Goal: Task Accomplishment & Management: Use online tool/utility

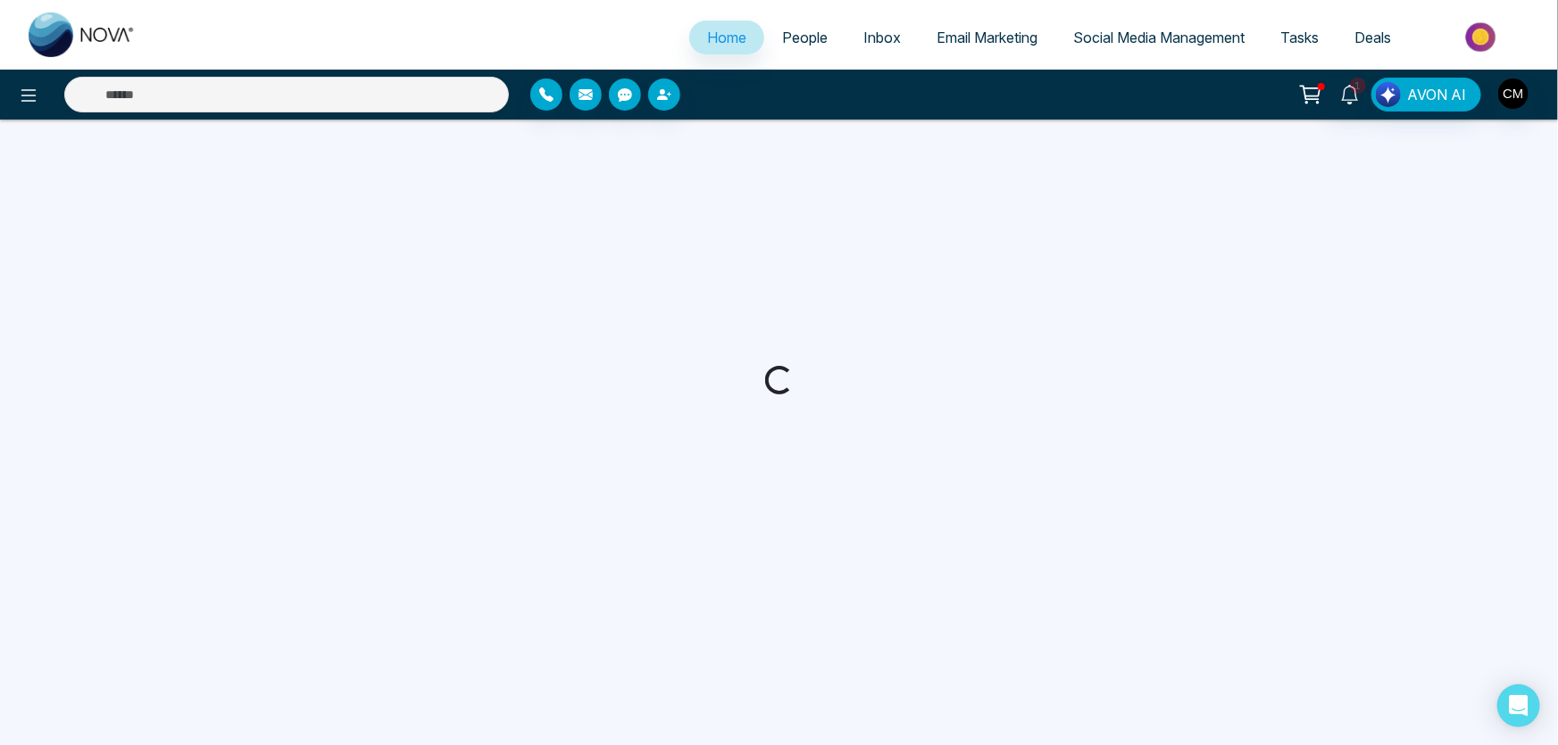
select select "*"
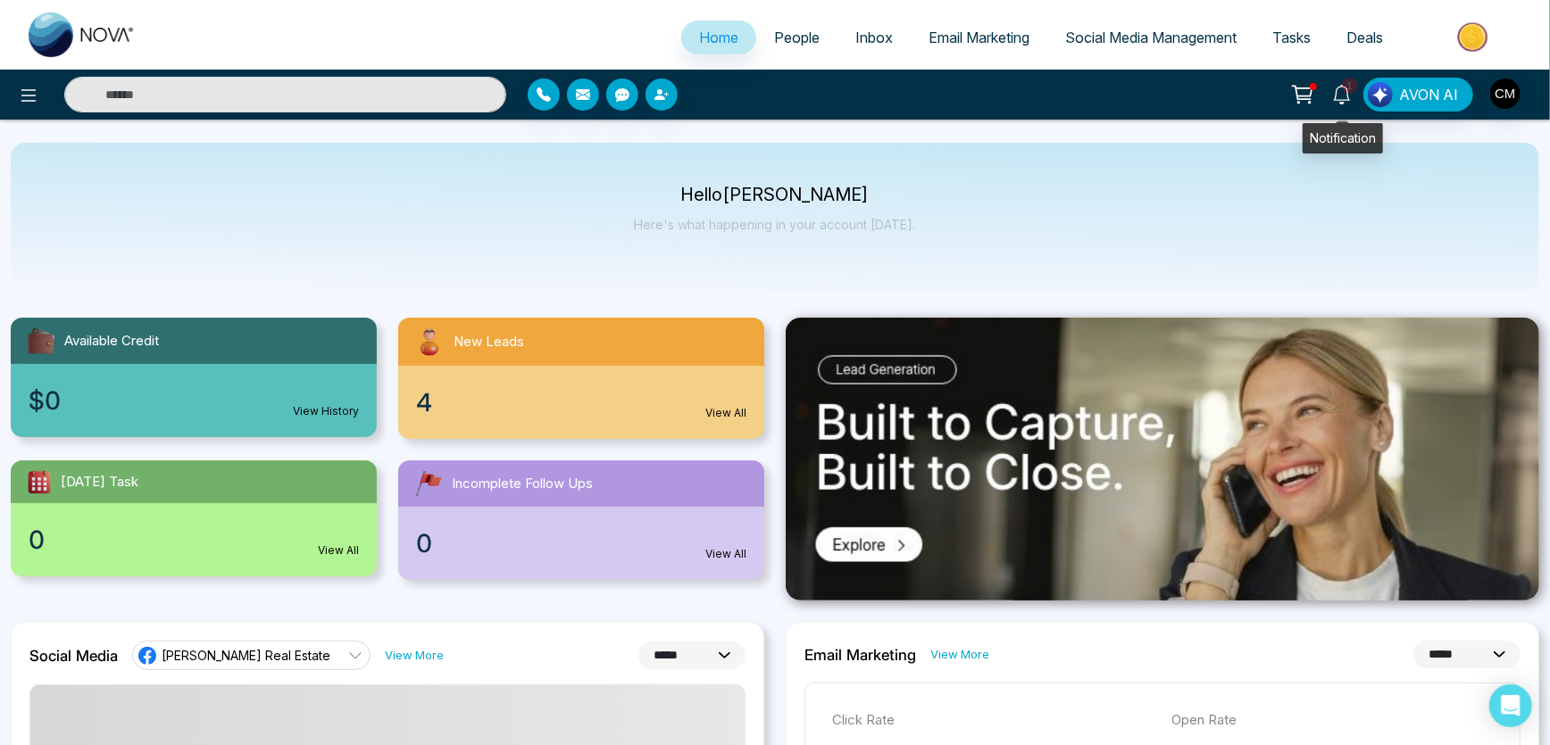
click at [1351, 85] on span "1" at bounding box center [1350, 86] width 16 height 16
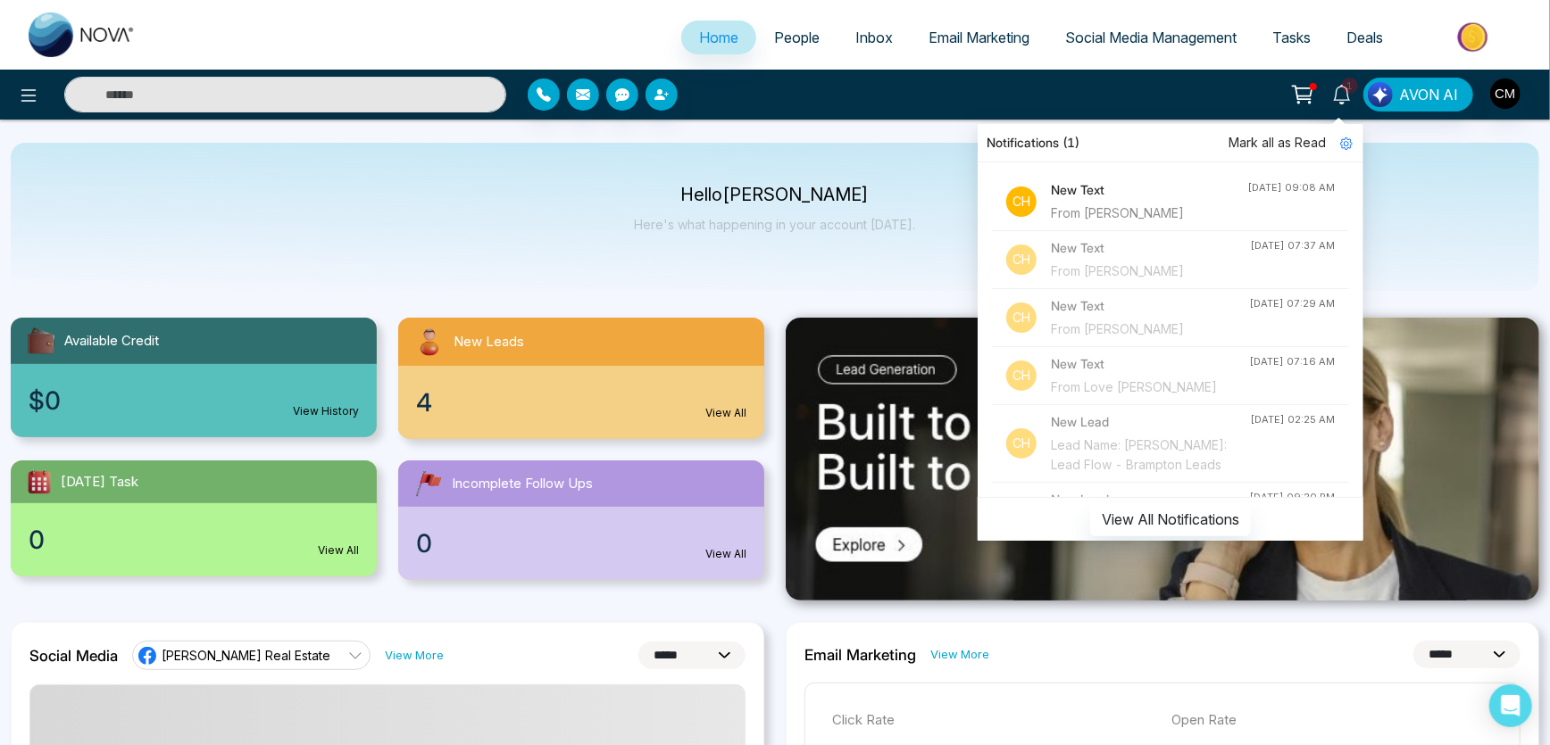
click at [1136, 223] on div "From [PERSON_NAME]" at bounding box center [1149, 214] width 196 height 20
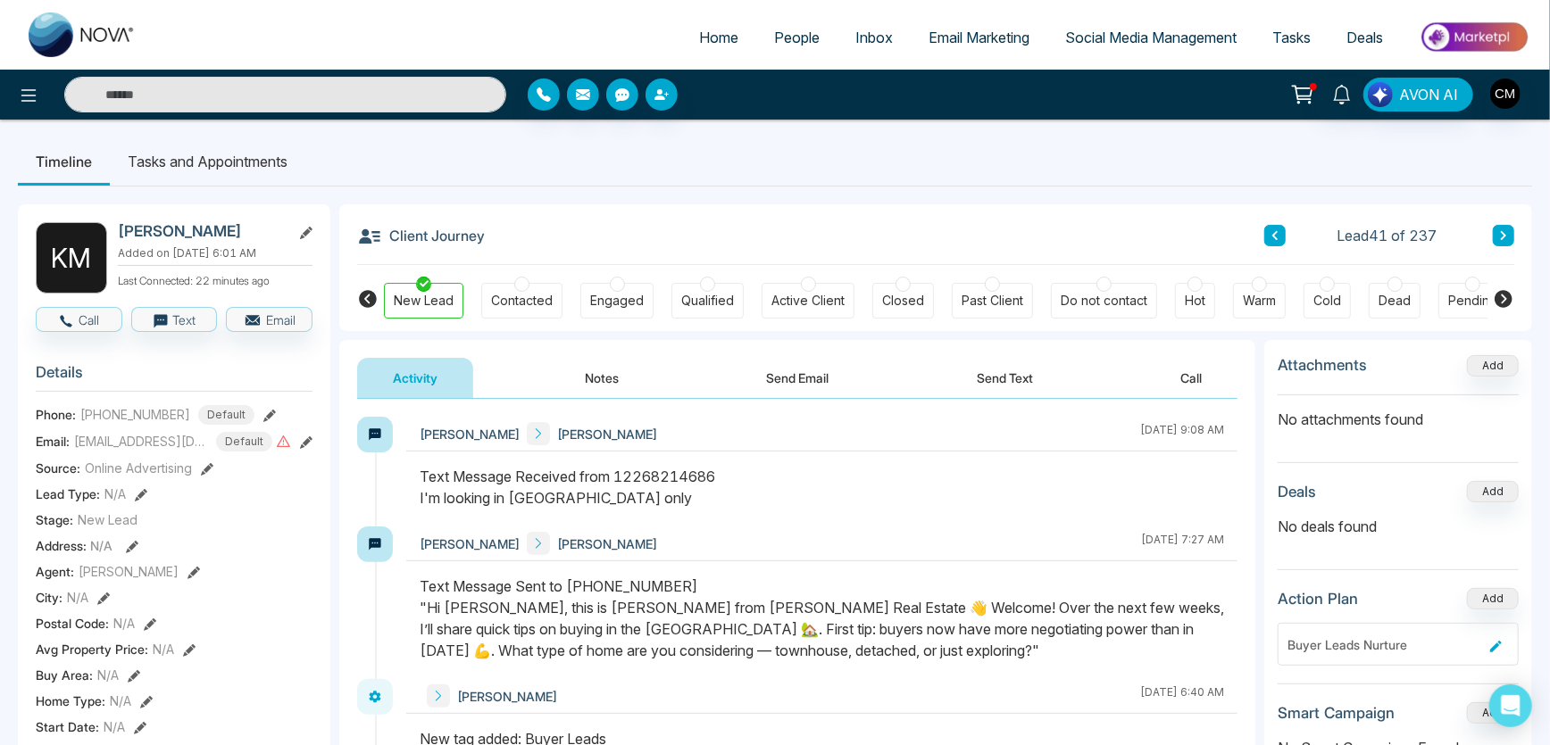
drag, startPoint x: 419, startPoint y: 500, endPoint x: 625, endPoint y: 502, distance: 206.2
click at [625, 502] on div at bounding box center [821, 496] width 831 height 61
click at [972, 379] on button "Send Text" at bounding box center [1005, 378] width 128 height 40
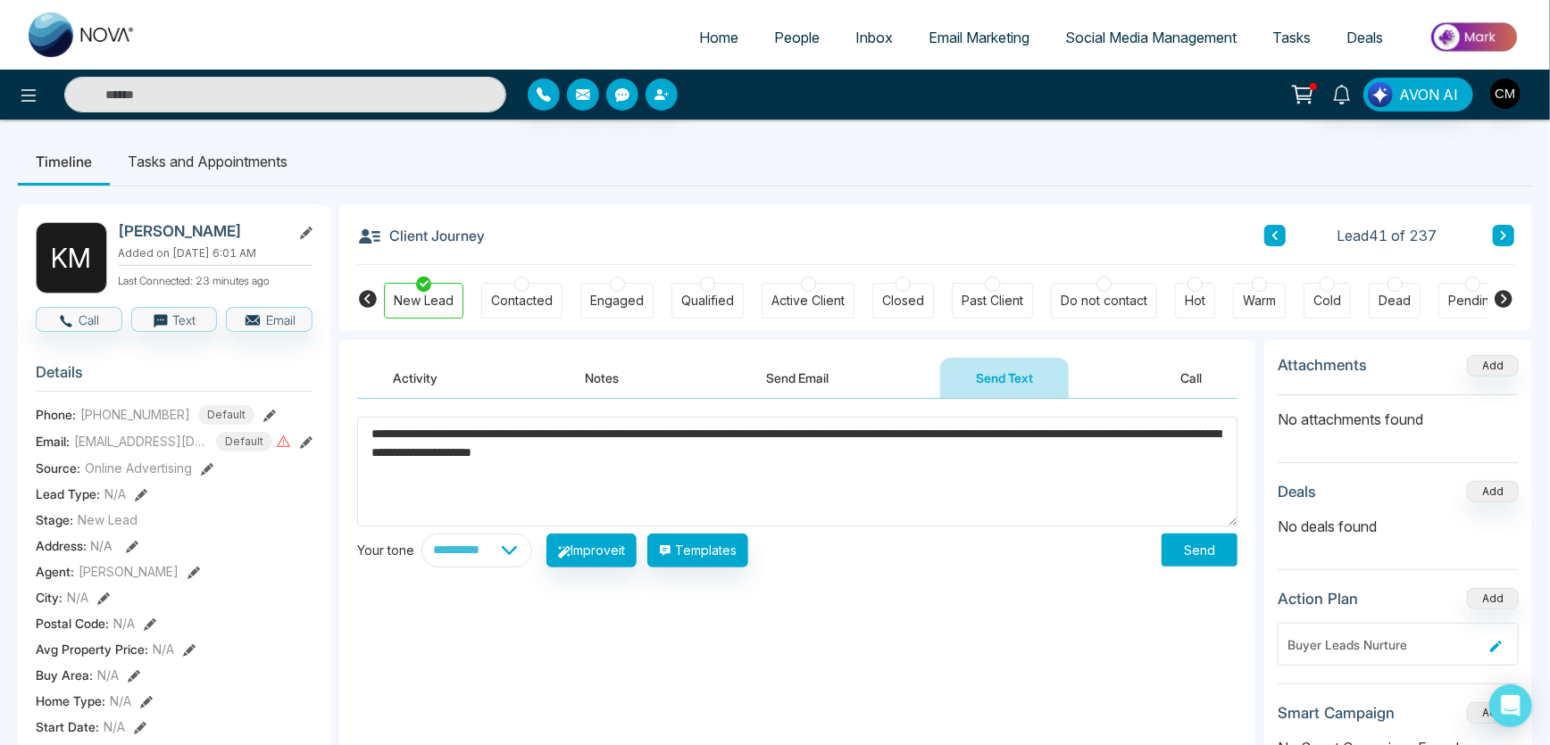
type textarea "**********"
click at [1172, 555] on button "Send" at bounding box center [1200, 550] width 76 height 33
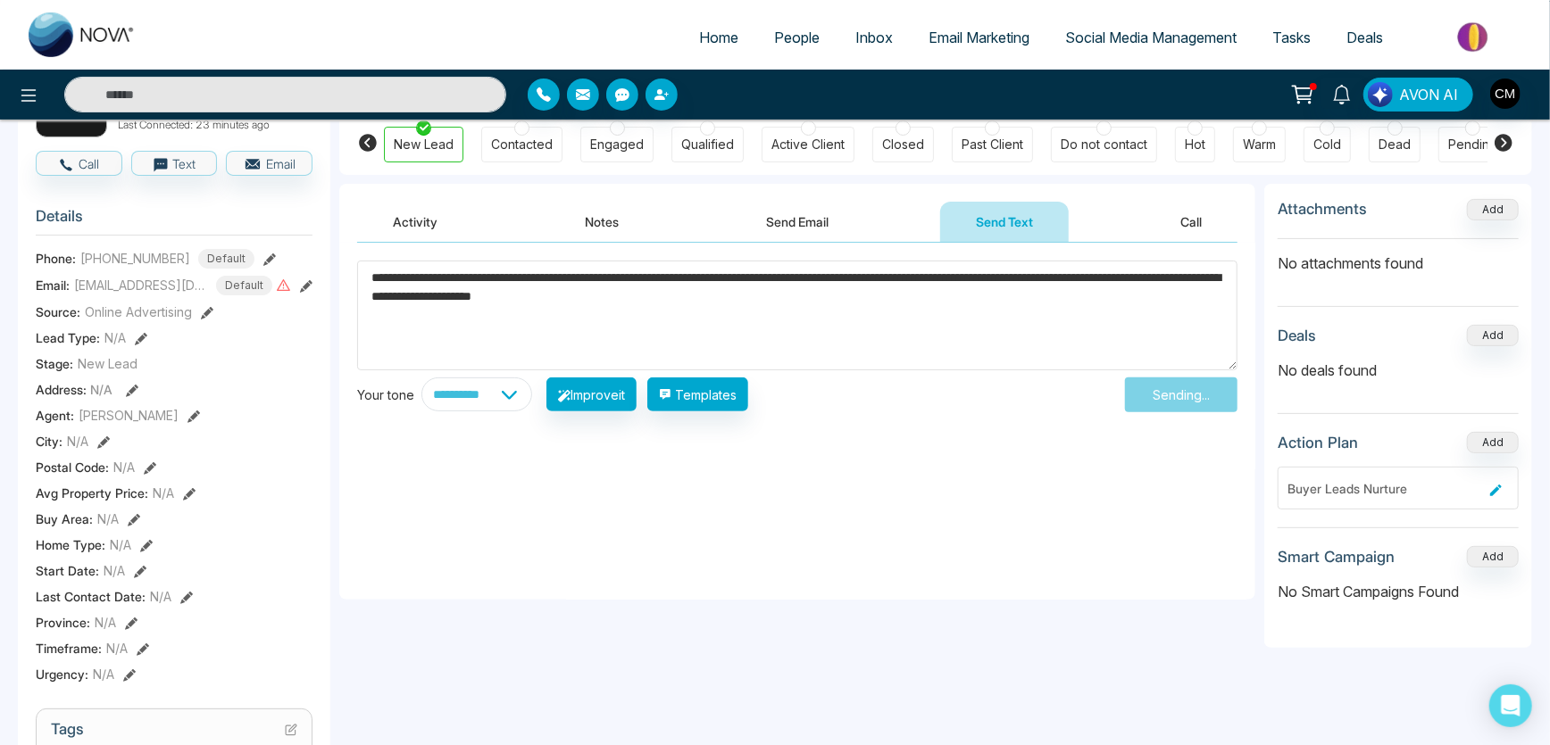
scroll to position [162, 0]
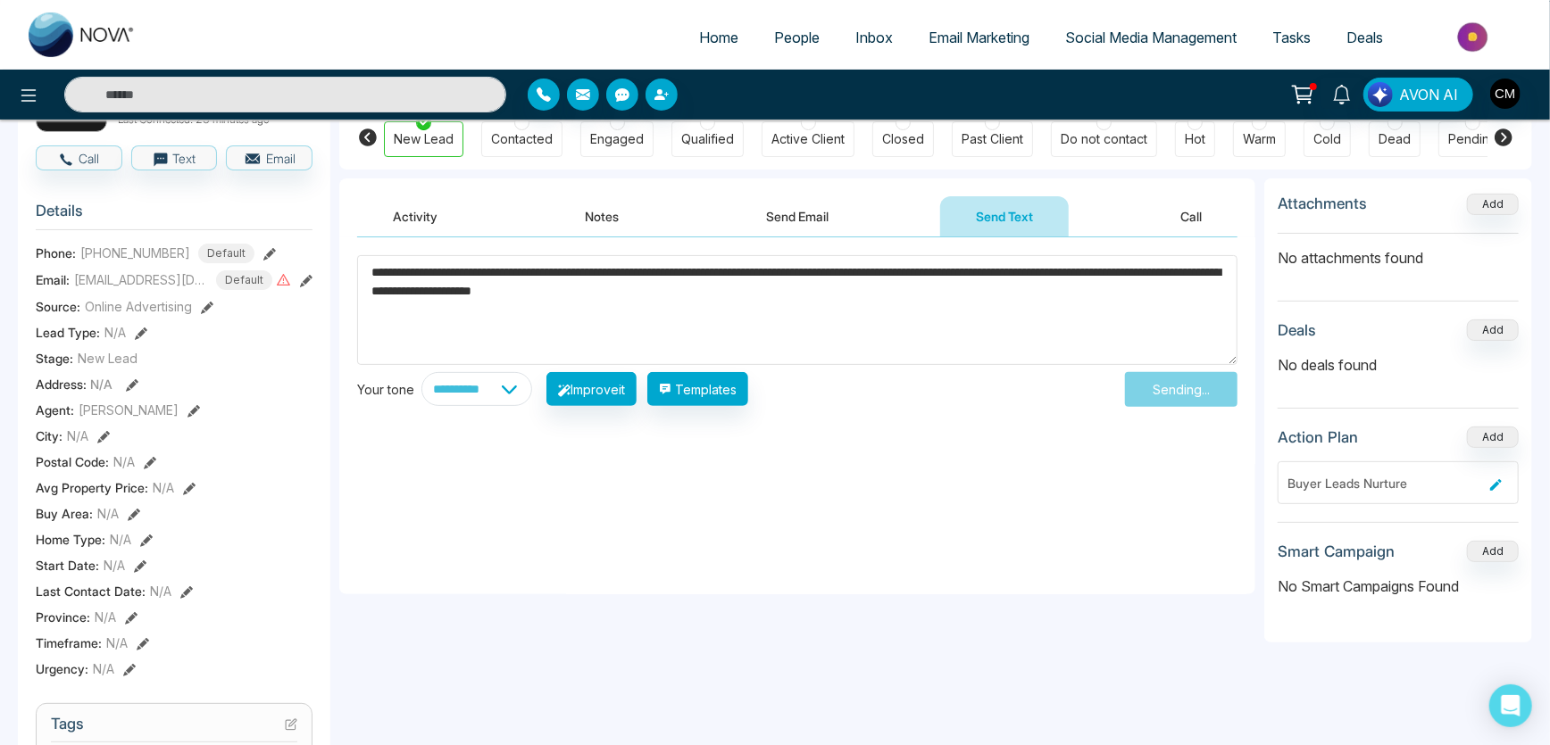
click at [136, 340] on icon at bounding box center [141, 334] width 12 height 12
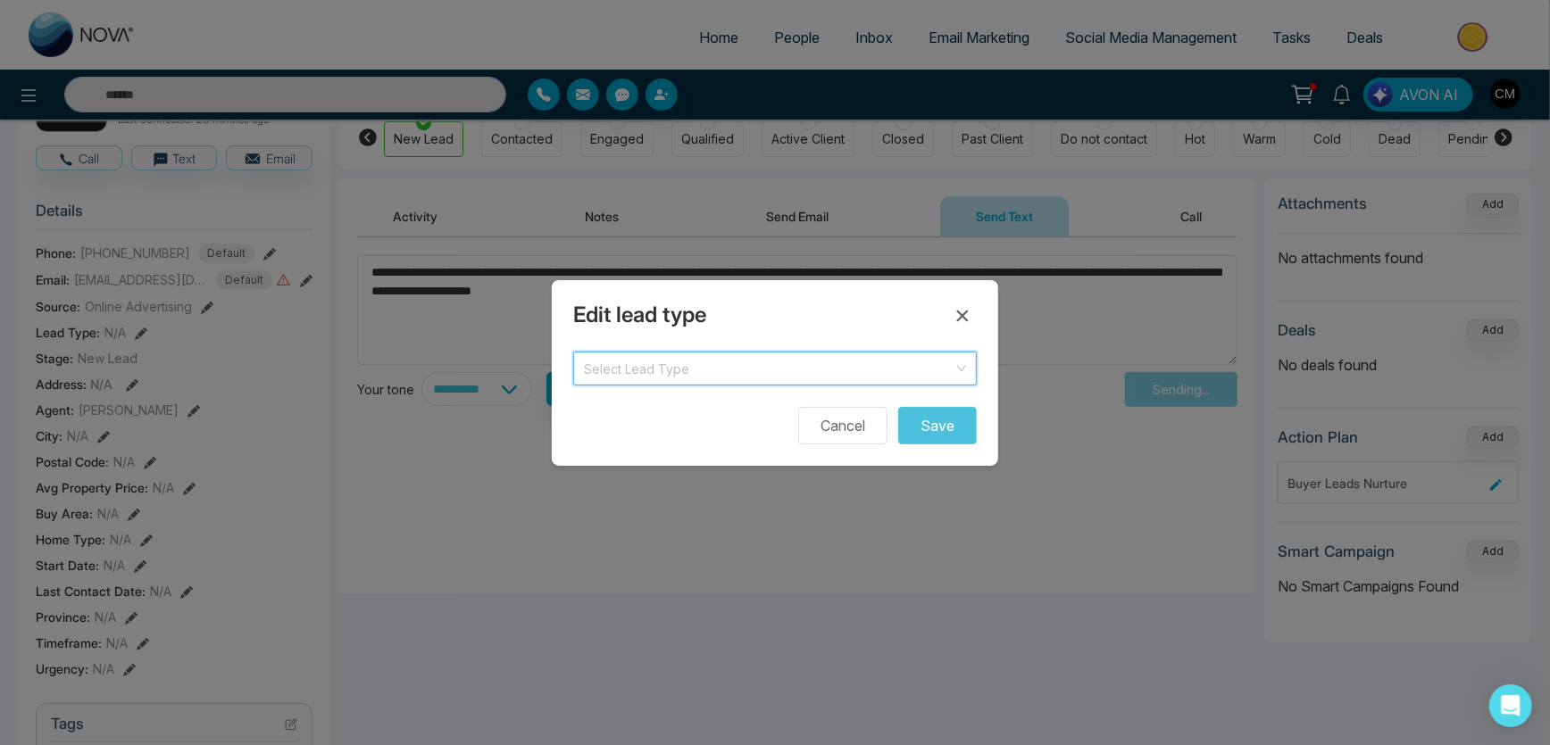
click at [820, 354] on input "search" at bounding box center [769, 366] width 370 height 27
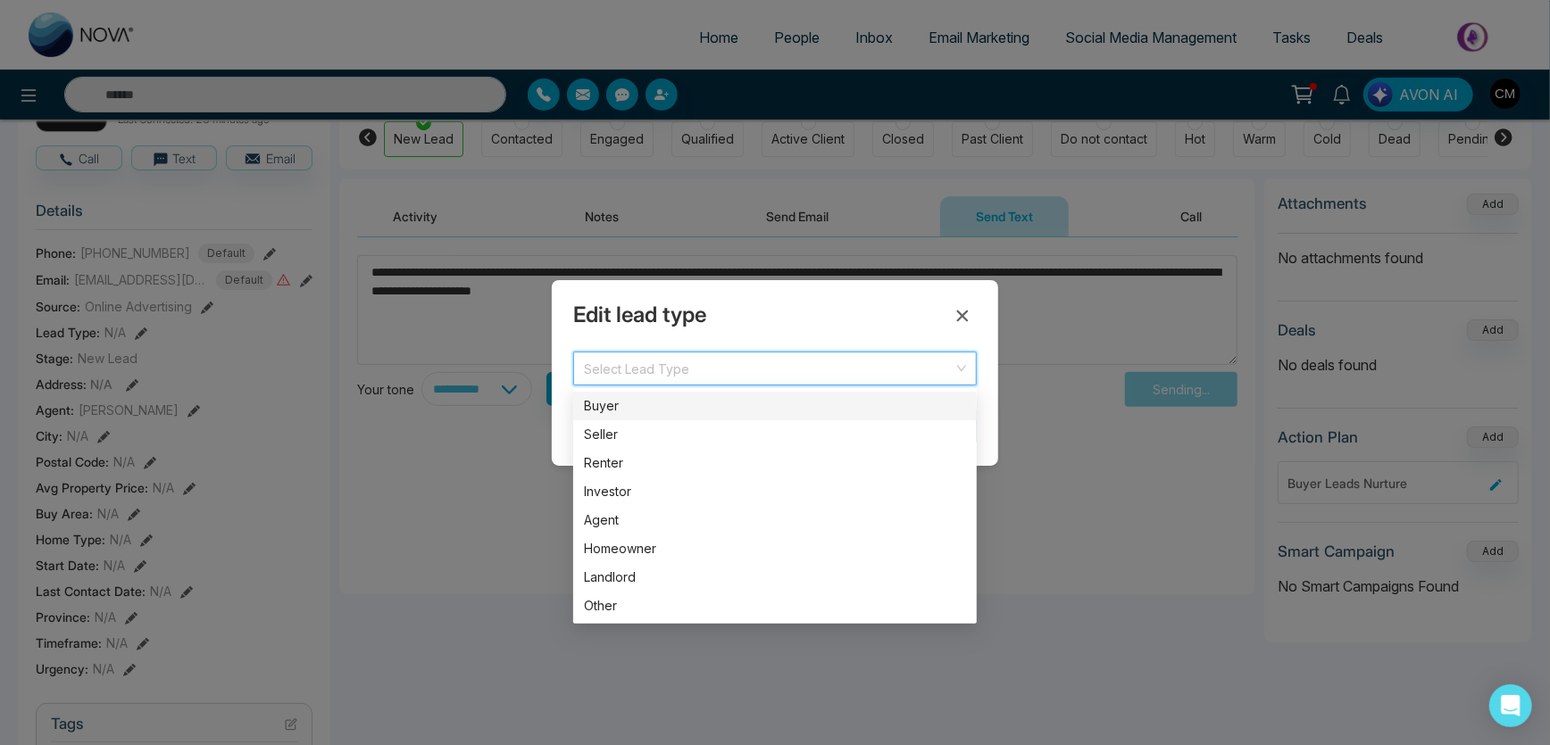
click at [604, 401] on div "Buyer" at bounding box center [775, 406] width 382 height 20
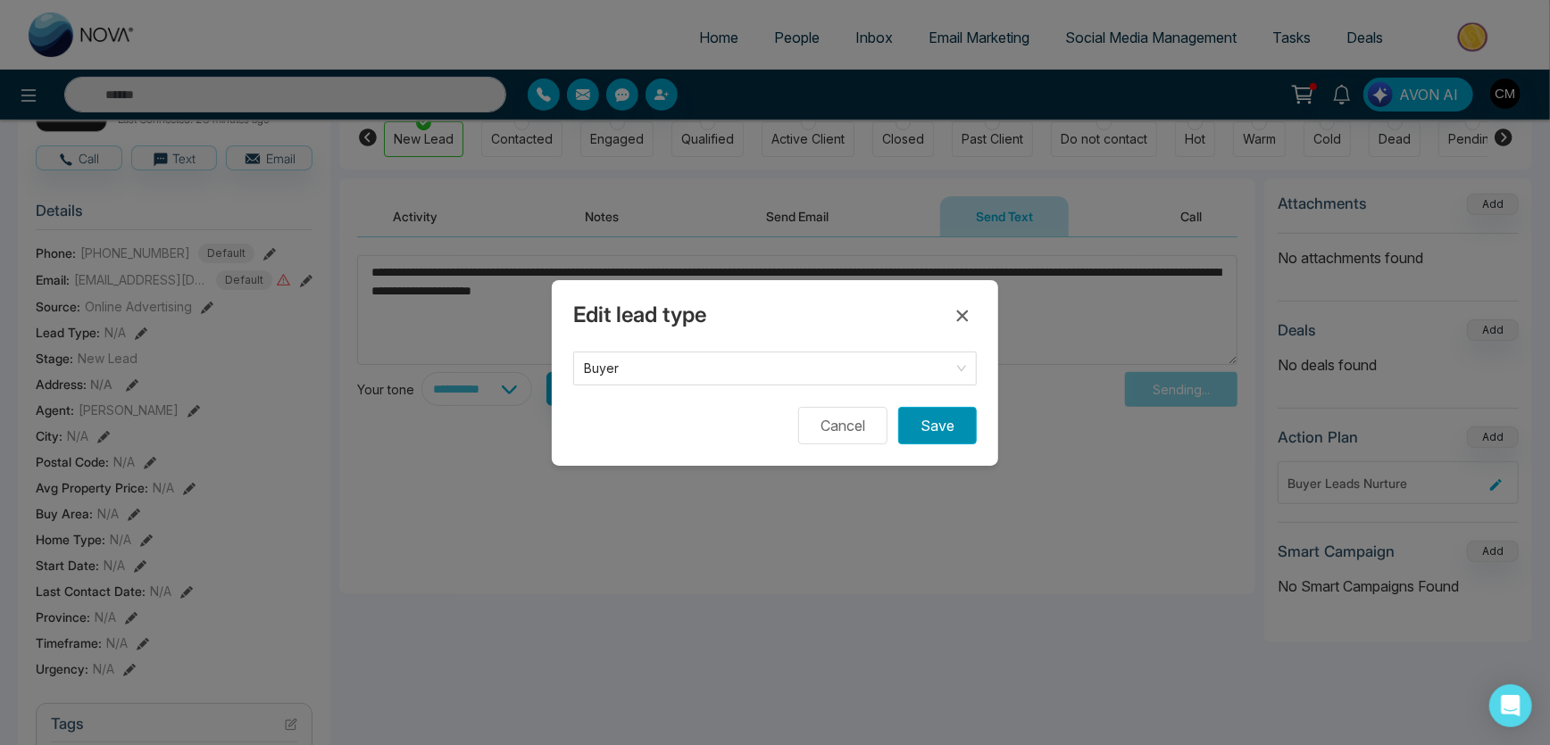
click at [917, 412] on button "Save" at bounding box center [937, 425] width 79 height 37
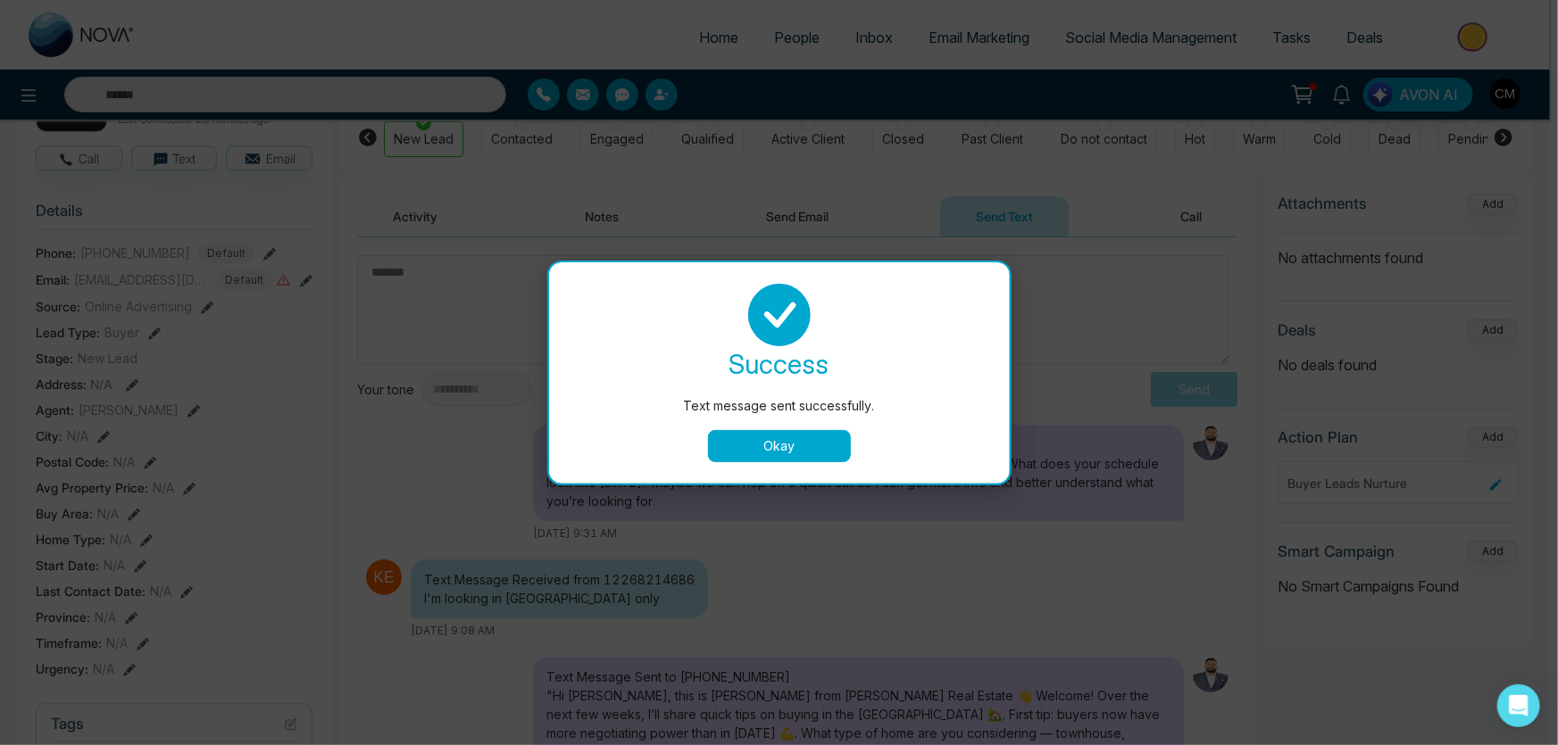
click at [758, 463] on div "success Text message sent successfully. Okay" at bounding box center [779, 372] width 461 height 221
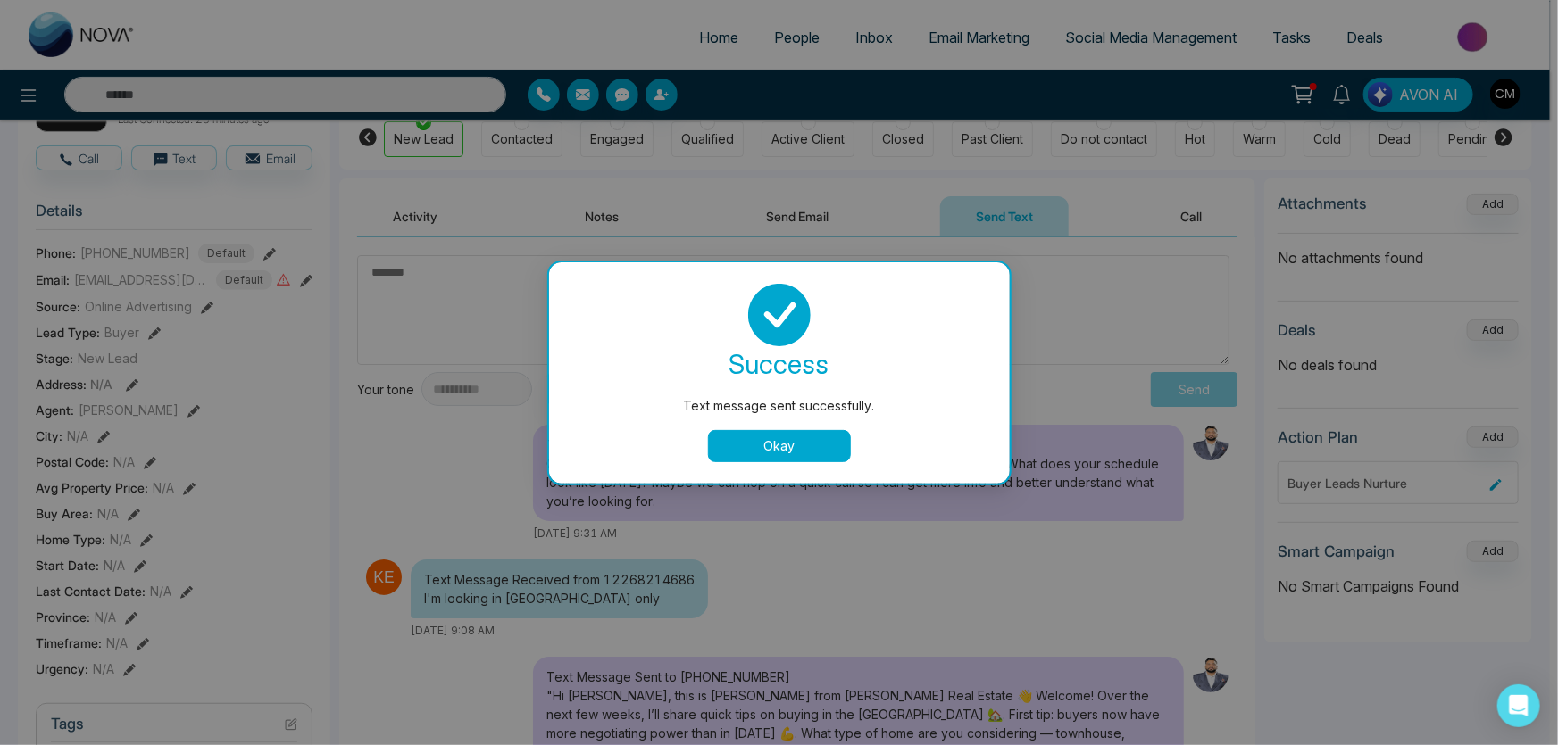
click at [751, 443] on button "Okay" at bounding box center [779, 446] width 143 height 32
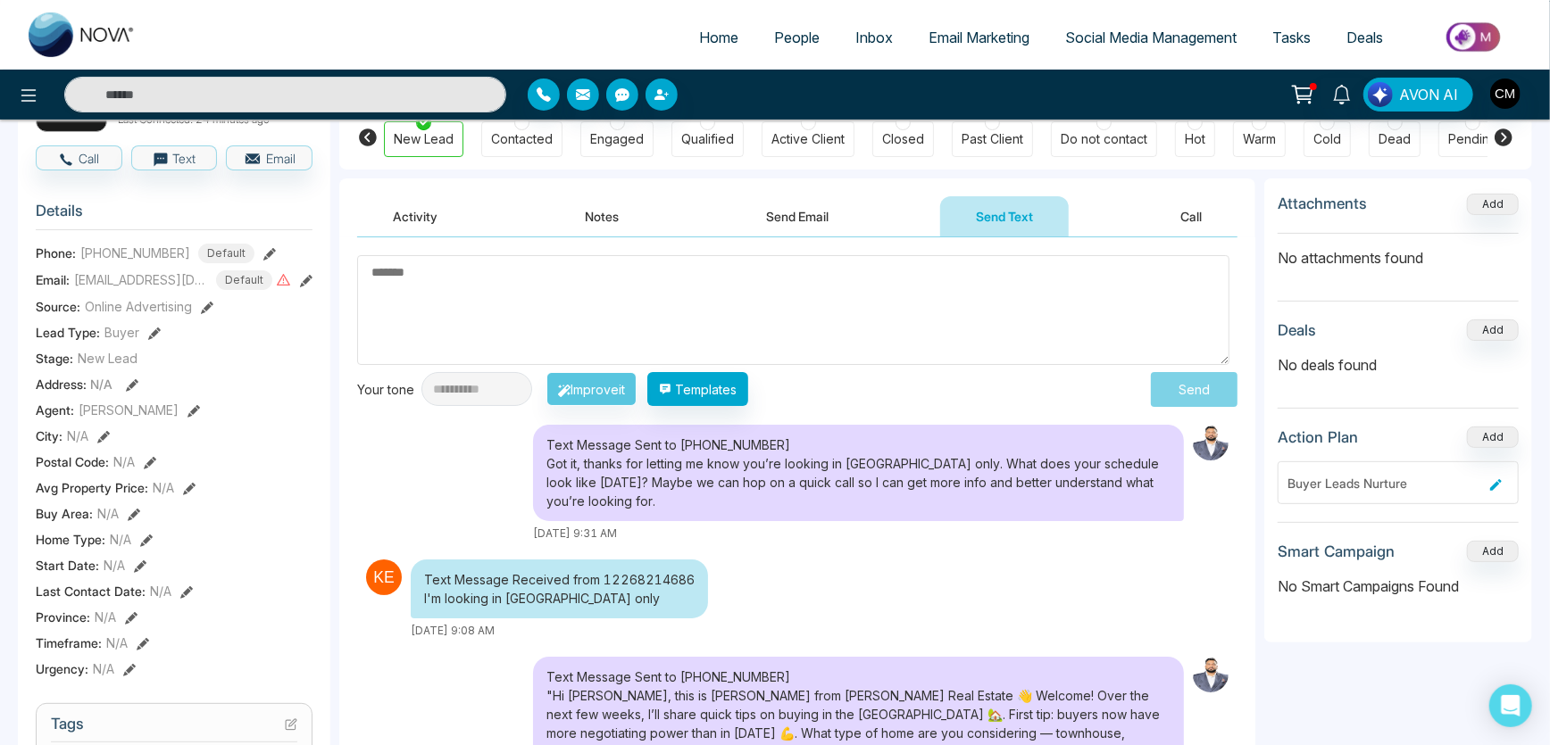
scroll to position [243, 0]
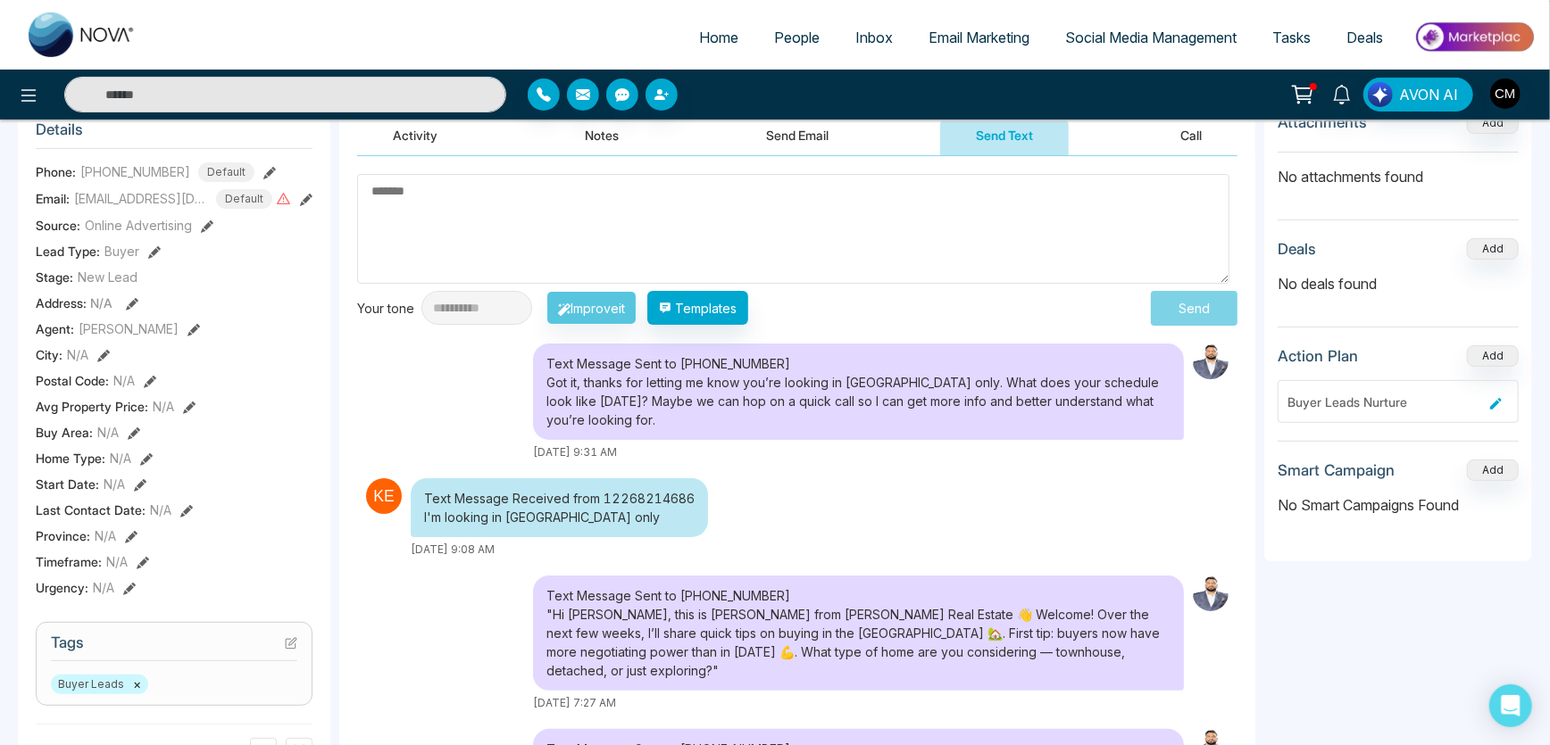
click at [128, 440] on icon at bounding box center [134, 434] width 12 height 12
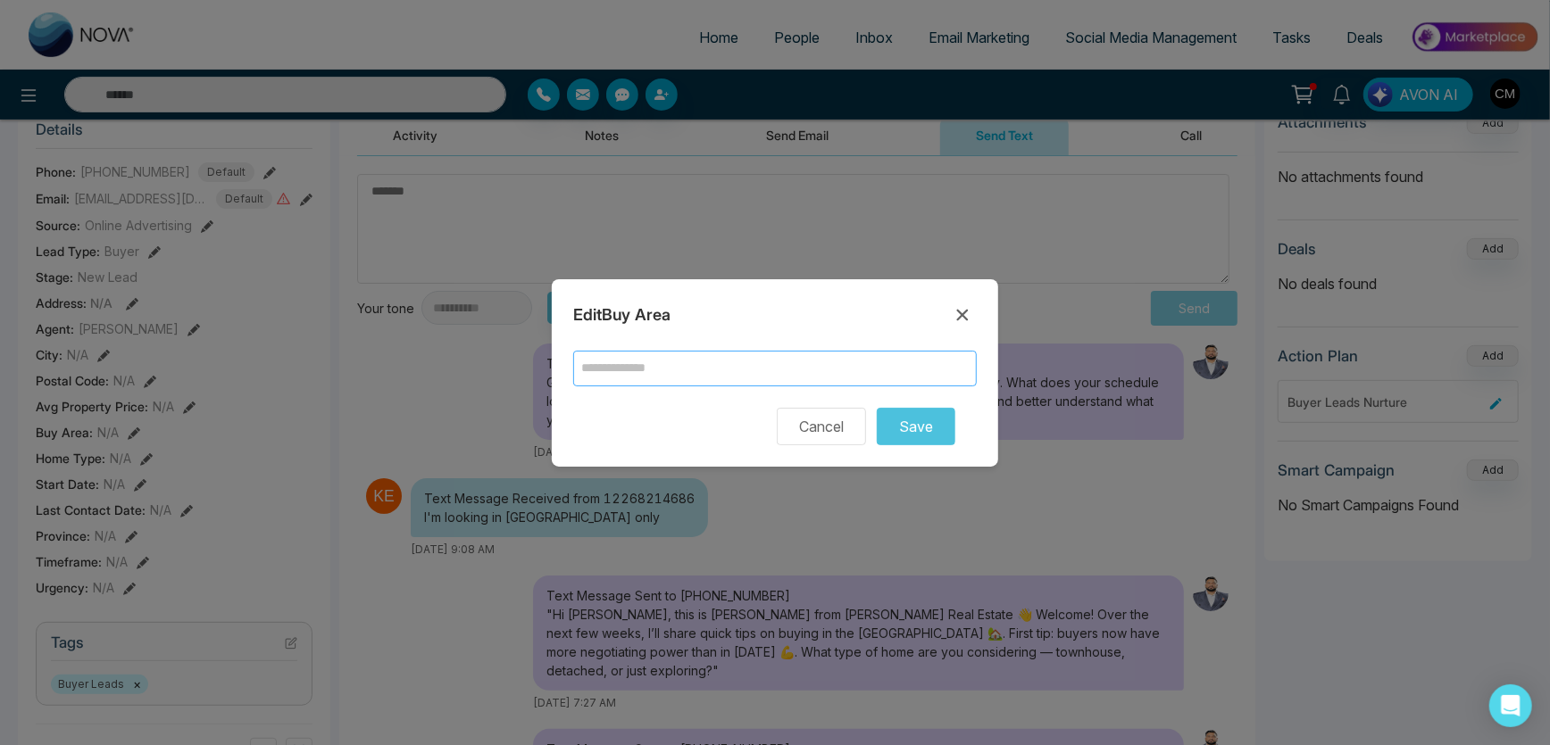
click at [690, 362] on input "text" at bounding box center [775, 369] width 404 height 36
type input "*********"
click at [917, 425] on button "Save" at bounding box center [916, 426] width 79 height 37
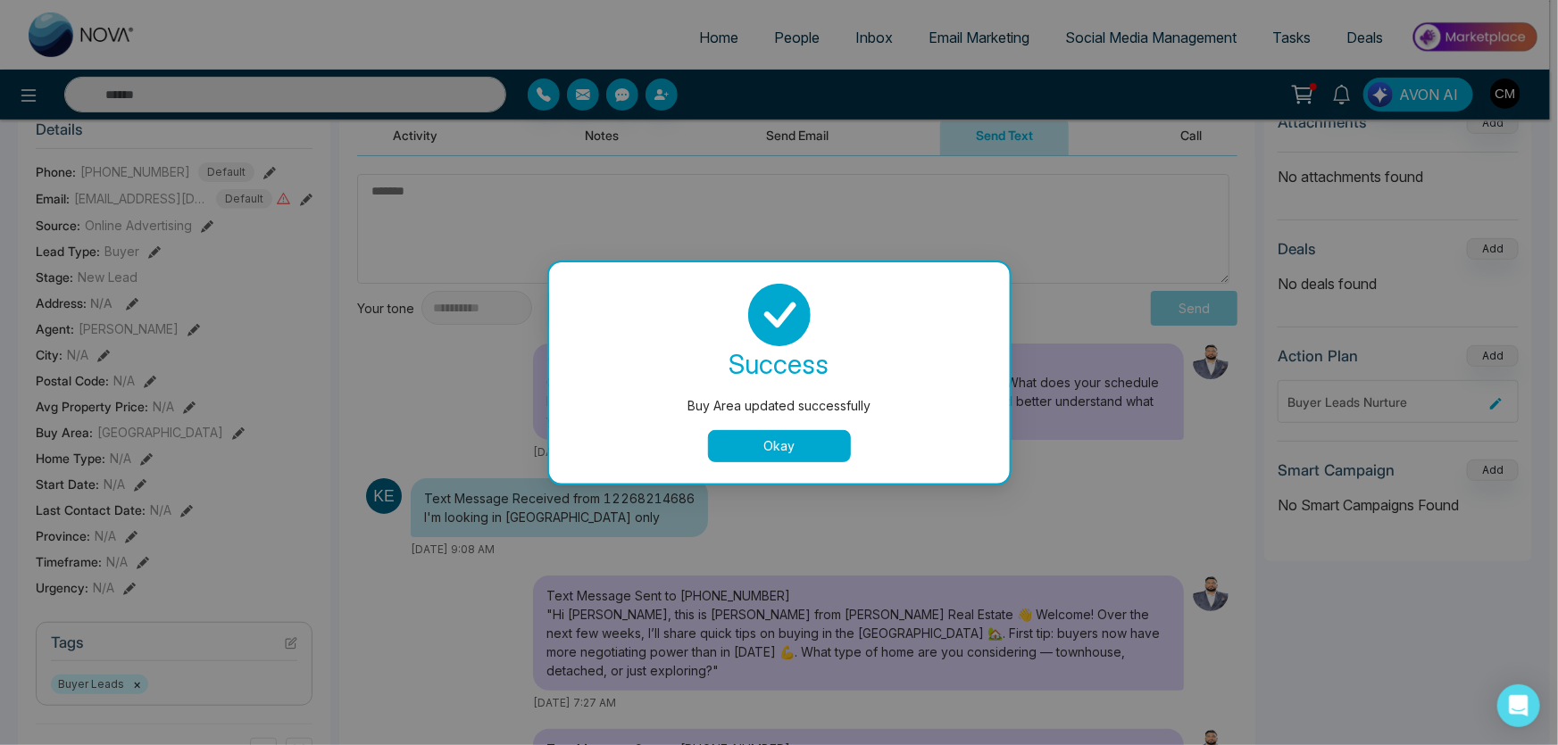
click at [797, 436] on button "Okay" at bounding box center [779, 446] width 143 height 32
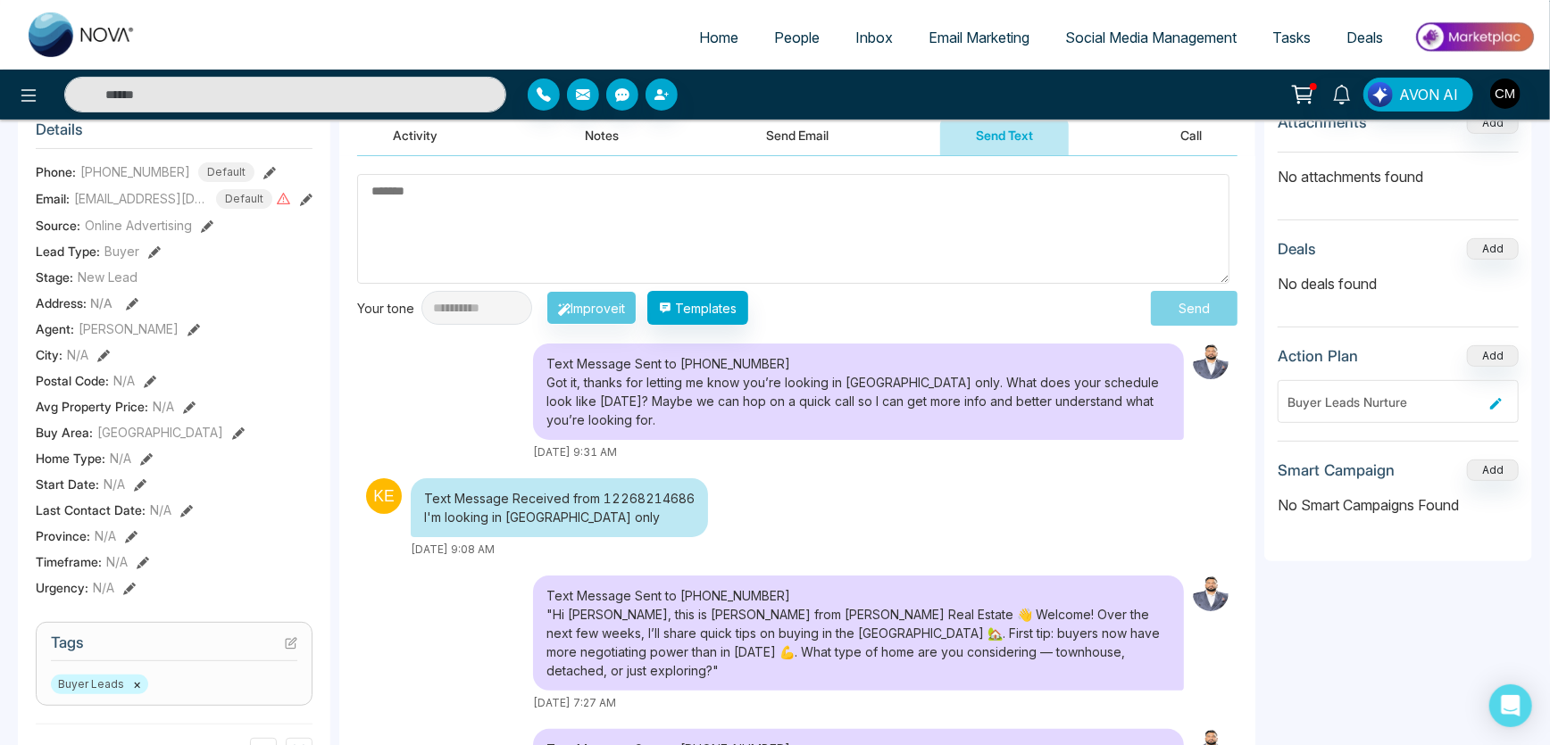
click at [91, 45] on img at bounding box center [82, 34] width 107 height 45
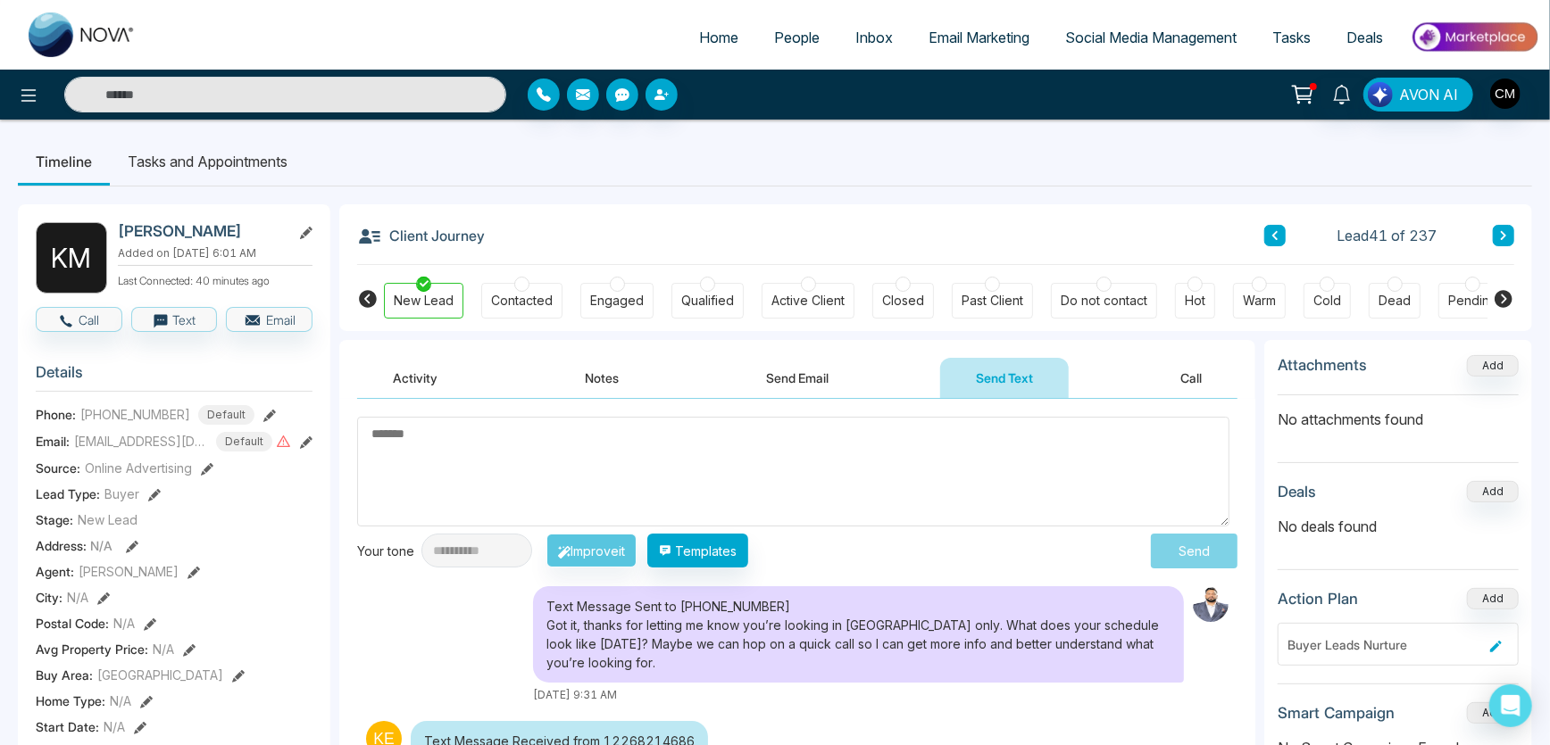
select select "*"
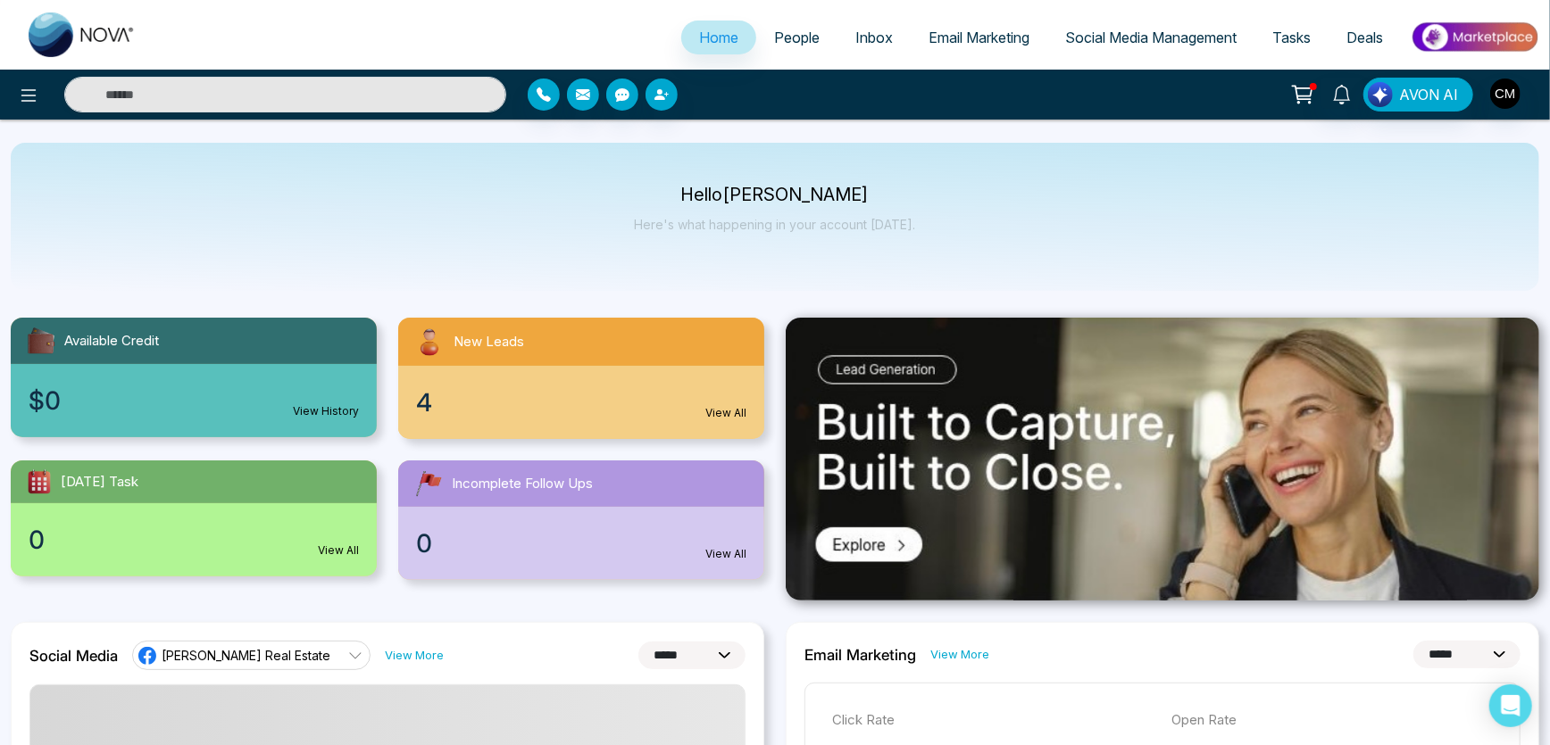
click at [859, 24] on link "Inbox" at bounding box center [873, 38] width 73 height 34
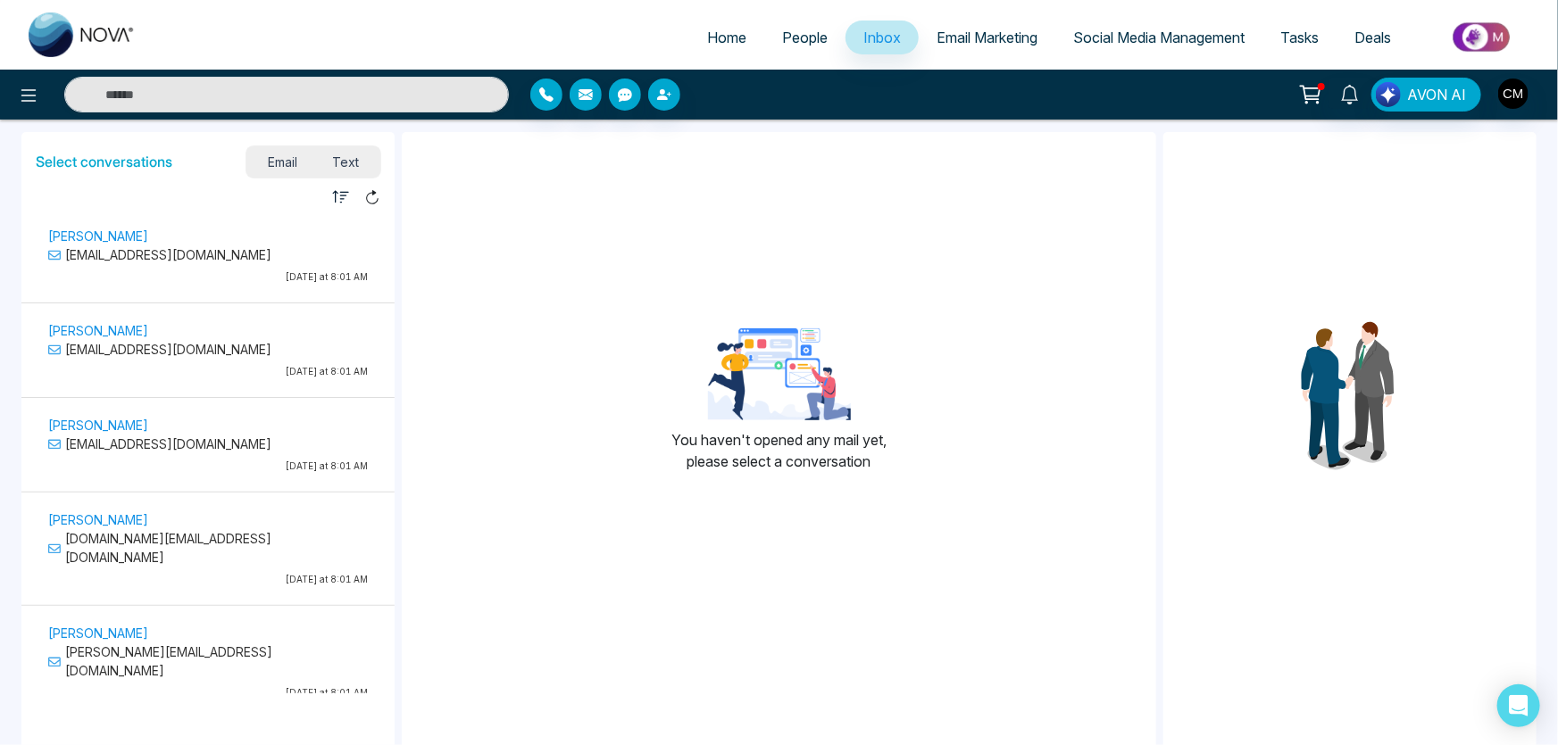
click at [273, 279] on p "[DATE] at 8:01 AM" at bounding box center [208, 277] width 320 height 13
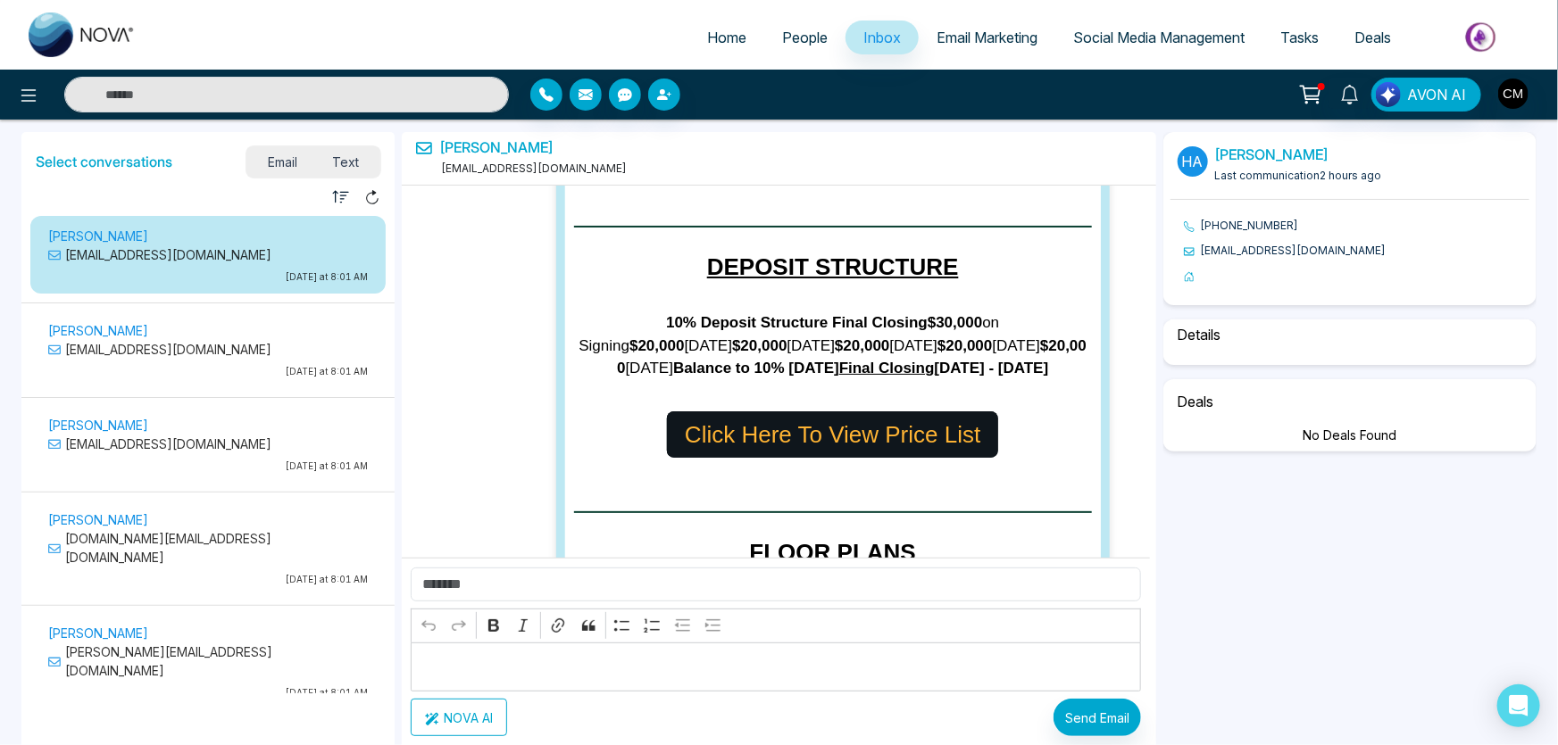
select select "****"
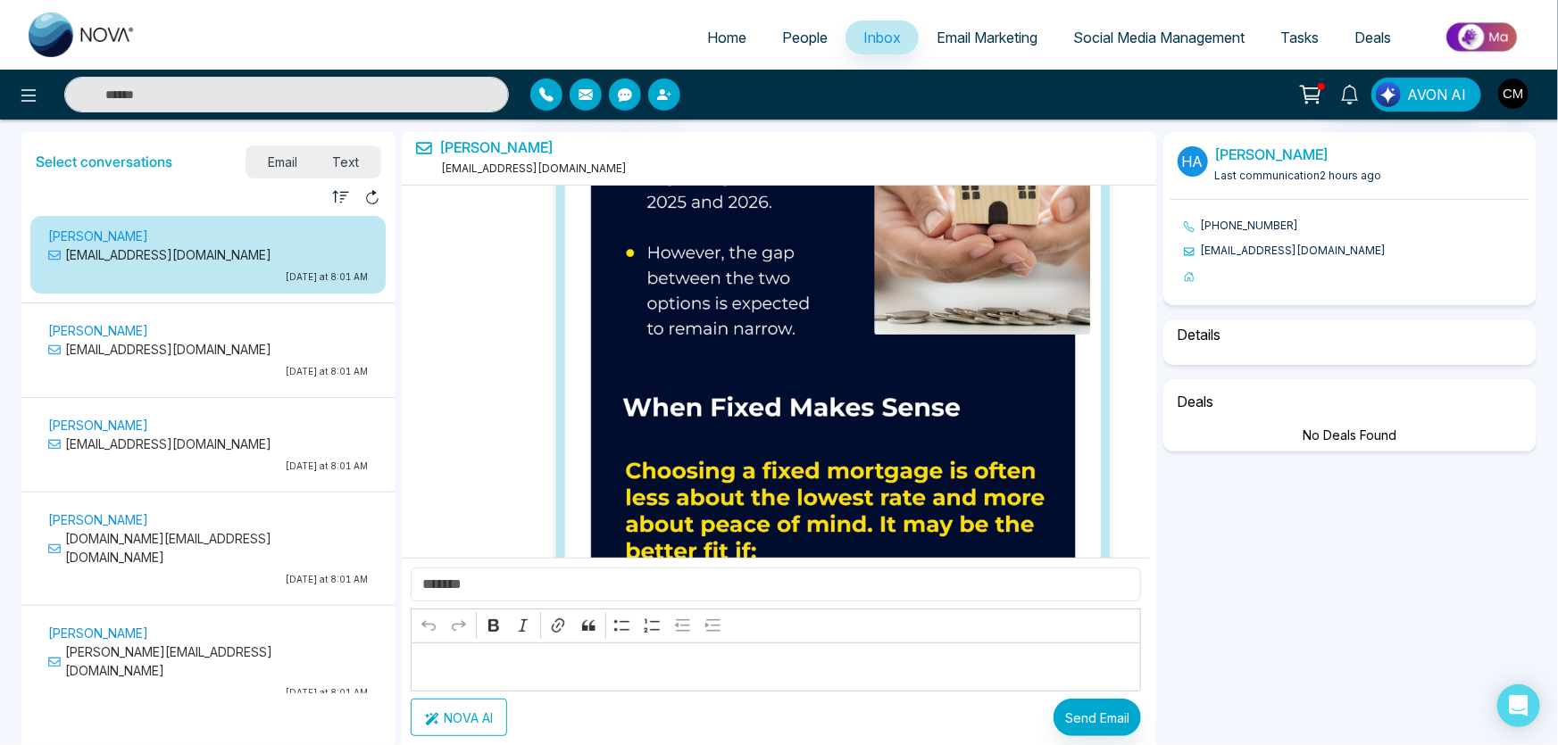
select select "**********"
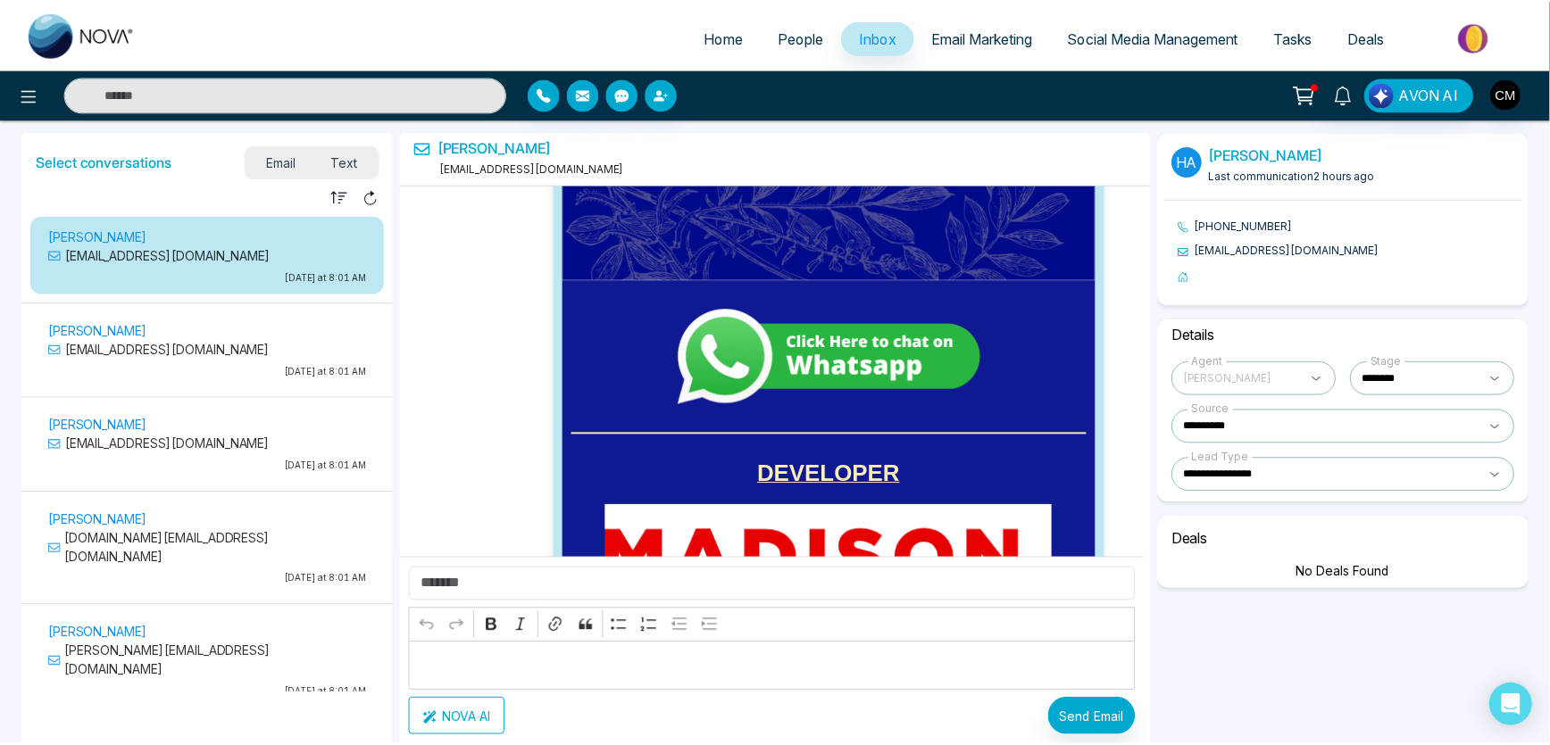
scroll to position [59343, 0]
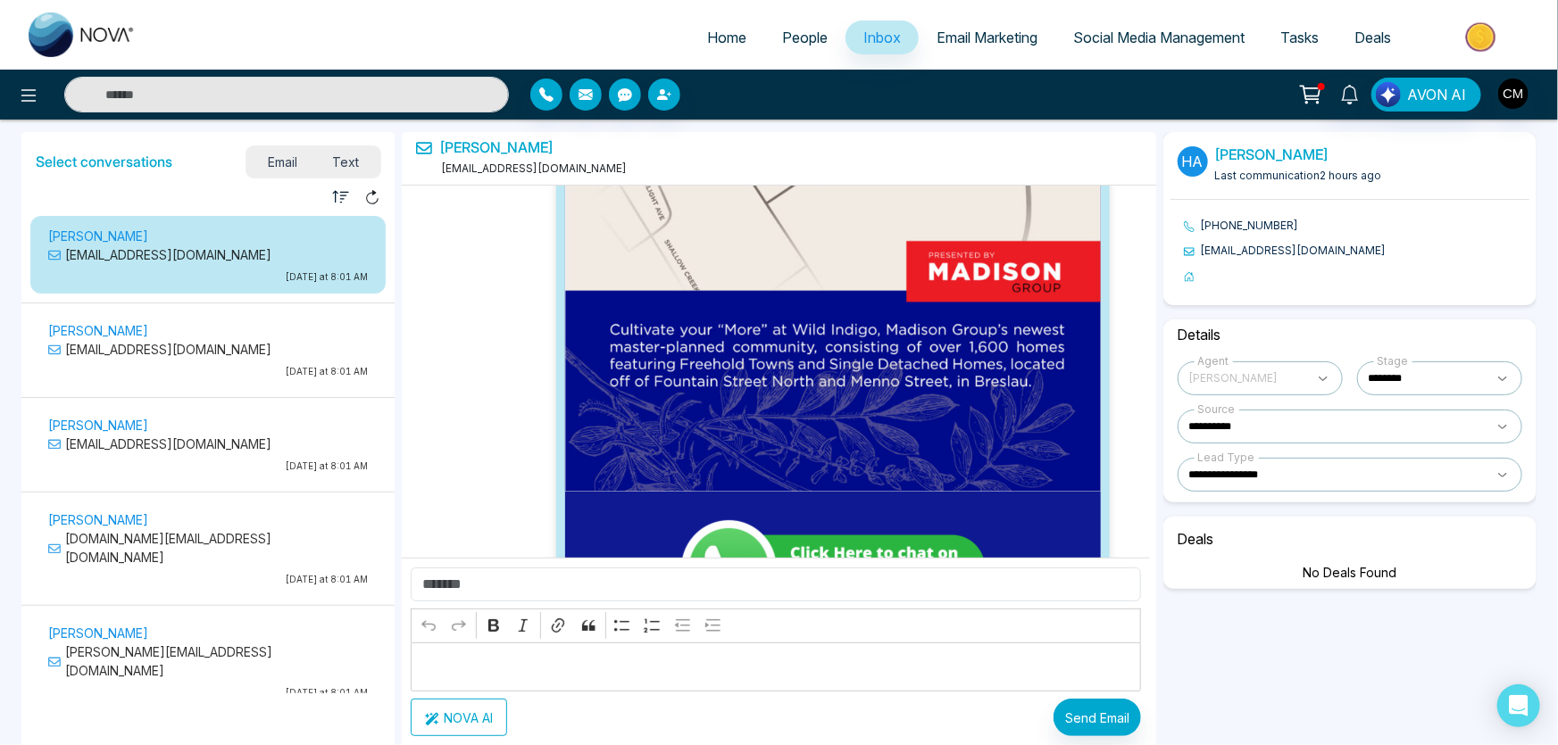
click at [974, 37] on span "Email Marketing" at bounding box center [987, 38] width 101 height 18
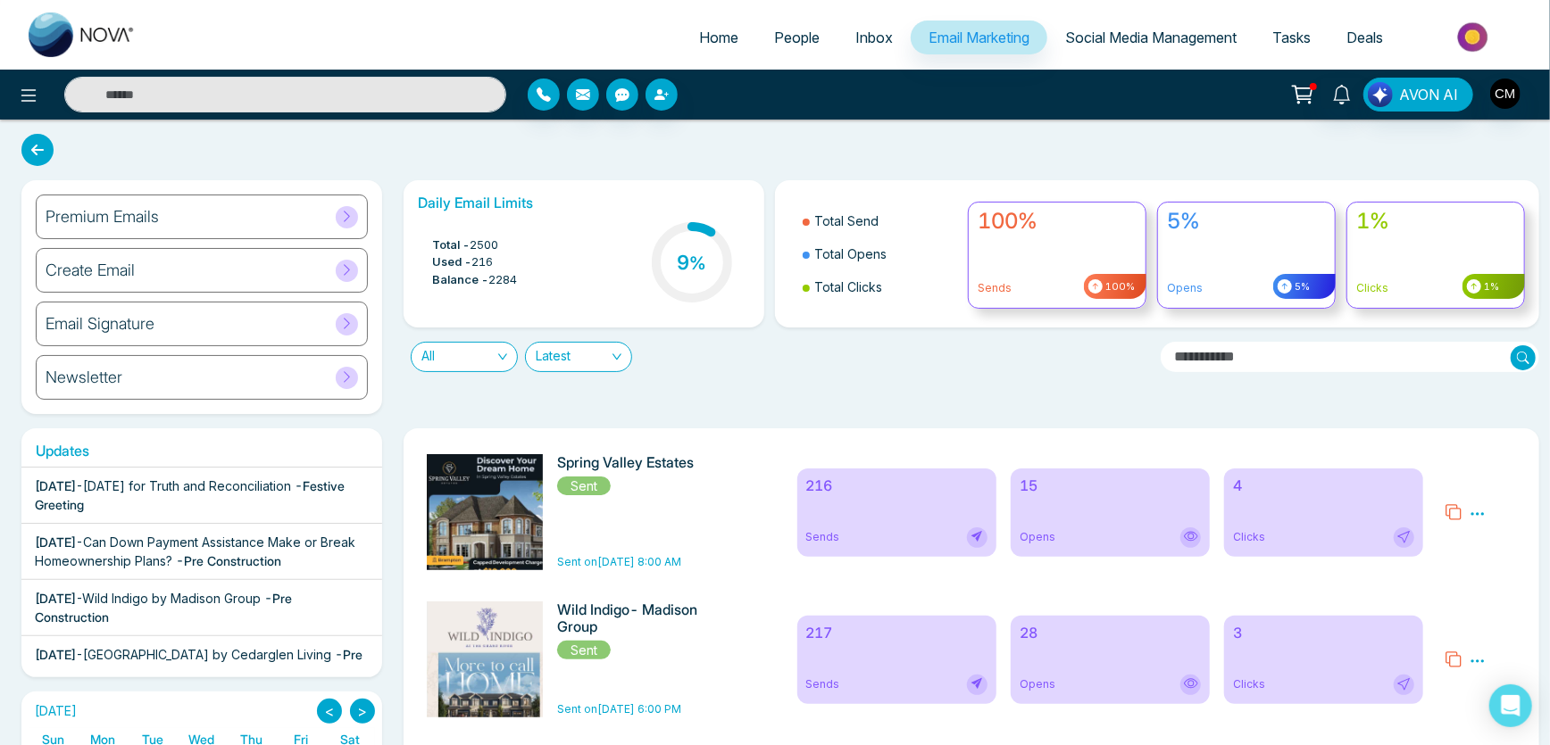
drag, startPoint x: 1153, startPoint y: 560, endPoint x: 1142, endPoint y: 541, distance: 22.1
click at [1149, 555] on div "216 Sends 15 Opens 4 Clicks" at bounding box center [1111, 512] width 648 height 116
click at [1141, 541] on div "Opens" at bounding box center [1110, 538] width 181 height 21
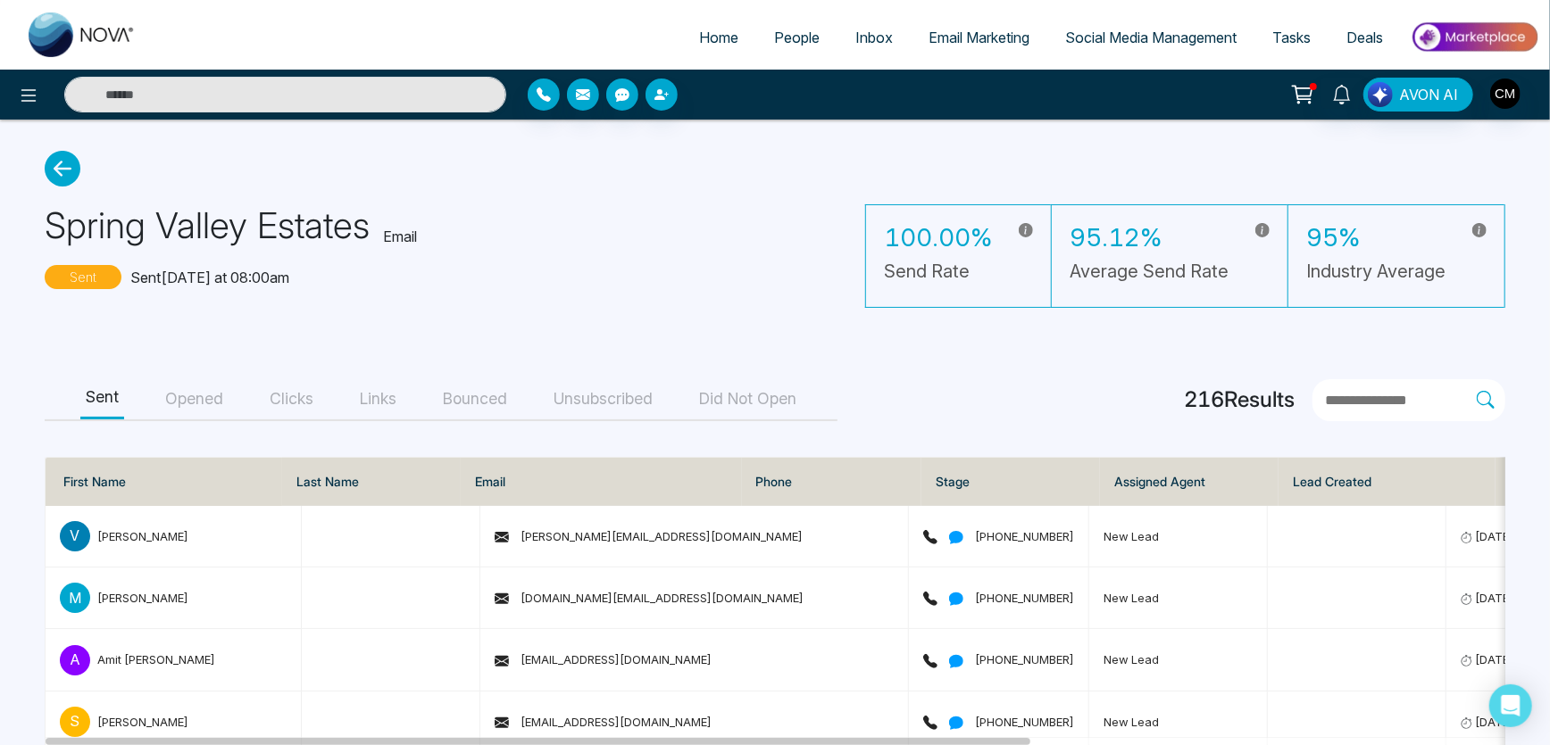
click at [171, 408] on button "Opened" at bounding box center [194, 399] width 69 height 40
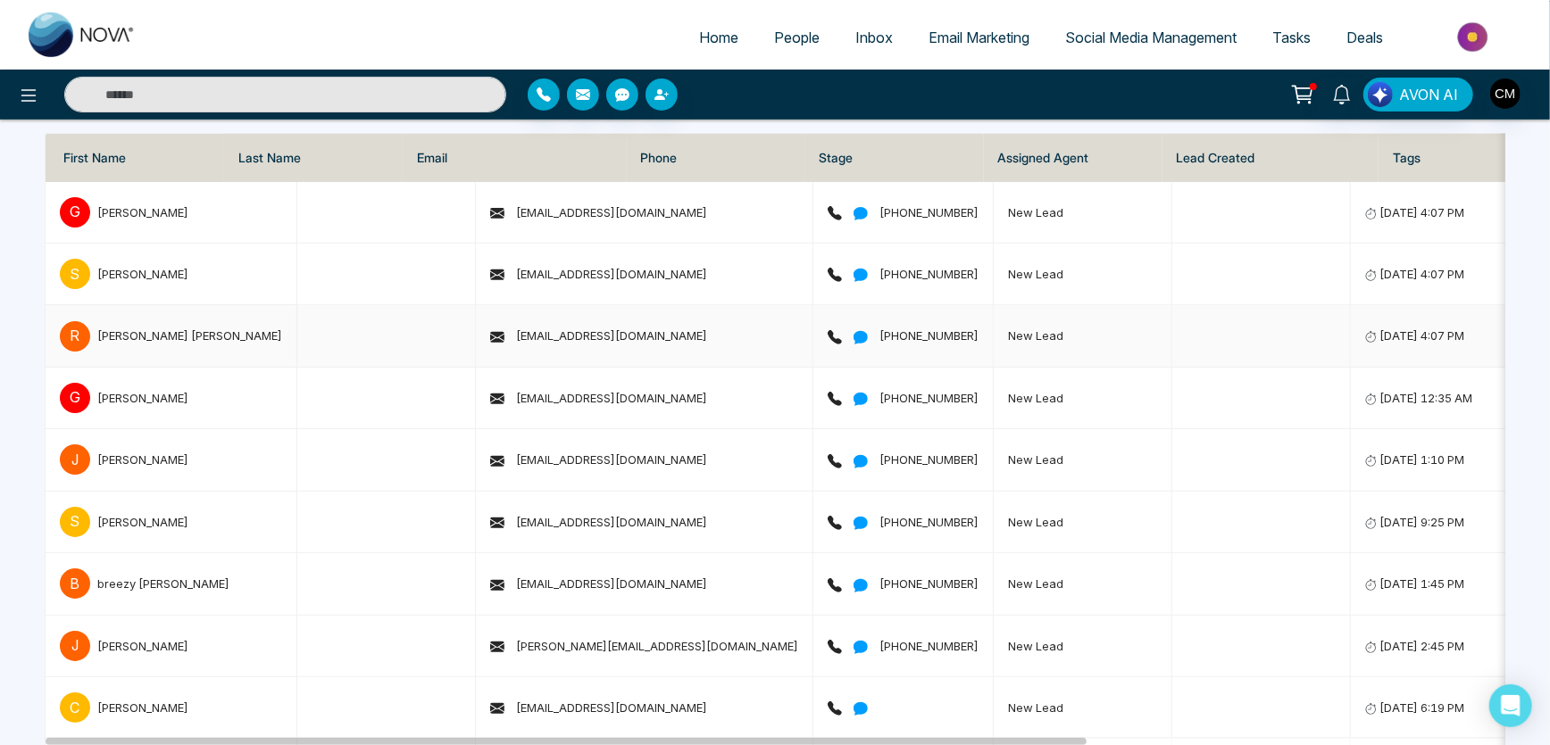
scroll to position [243, 0]
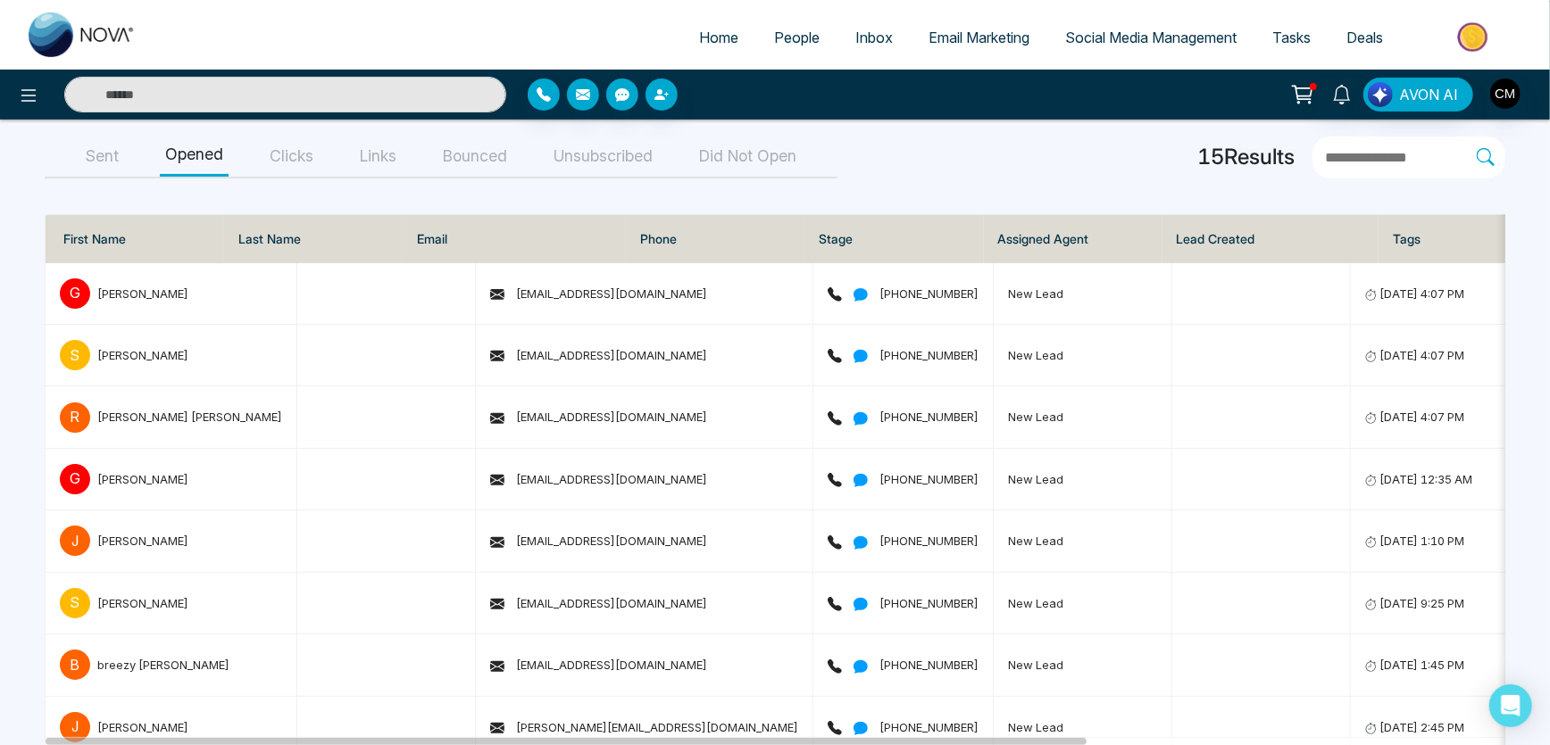
click at [271, 163] on button "Clicks" at bounding box center [291, 157] width 54 height 40
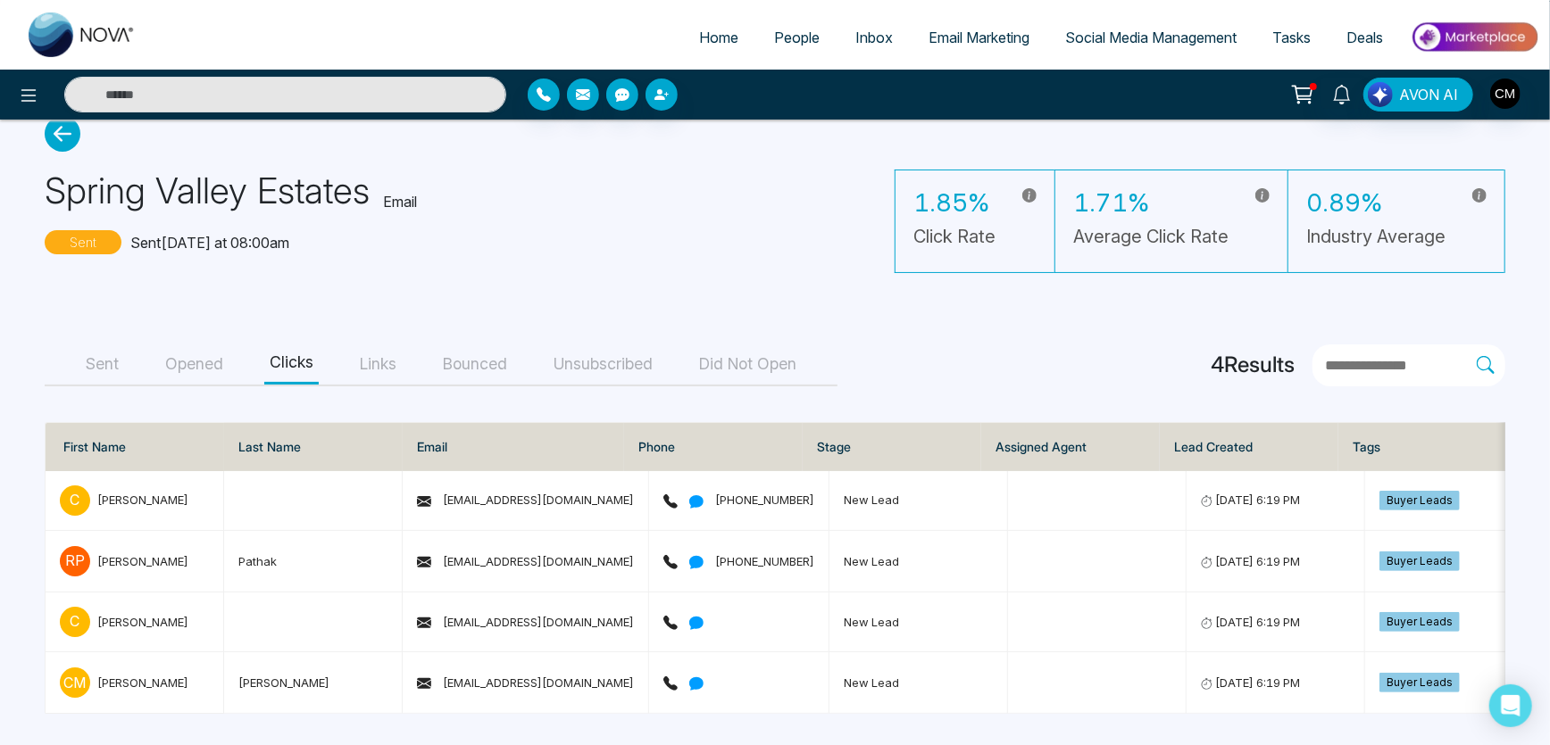
scroll to position [41, 0]
click at [187, 358] on button "Opened" at bounding box center [194, 365] width 69 height 40
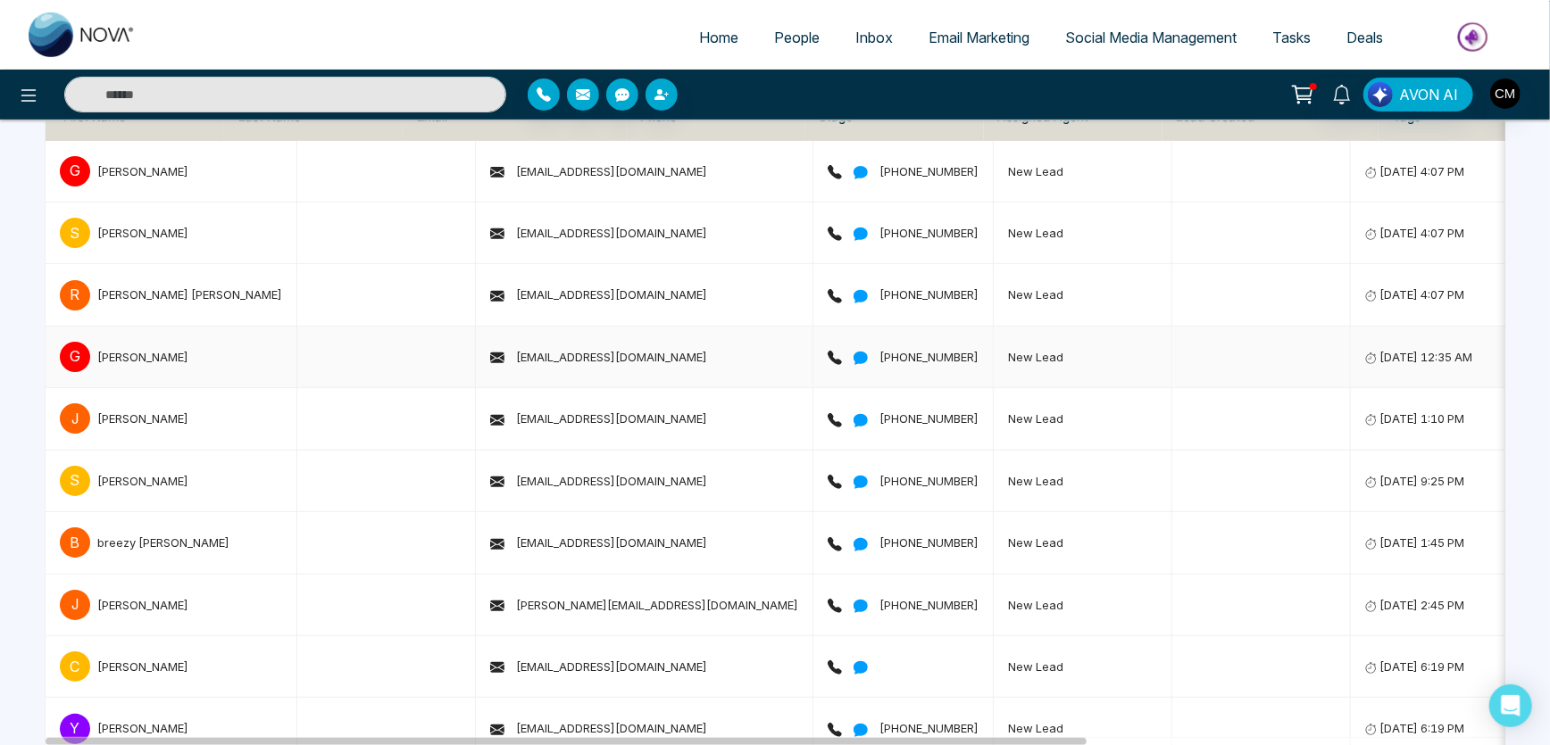
scroll to position [366, 0]
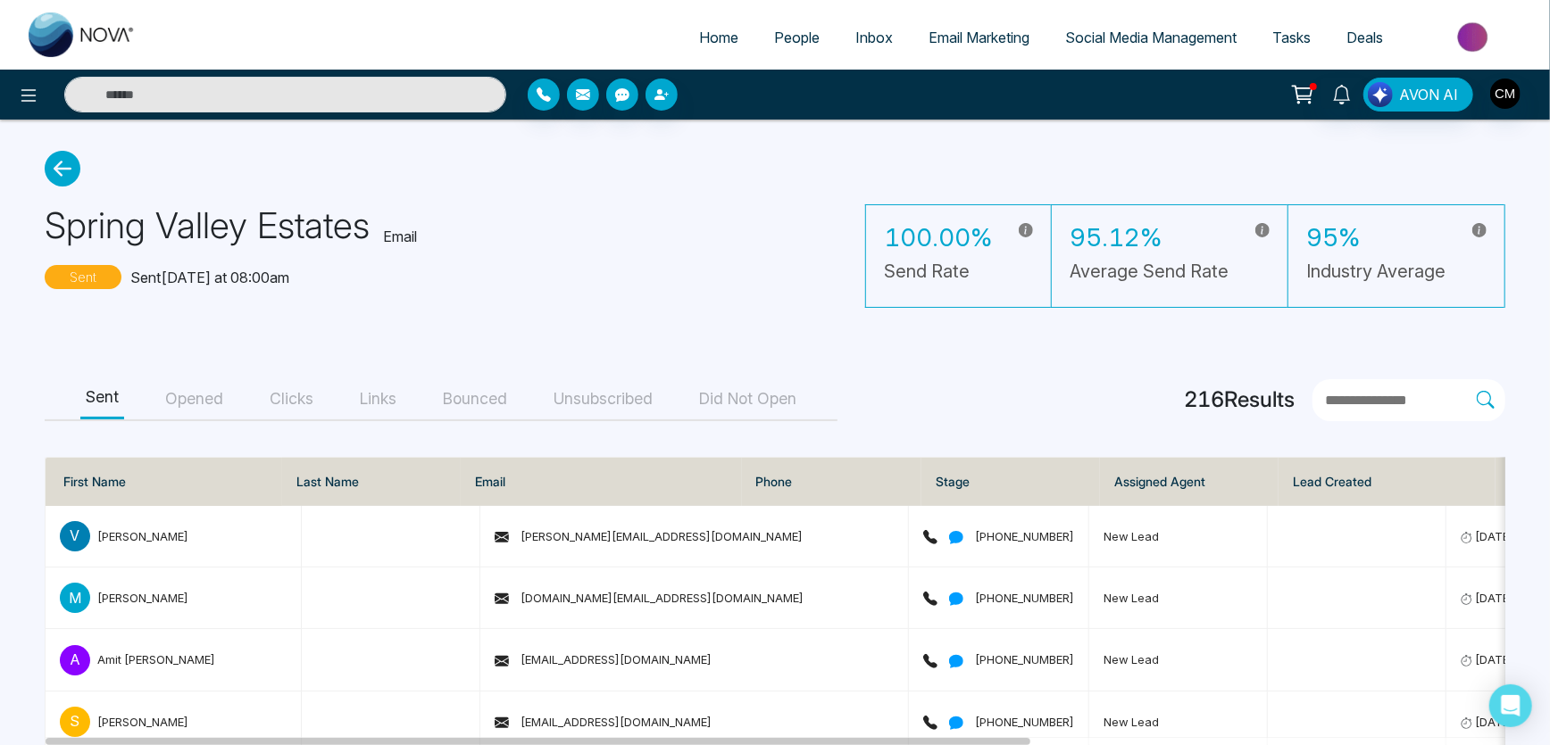
click at [191, 400] on button "Opened" at bounding box center [194, 399] width 69 height 40
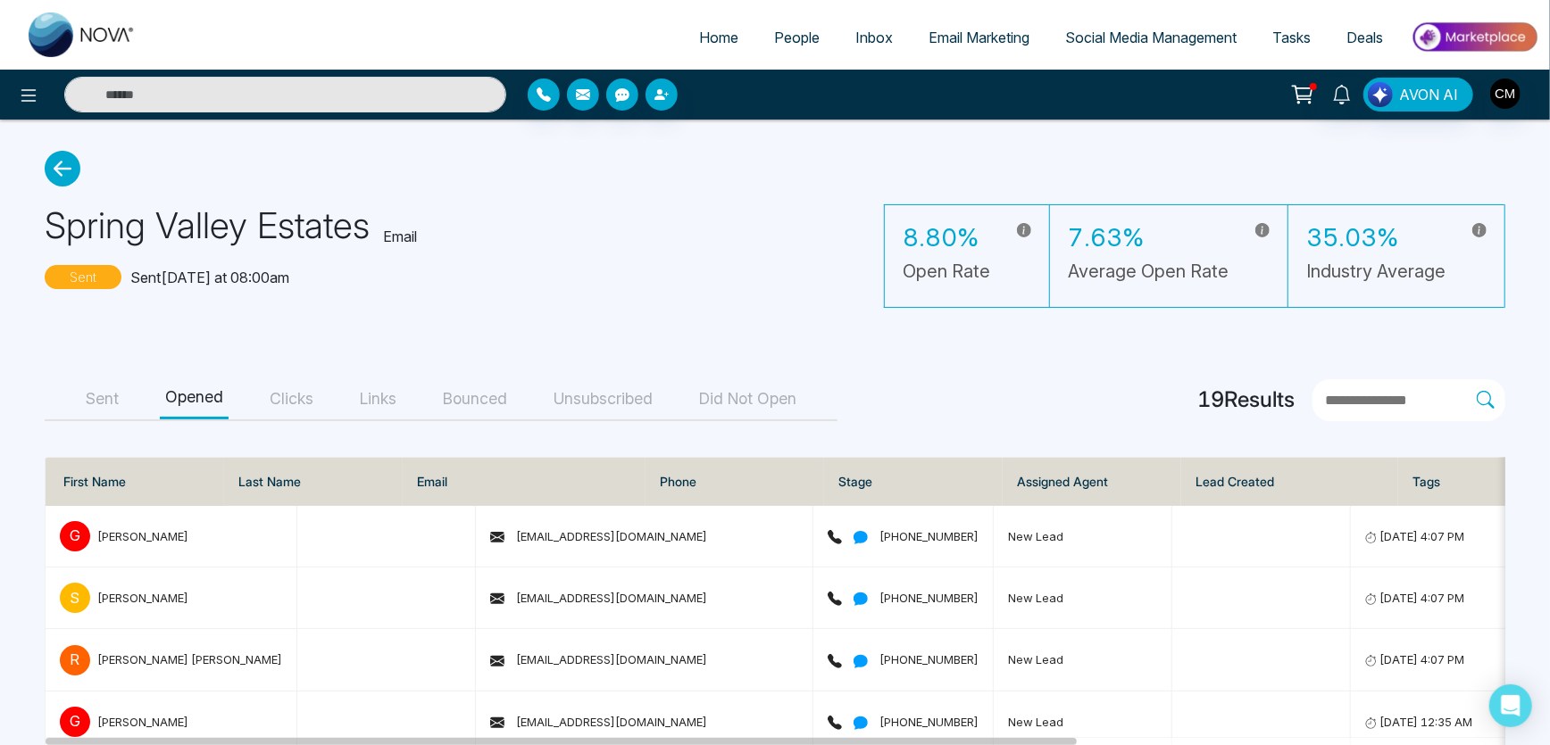
click at [554, 397] on button "Unsubscribed" at bounding box center [603, 399] width 110 height 40
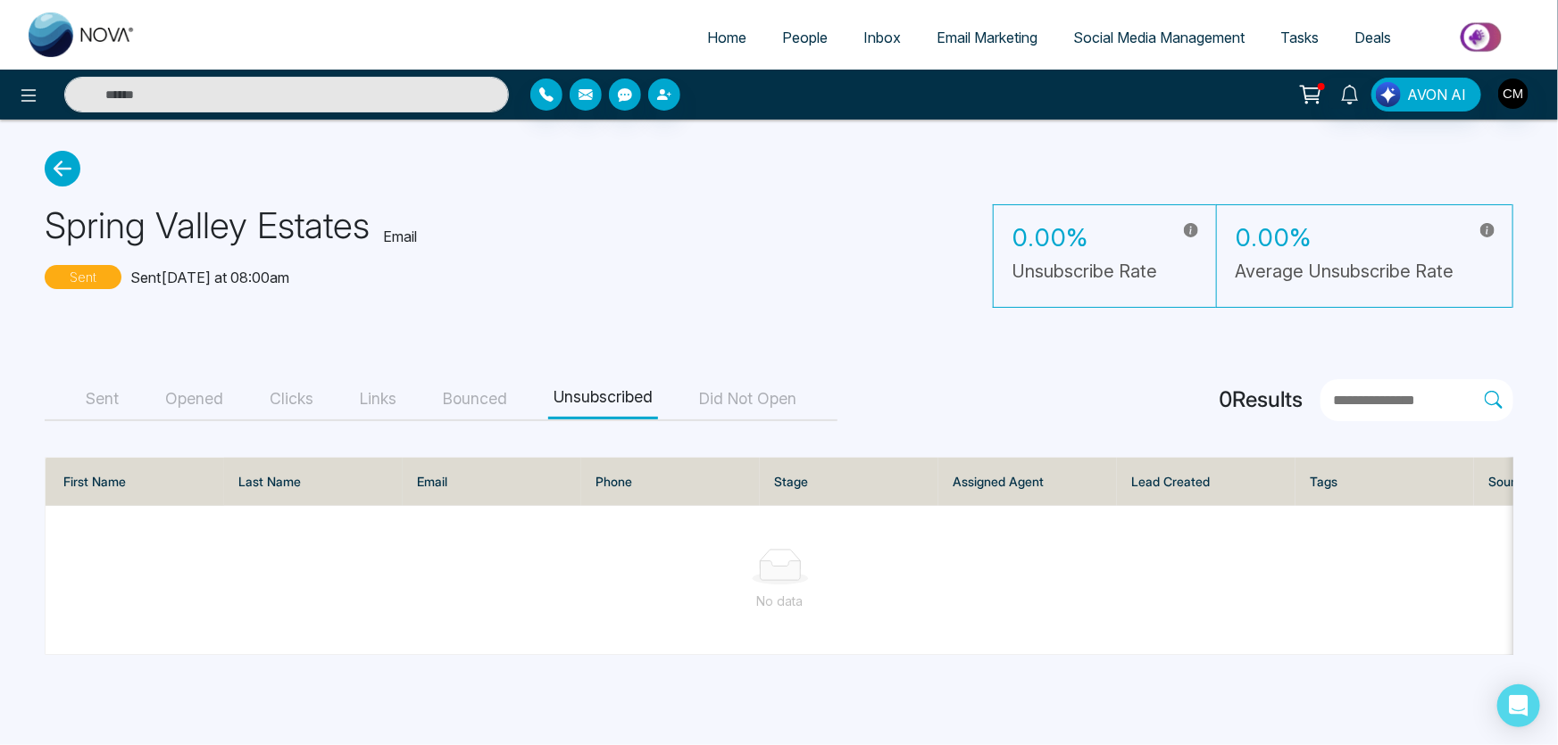
click at [748, 412] on button "Did Not Open" at bounding box center [748, 399] width 108 height 40
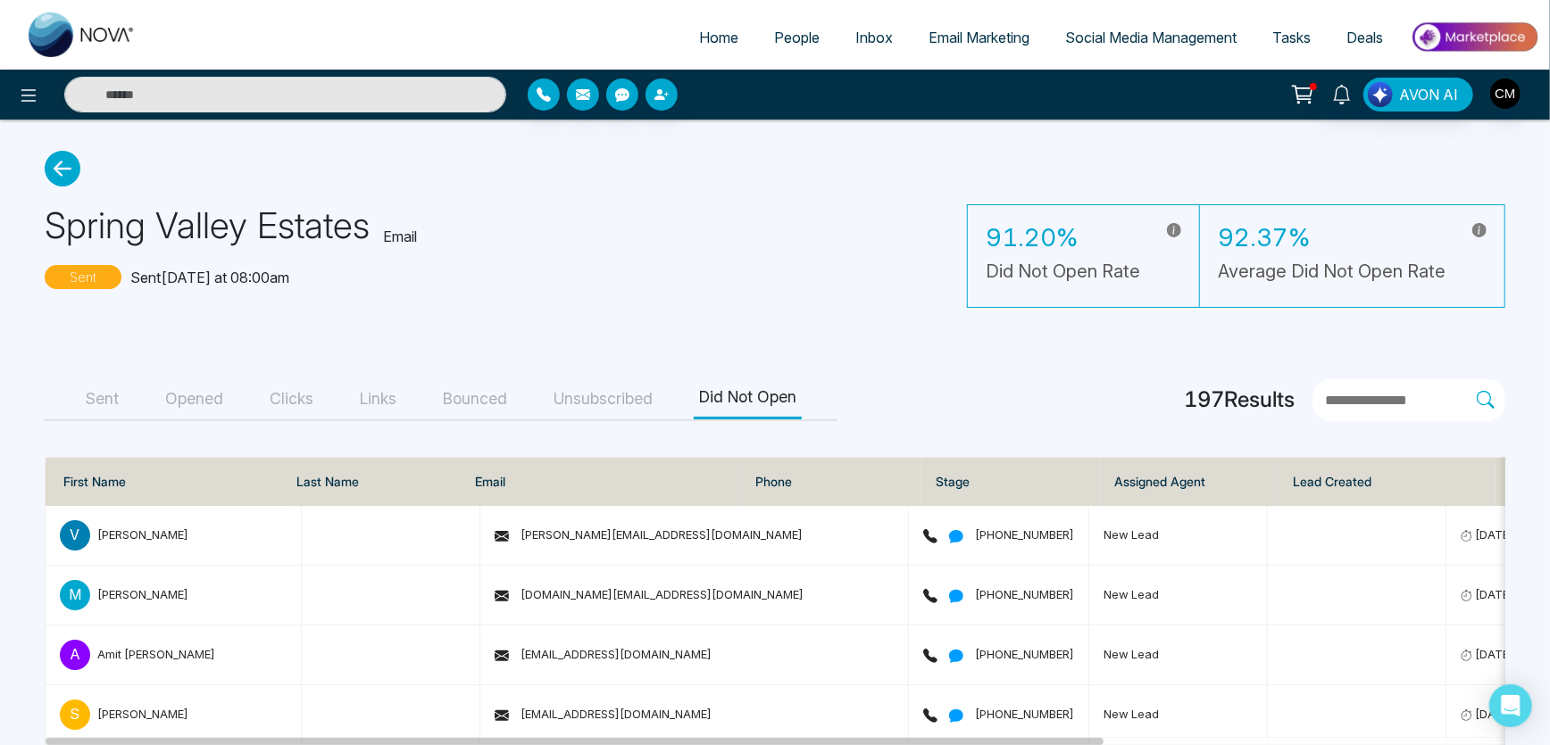
click at [505, 405] on button "Bounced" at bounding box center [474, 399] width 75 height 40
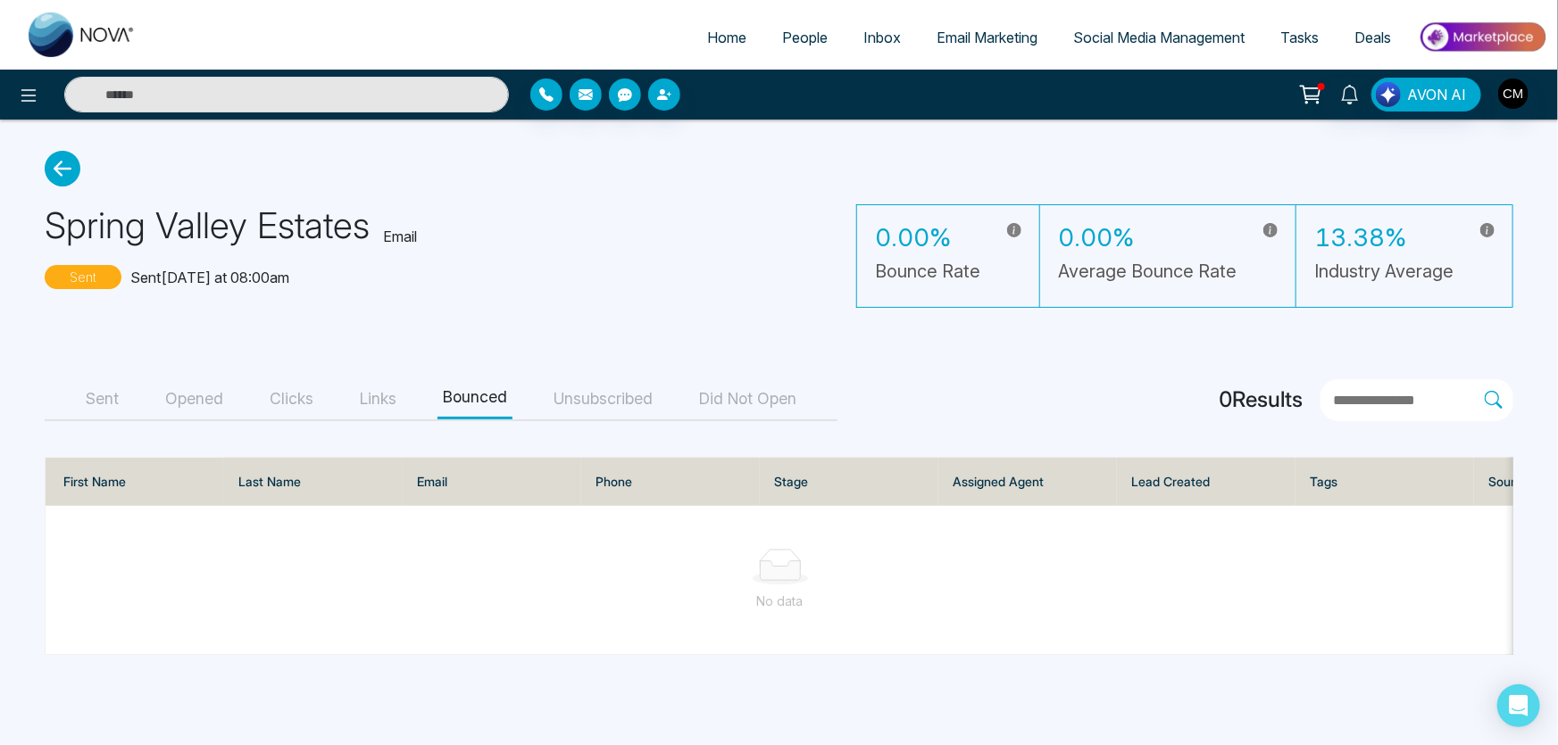
click at [567, 401] on button "Unsubscribed" at bounding box center [603, 399] width 110 height 40
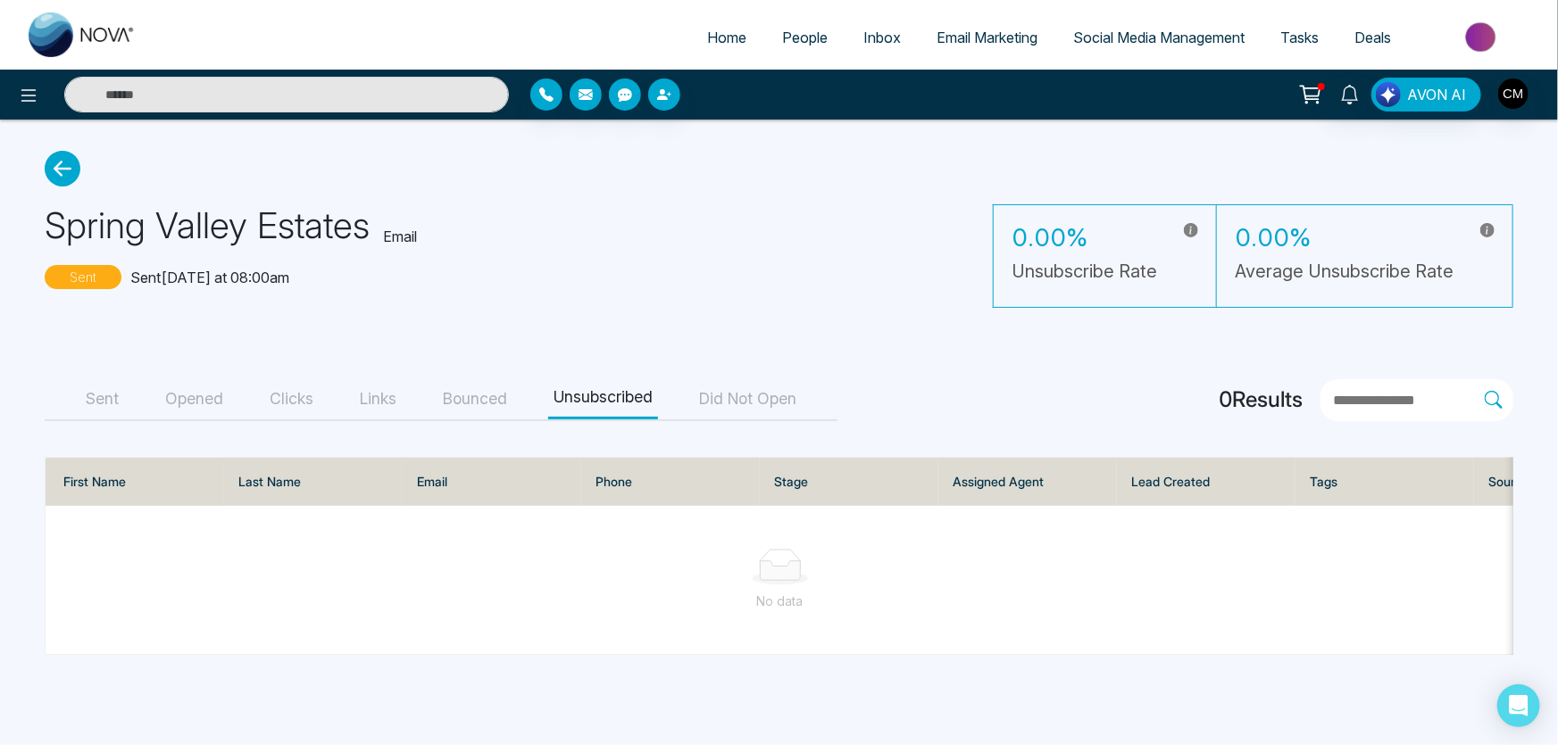
click at [384, 402] on button "Links" at bounding box center [377, 399] width 47 height 40
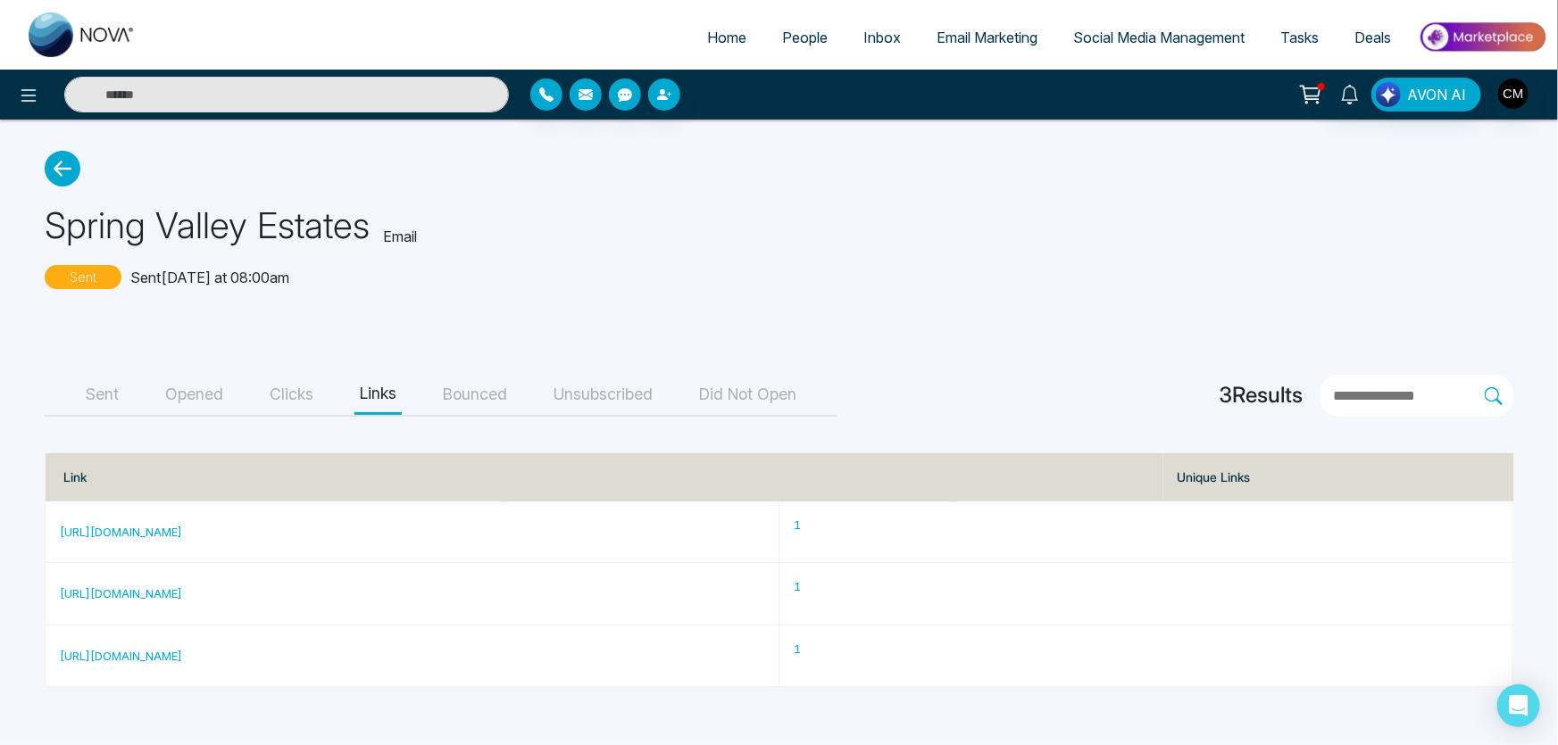
click at [284, 384] on button "Clicks" at bounding box center [291, 395] width 54 height 40
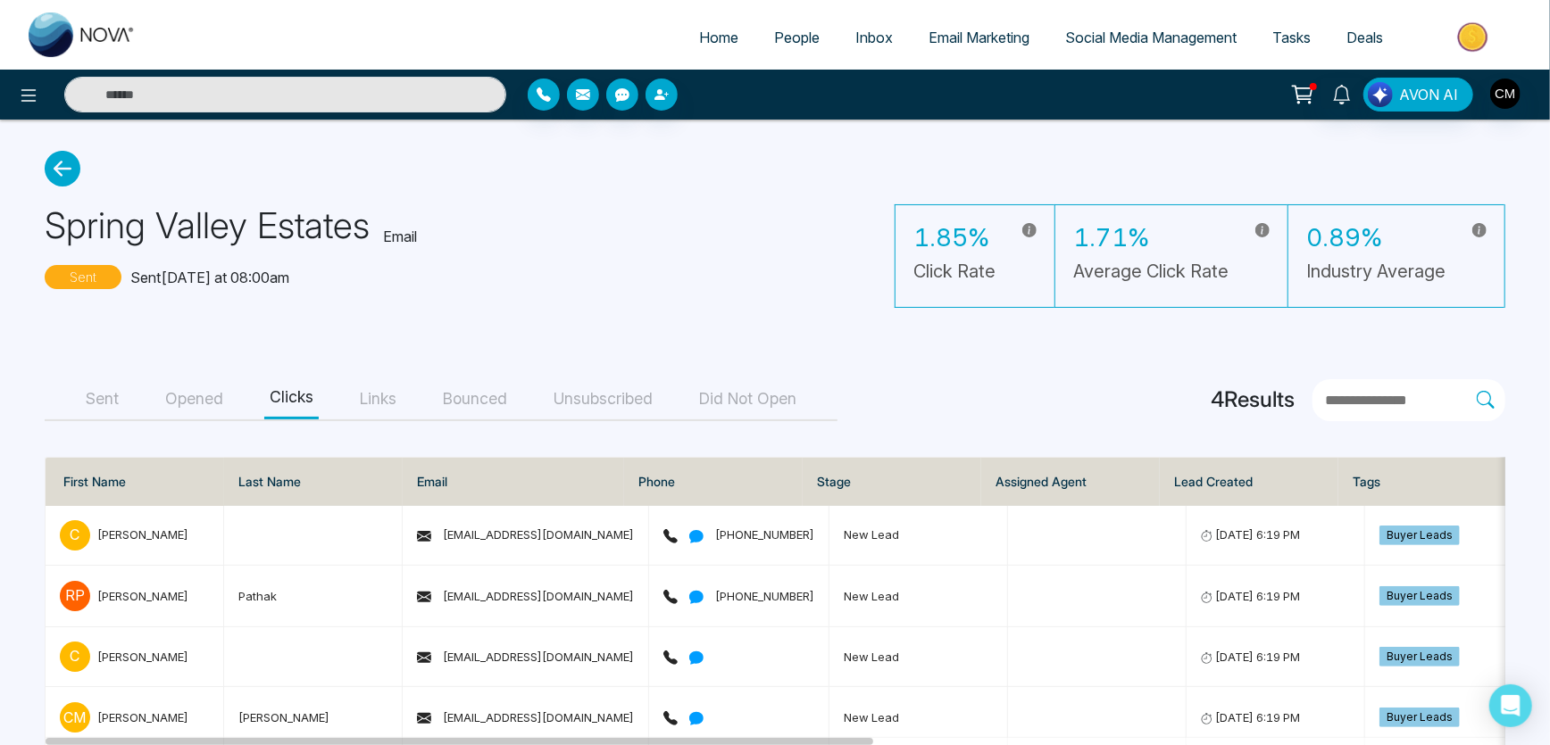
click at [204, 396] on button "Opened" at bounding box center [194, 399] width 69 height 40
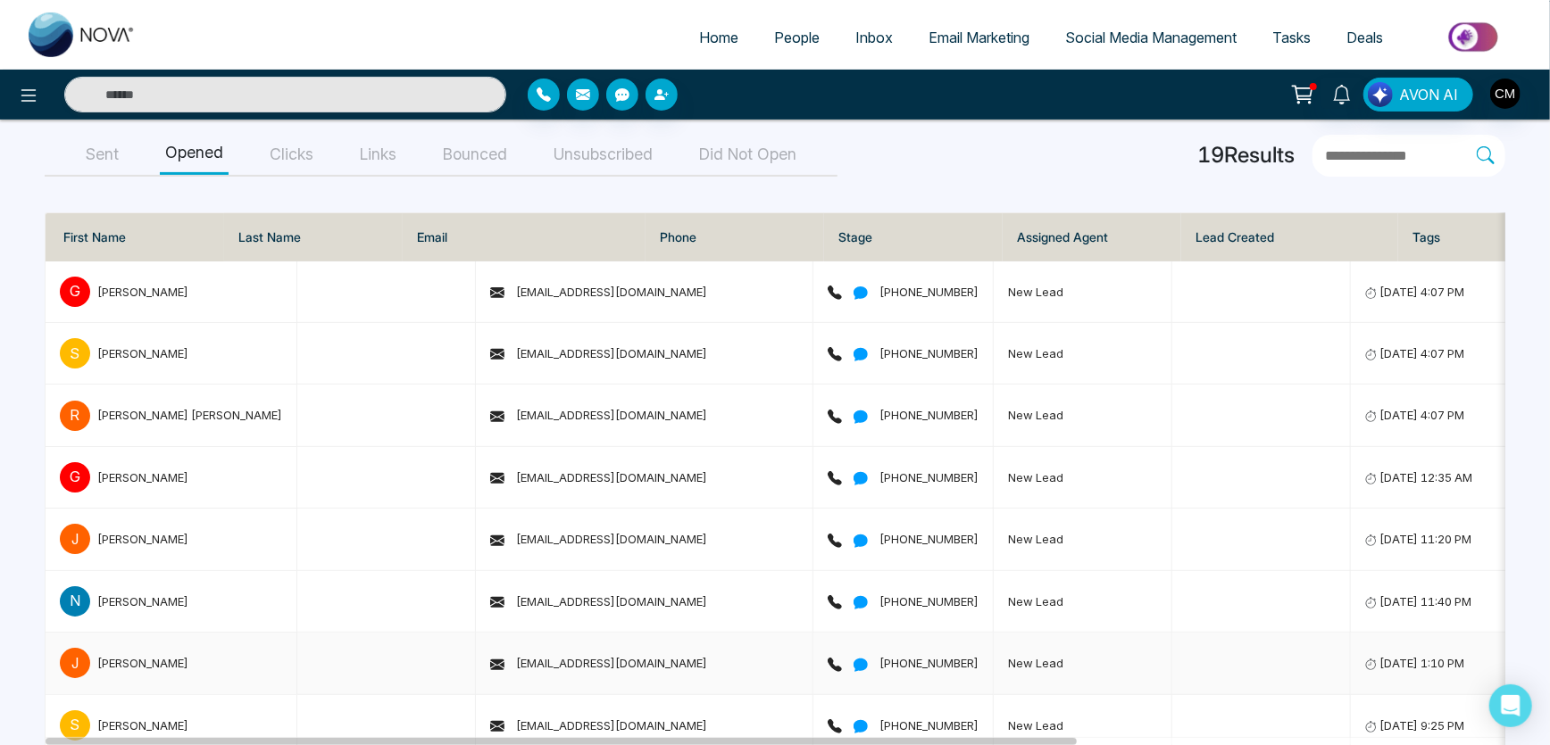
scroll to position [243, 0]
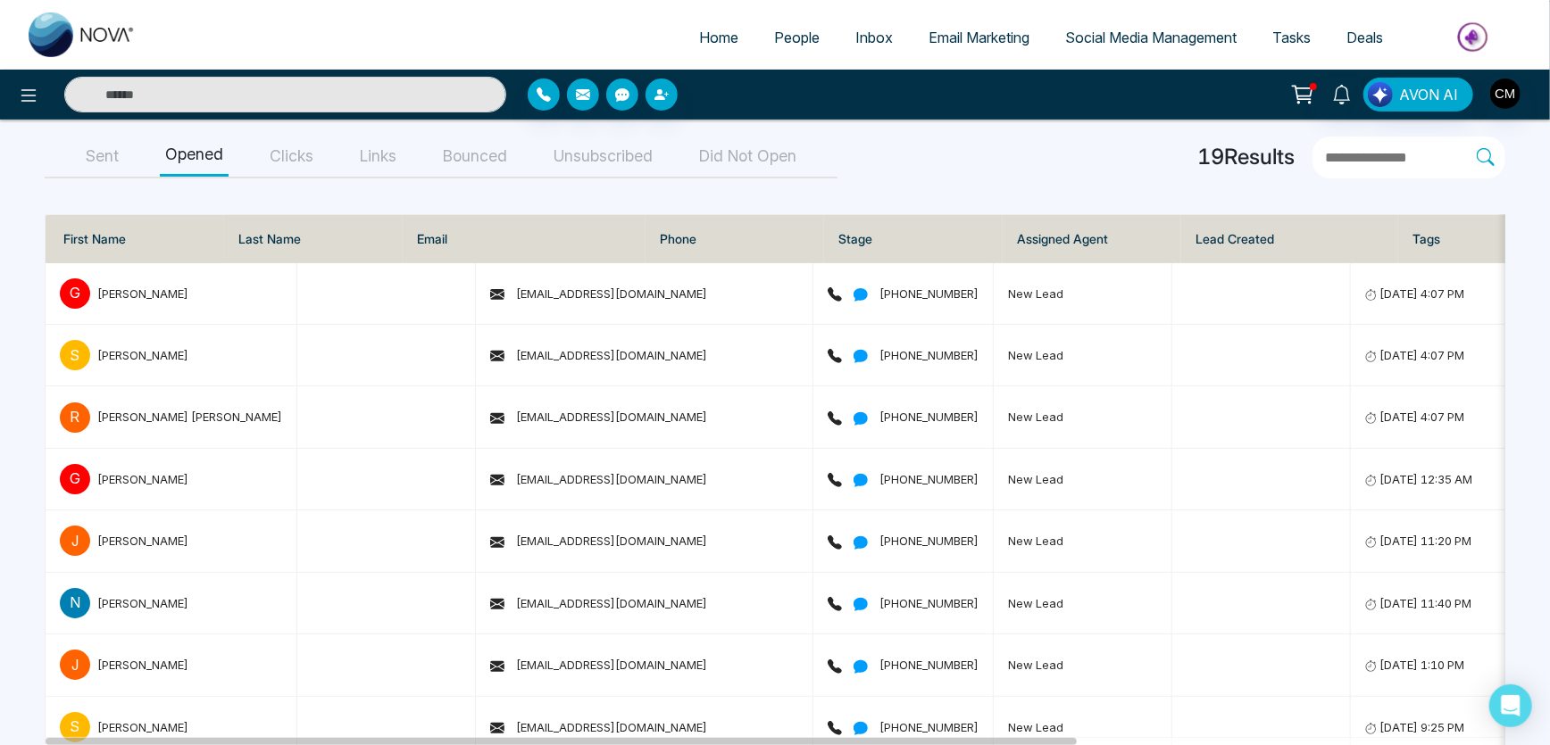
click at [92, 24] on img at bounding box center [82, 34] width 107 height 45
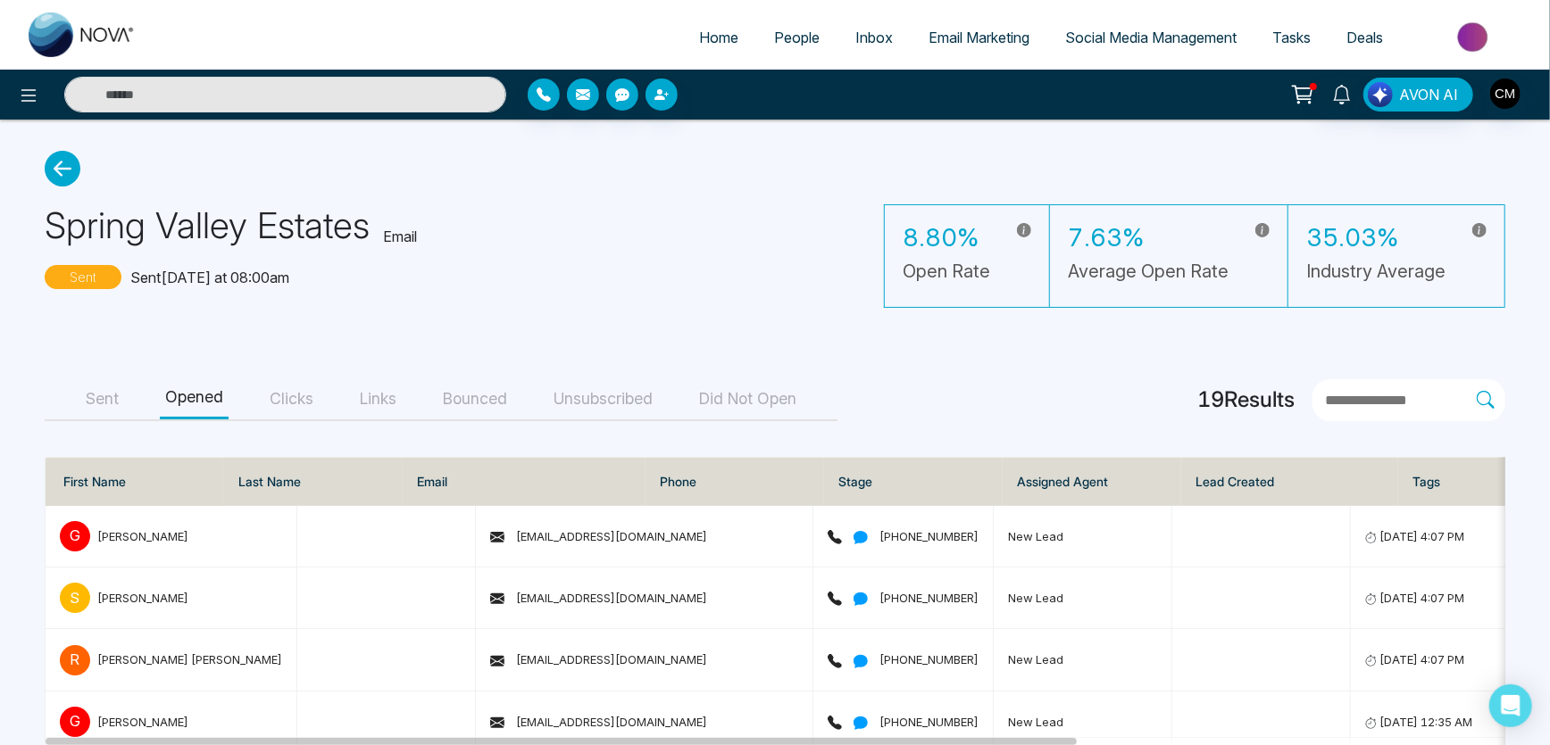
select select "*"
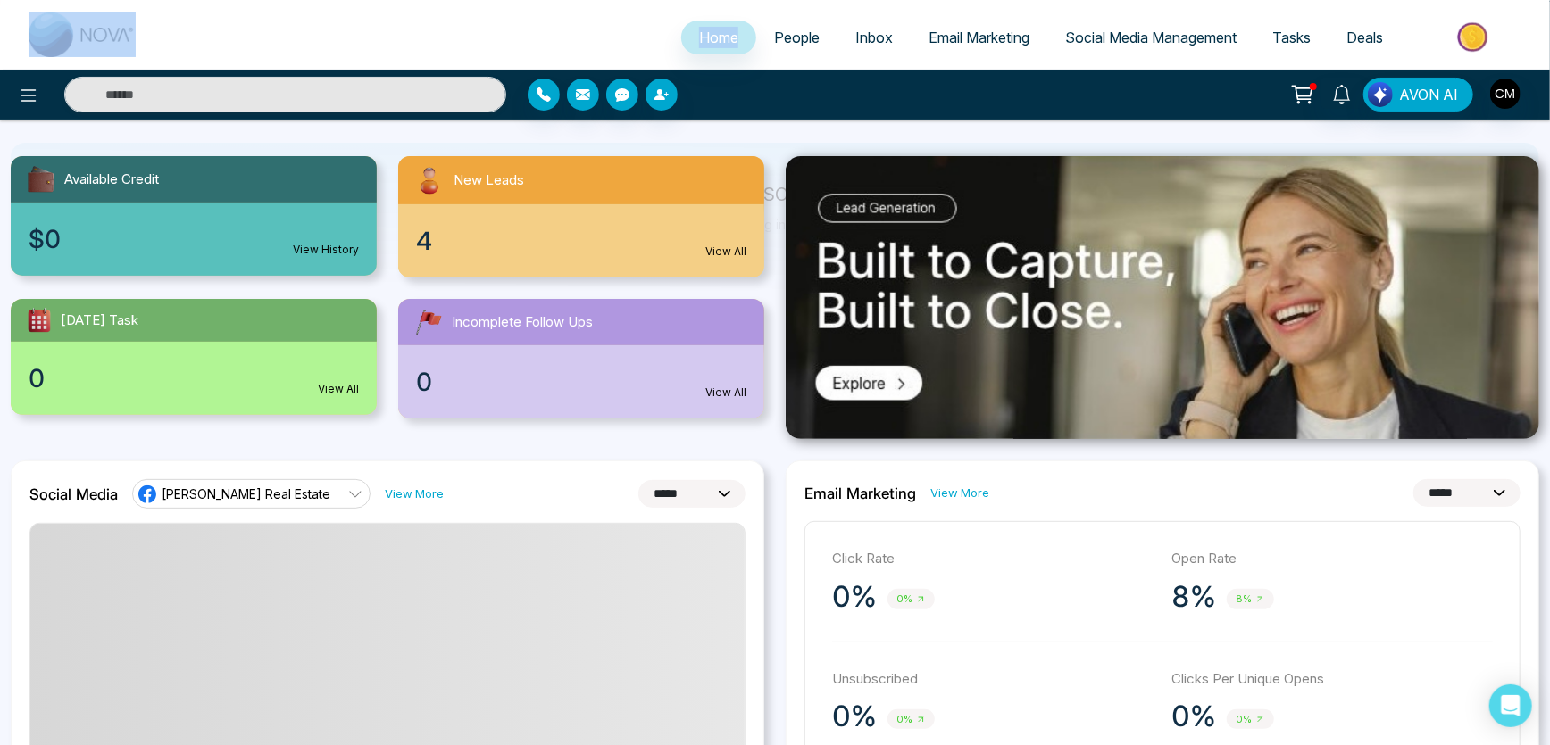
scroll to position [97, 0]
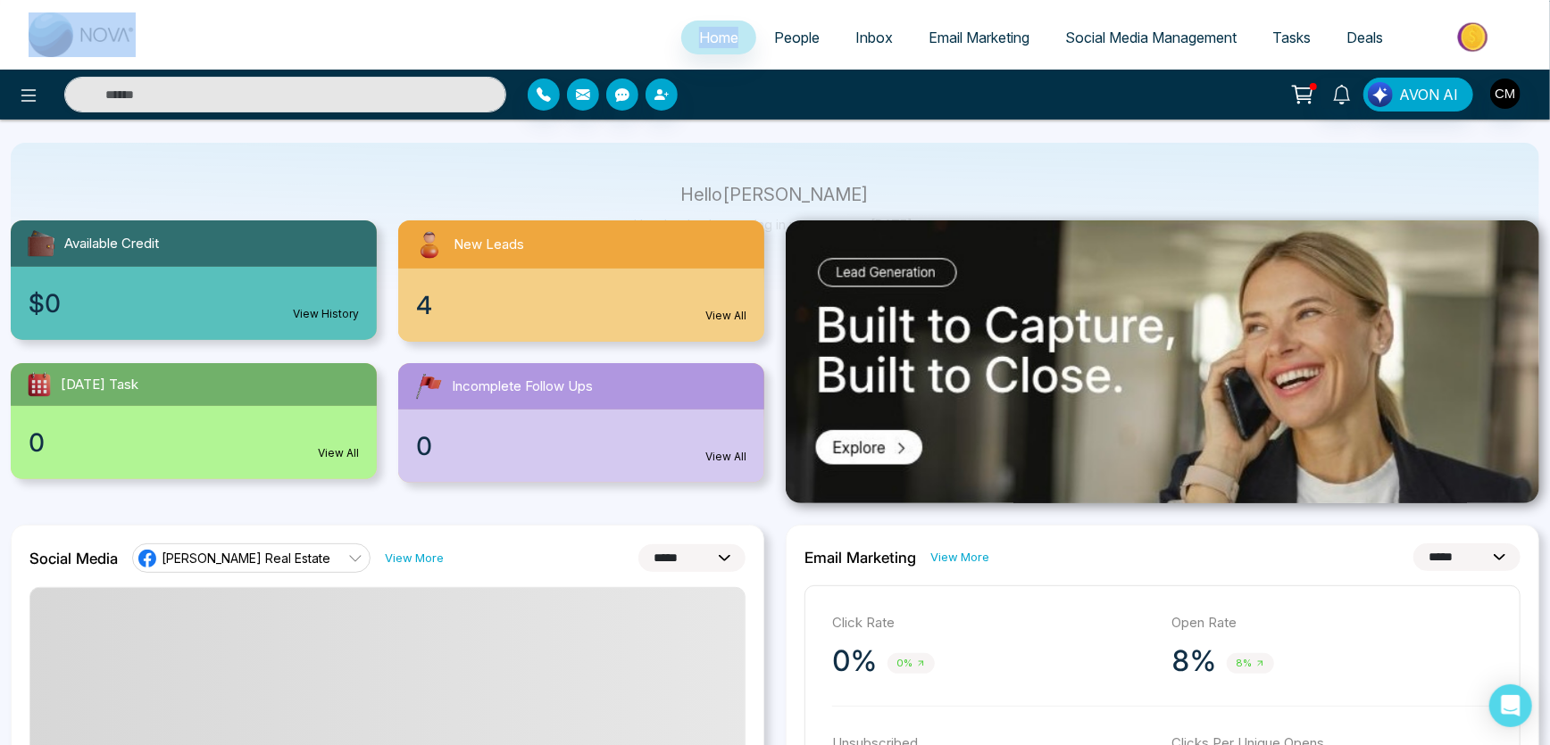
click at [786, 29] on span "People" at bounding box center [797, 38] width 46 height 18
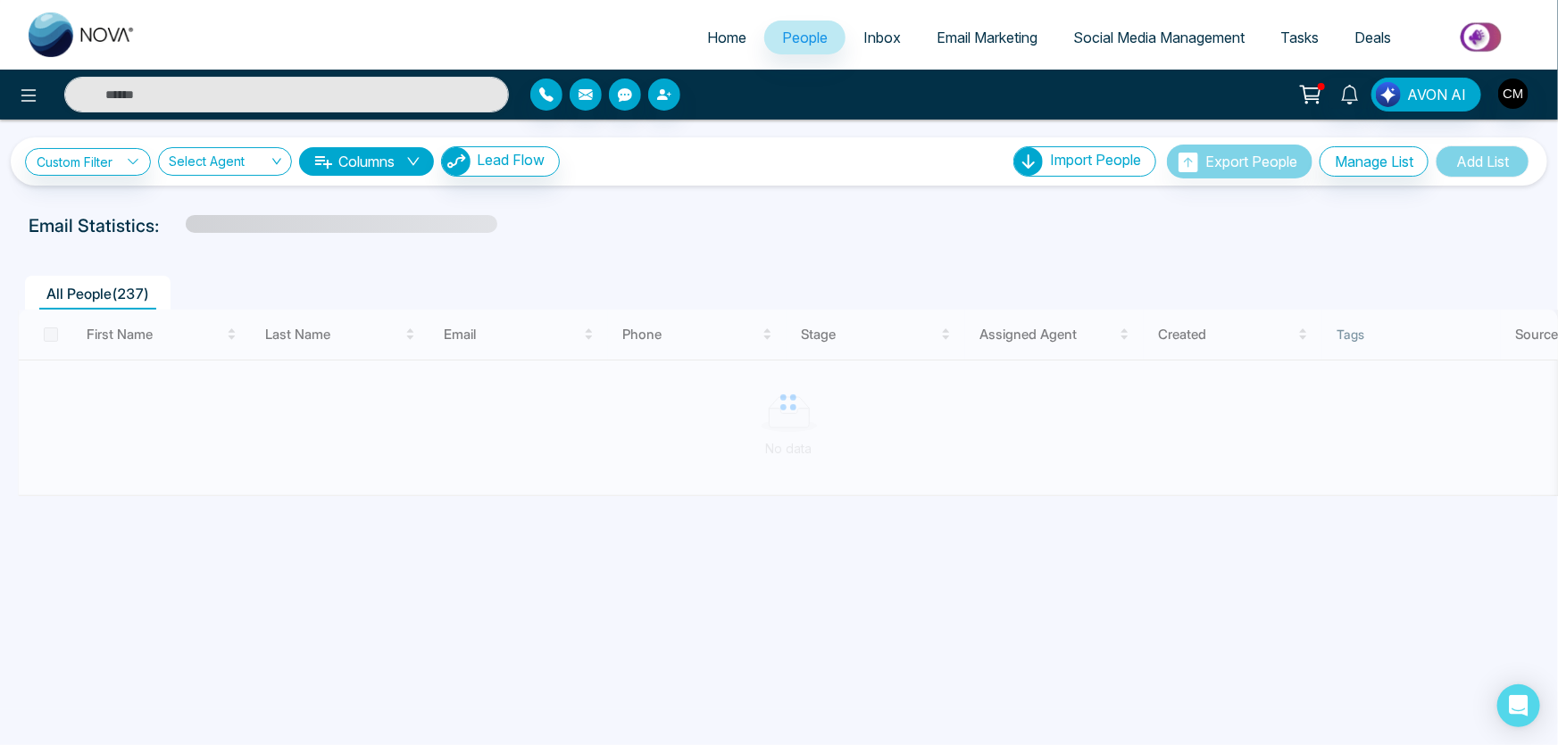
click at [732, 51] on link "Home" at bounding box center [726, 38] width 75 height 34
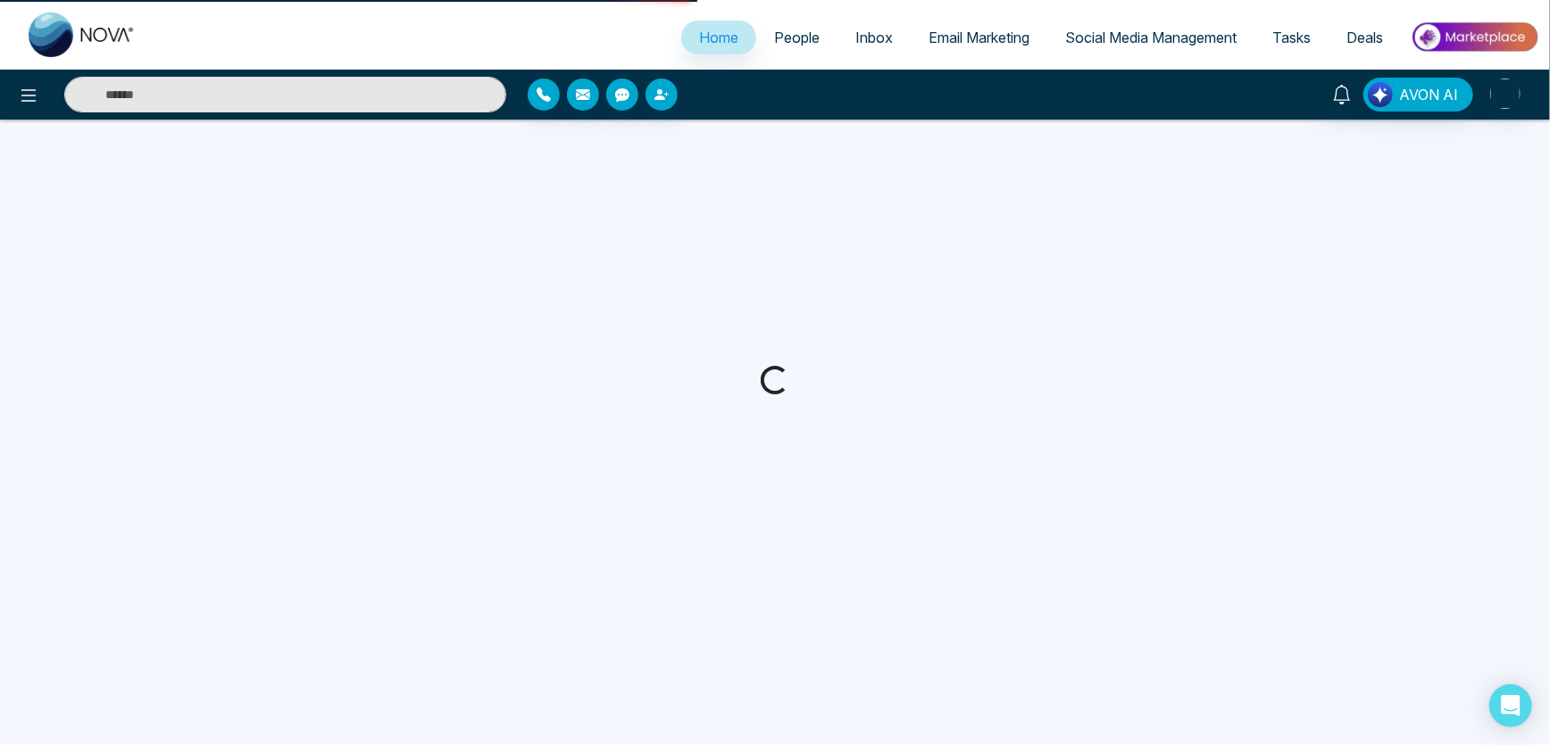
select select "*"
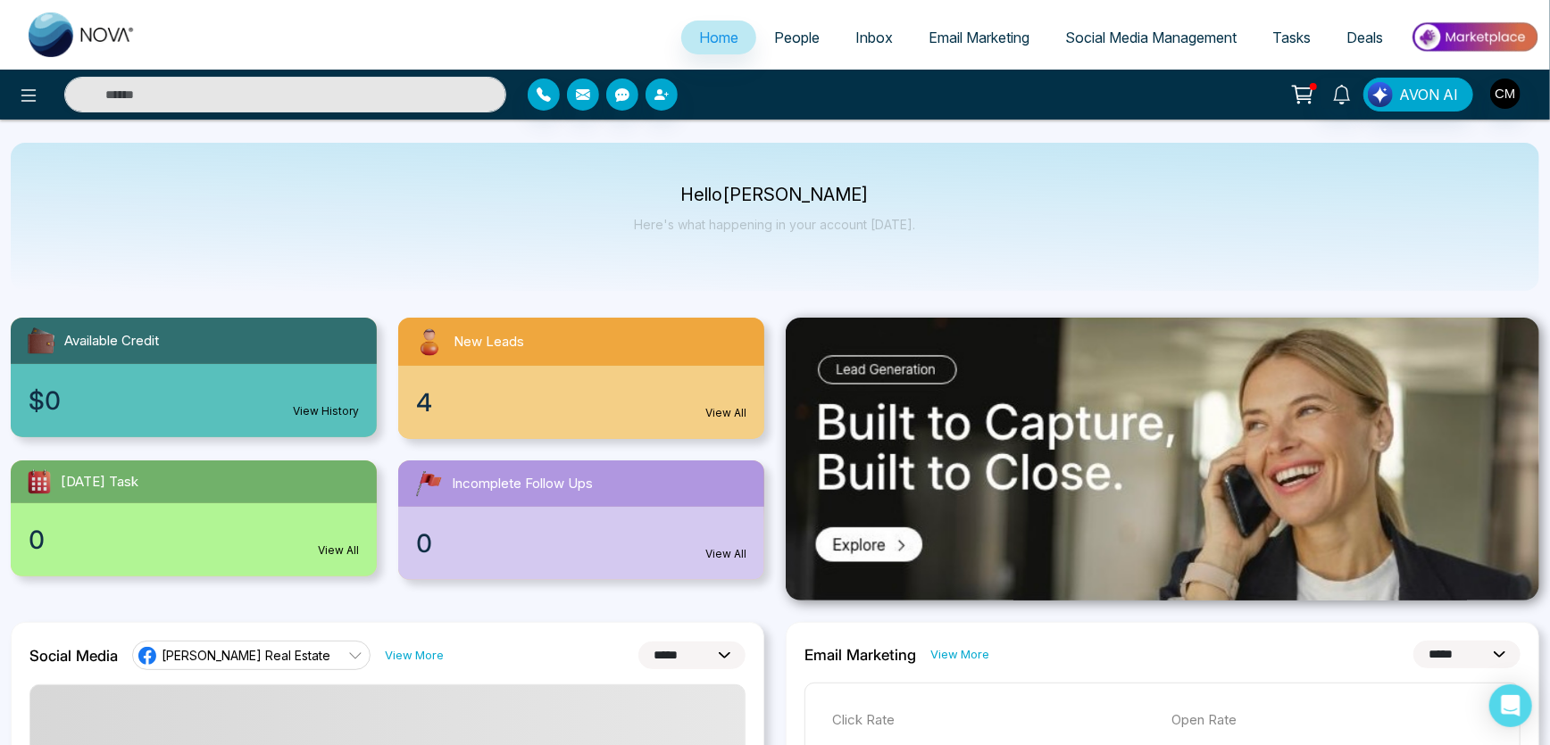
click at [774, 53] on link "People" at bounding box center [796, 38] width 81 height 34
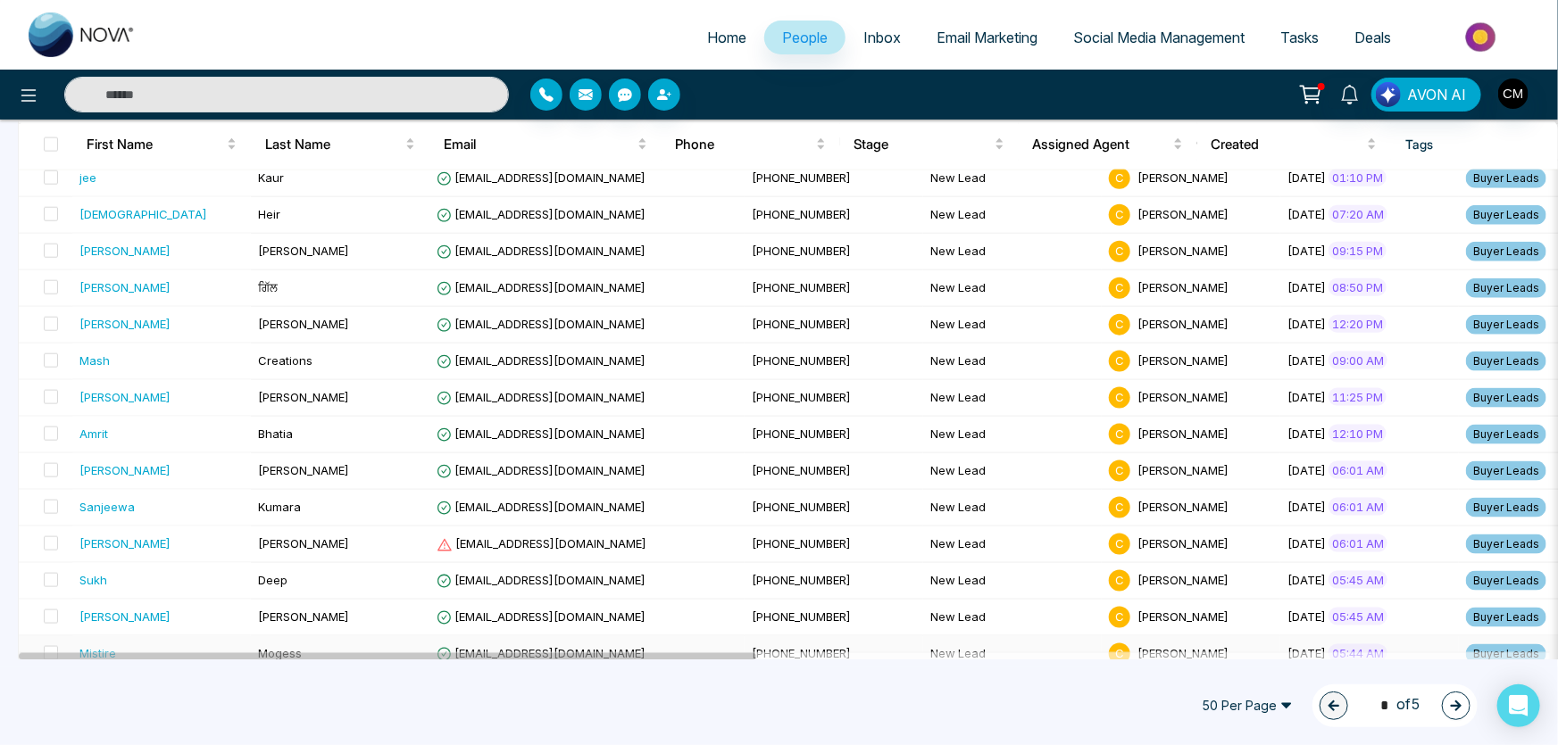
scroll to position [1534, 0]
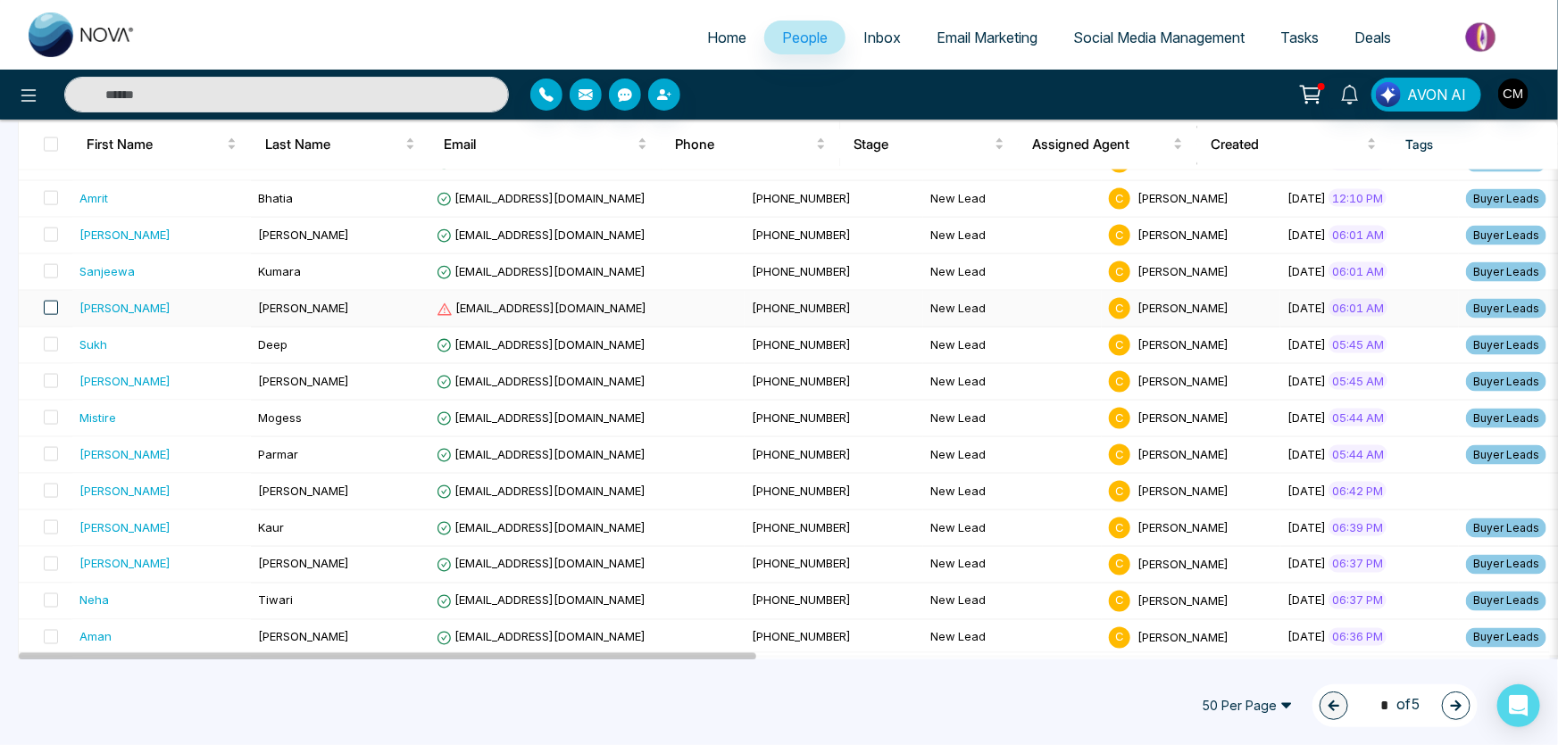
click at [44, 305] on span at bounding box center [51, 308] width 14 height 14
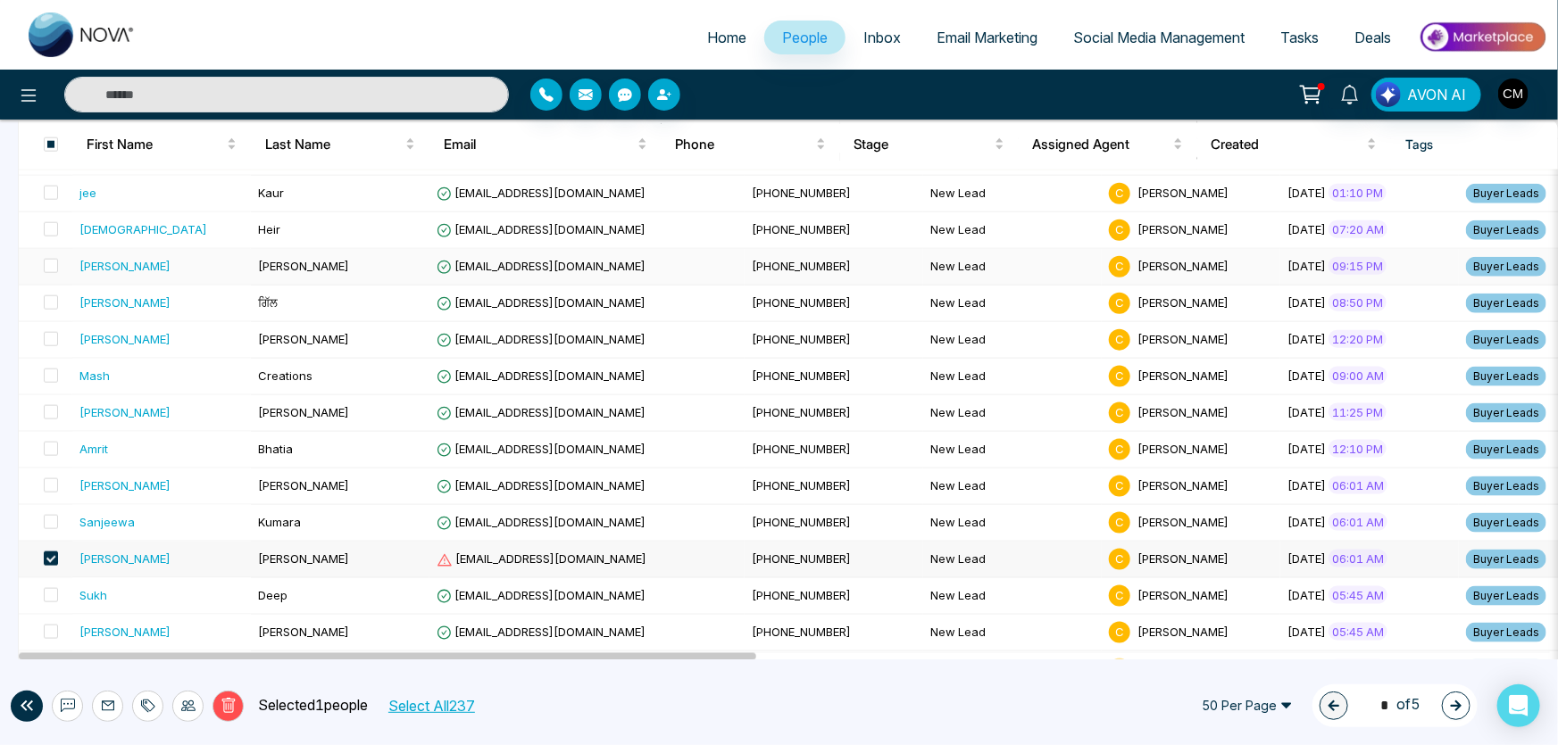
scroll to position [1298, 0]
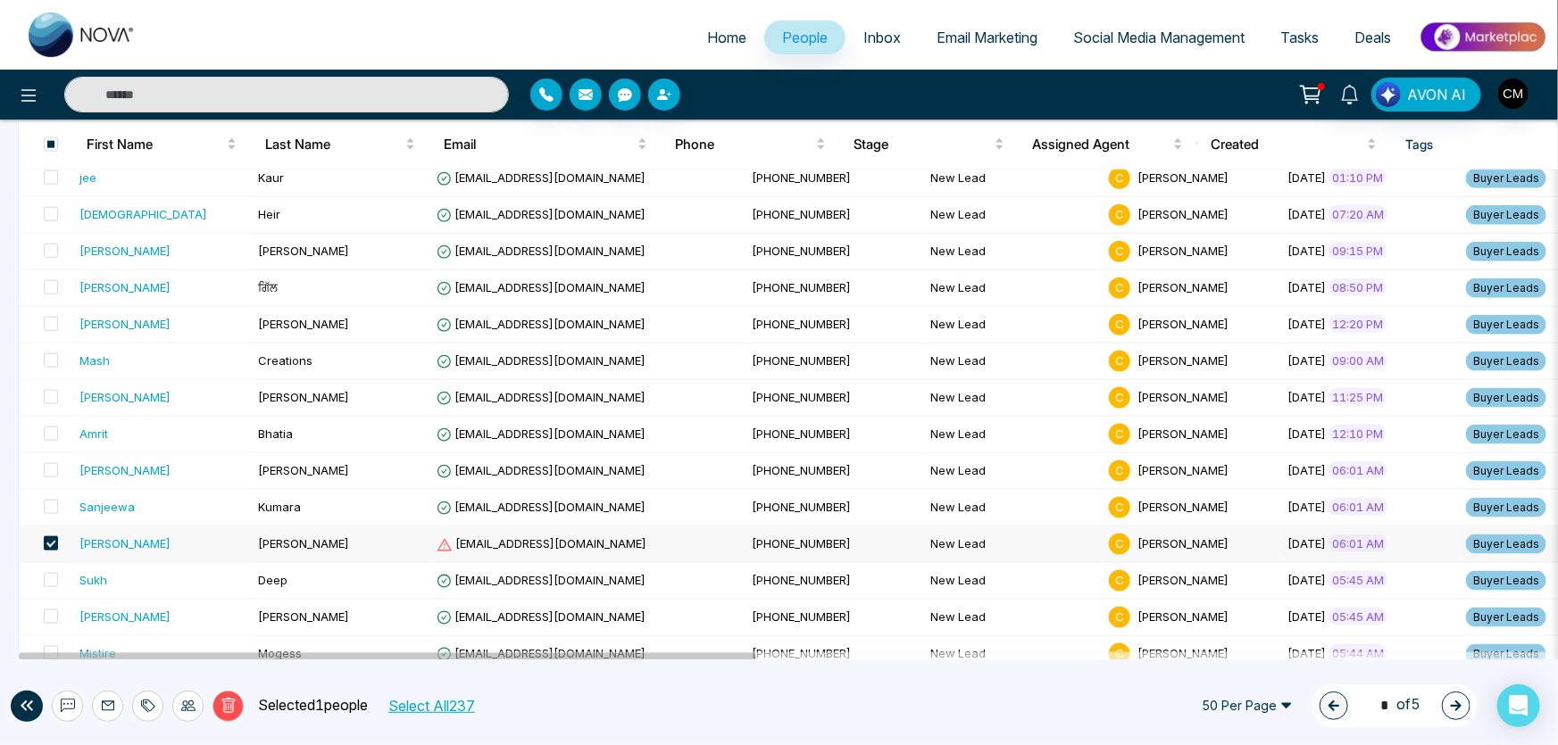
click at [53, 538] on span at bounding box center [51, 544] width 14 height 14
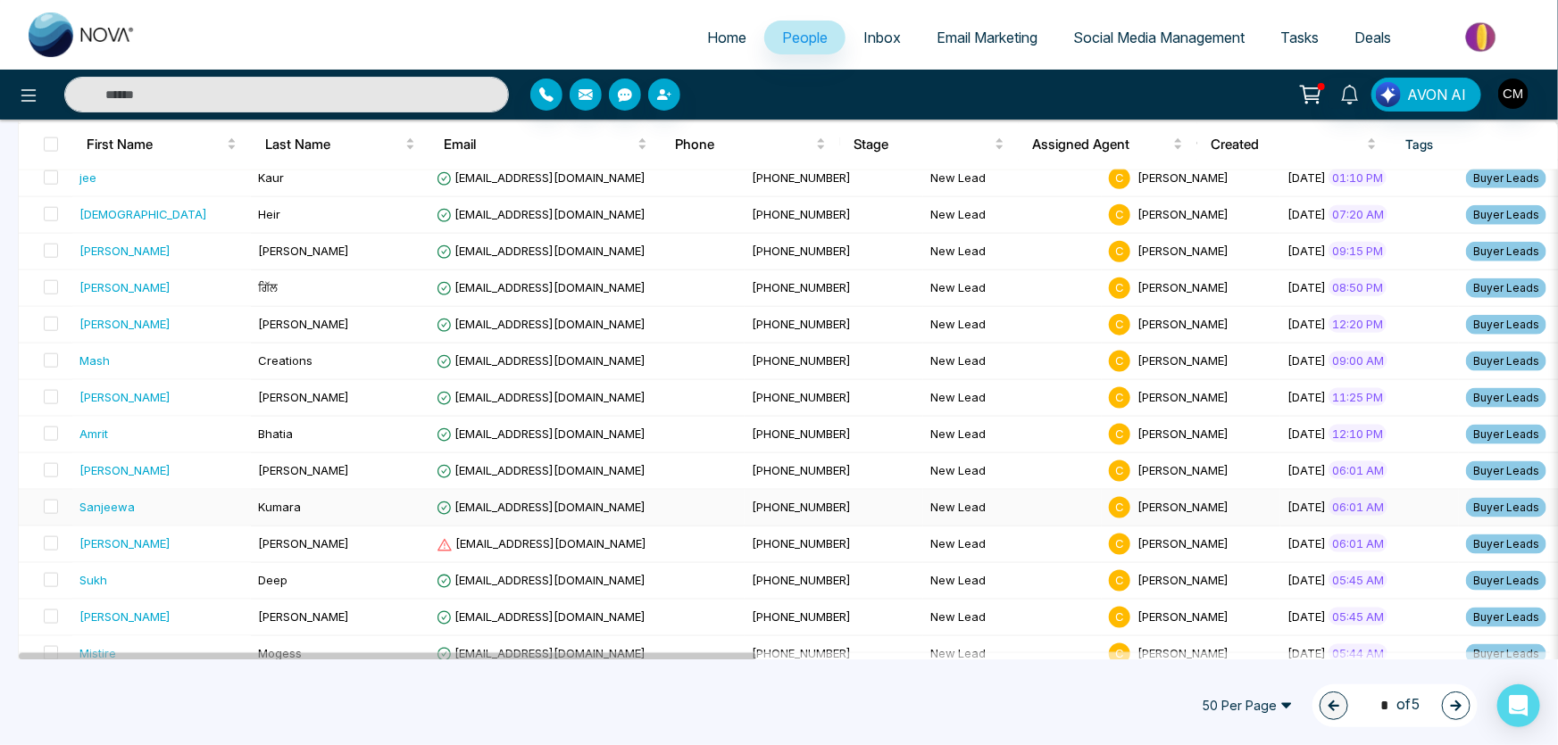
scroll to position [1534, 0]
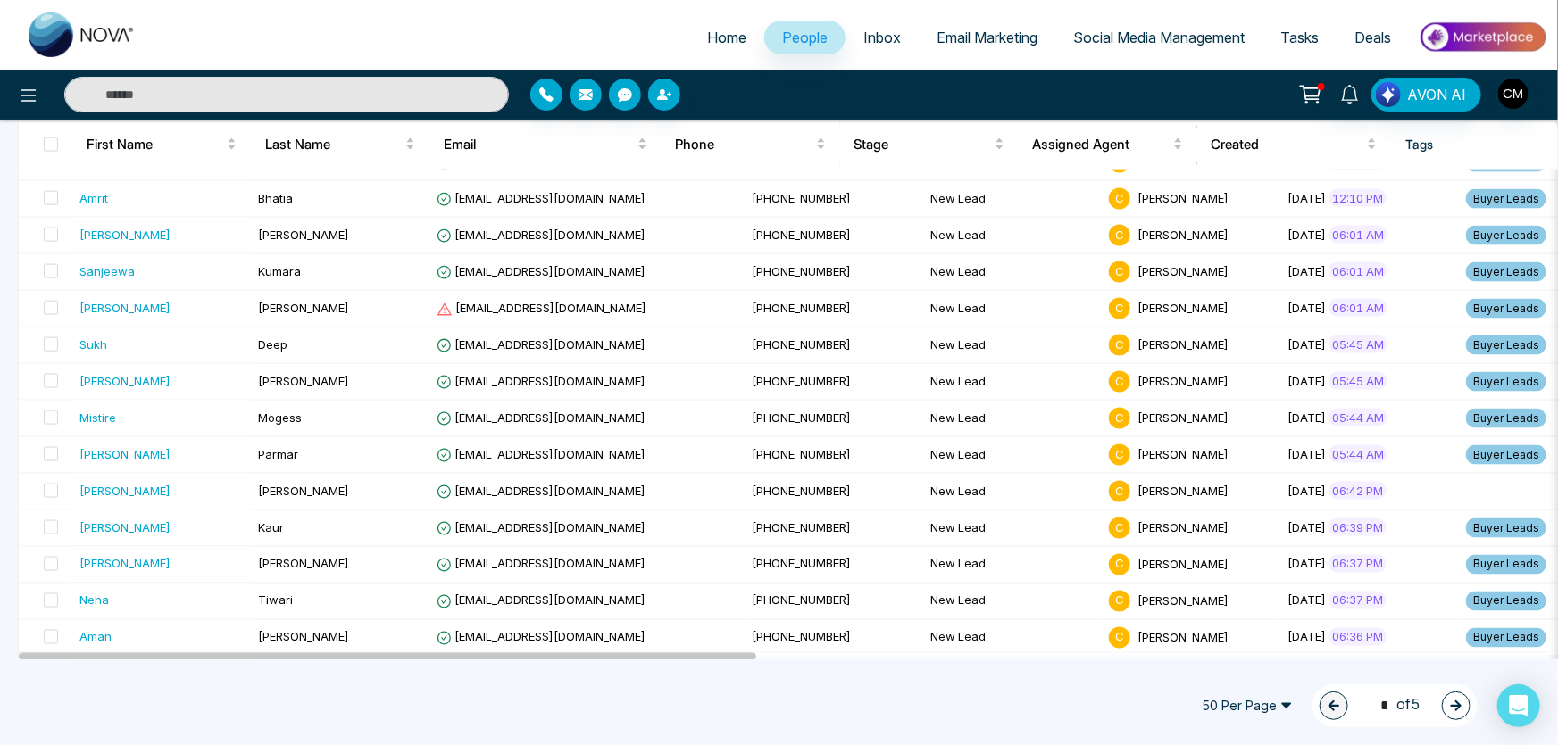
click at [1267, 703] on span "50 Per Page" at bounding box center [1247, 706] width 116 height 29
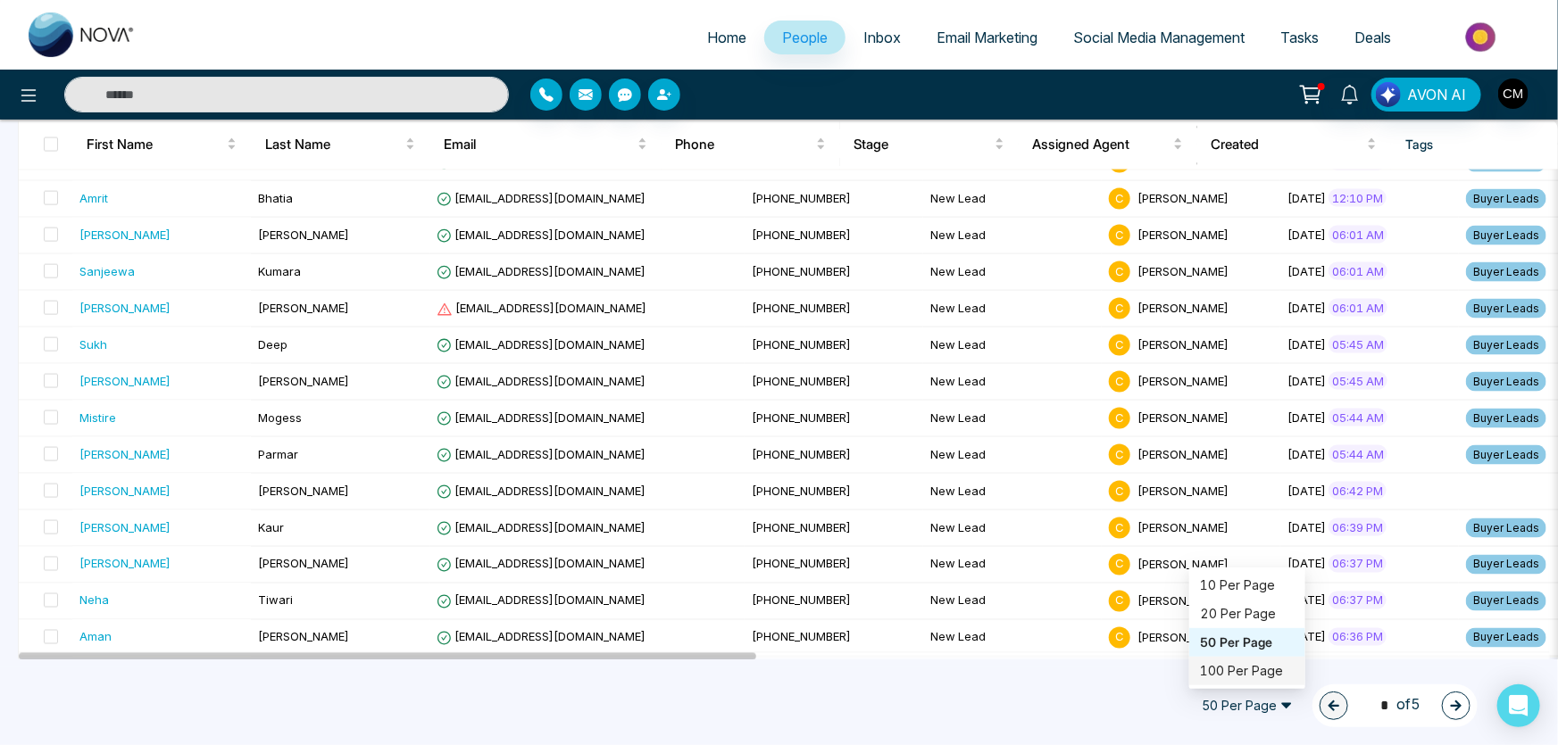
click at [1246, 677] on div "100 Per Page" at bounding box center [1247, 672] width 95 height 20
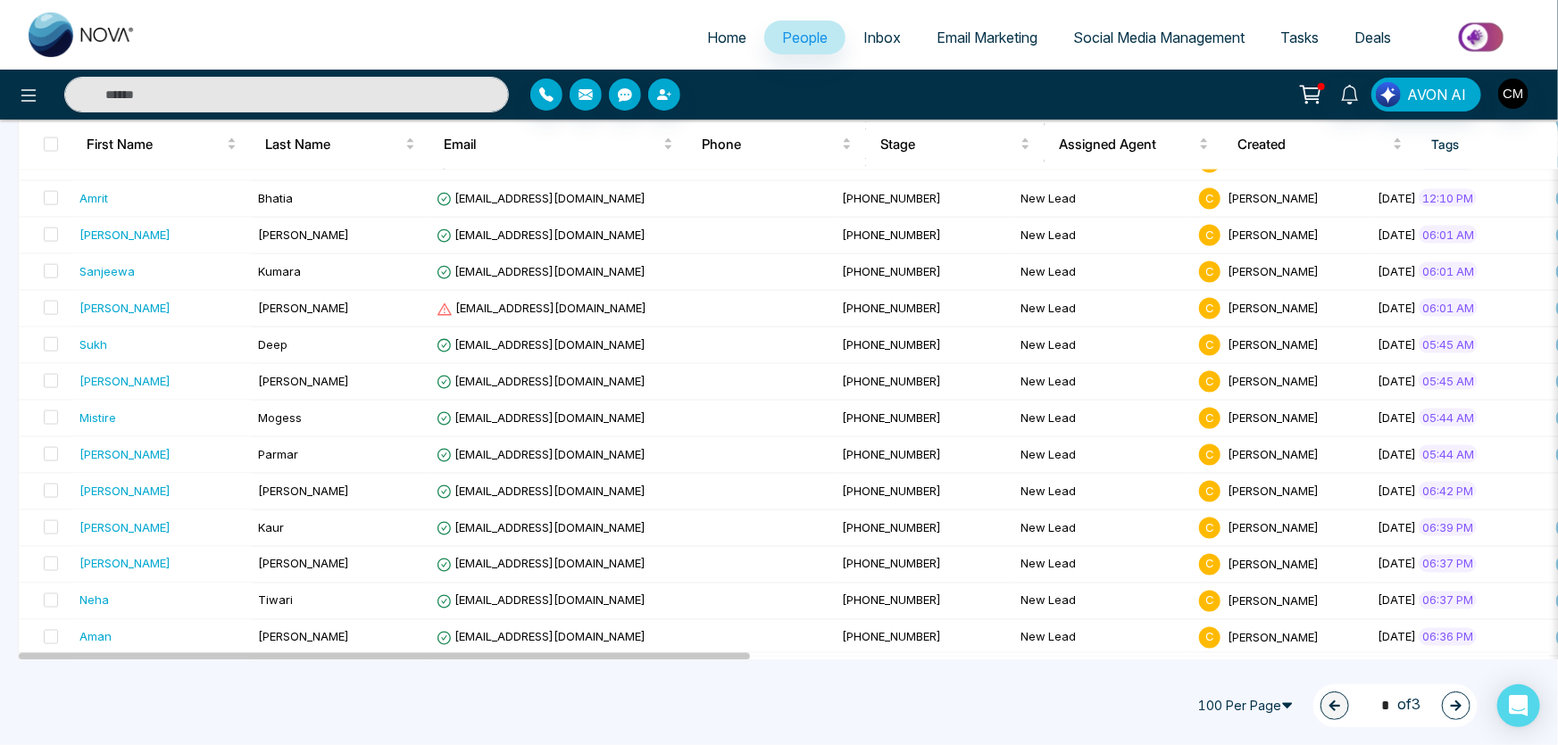
click at [1448, 706] on button "button" at bounding box center [1456, 706] width 29 height 29
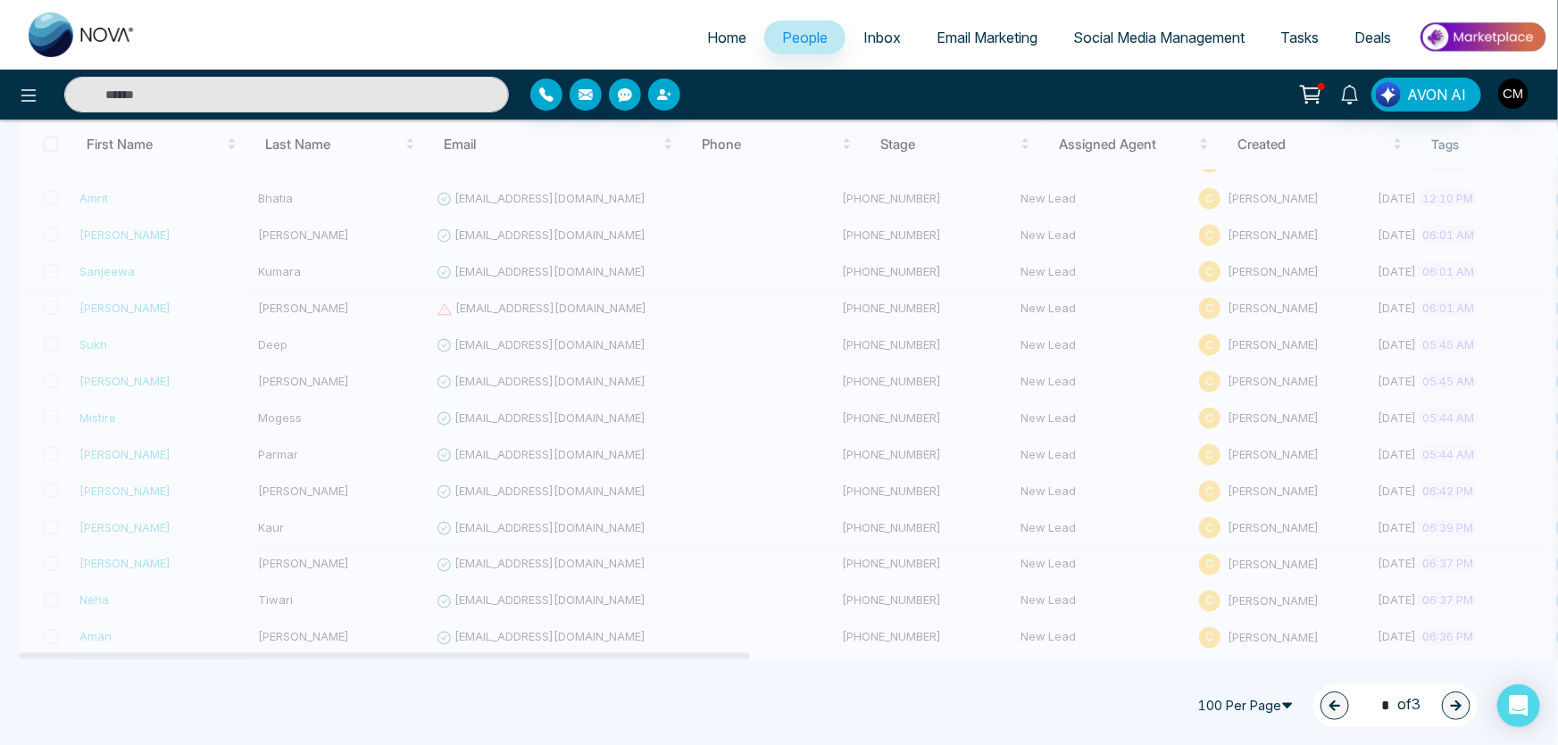
click at [34, 36] on img at bounding box center [82, 34] width 107 height 45
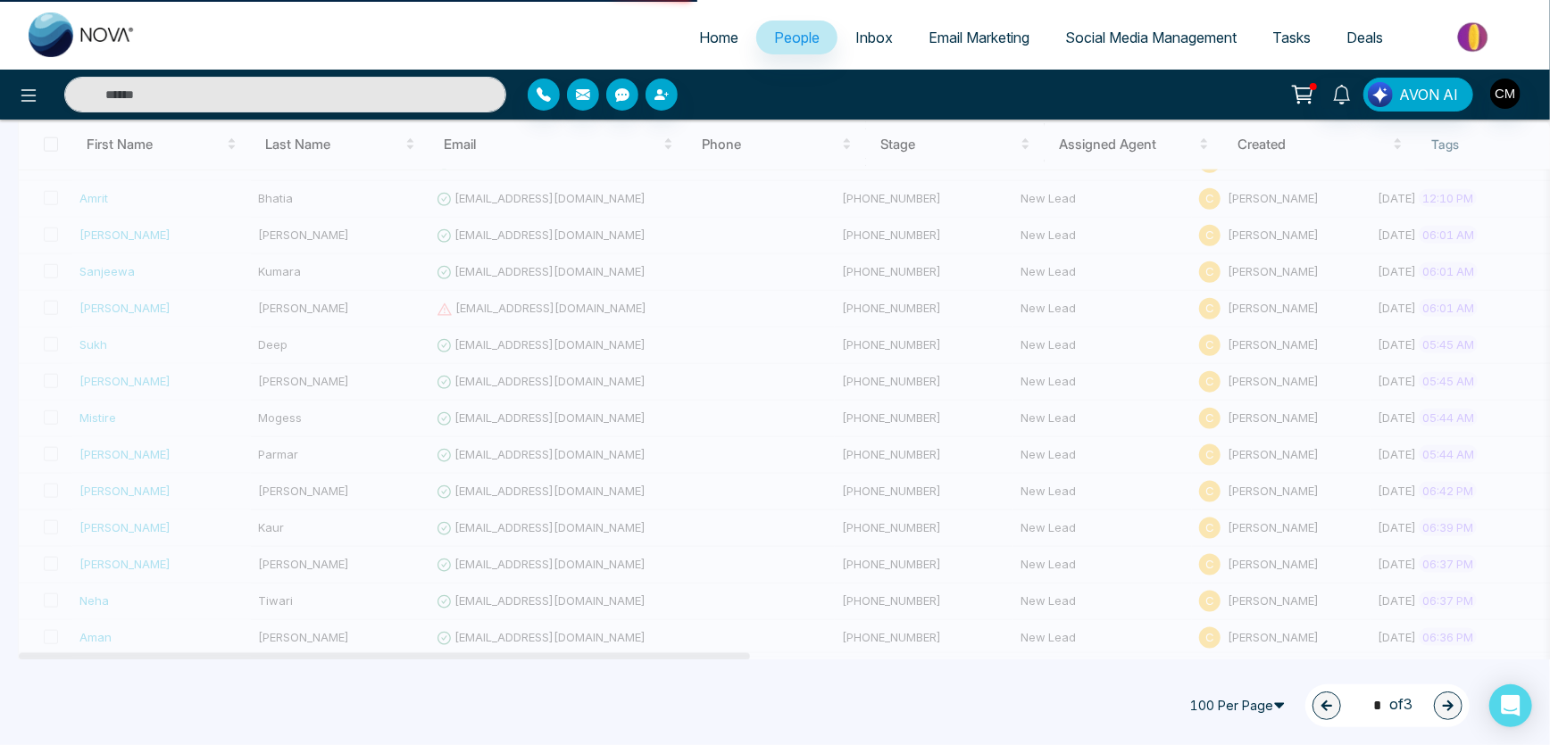
select select "*"
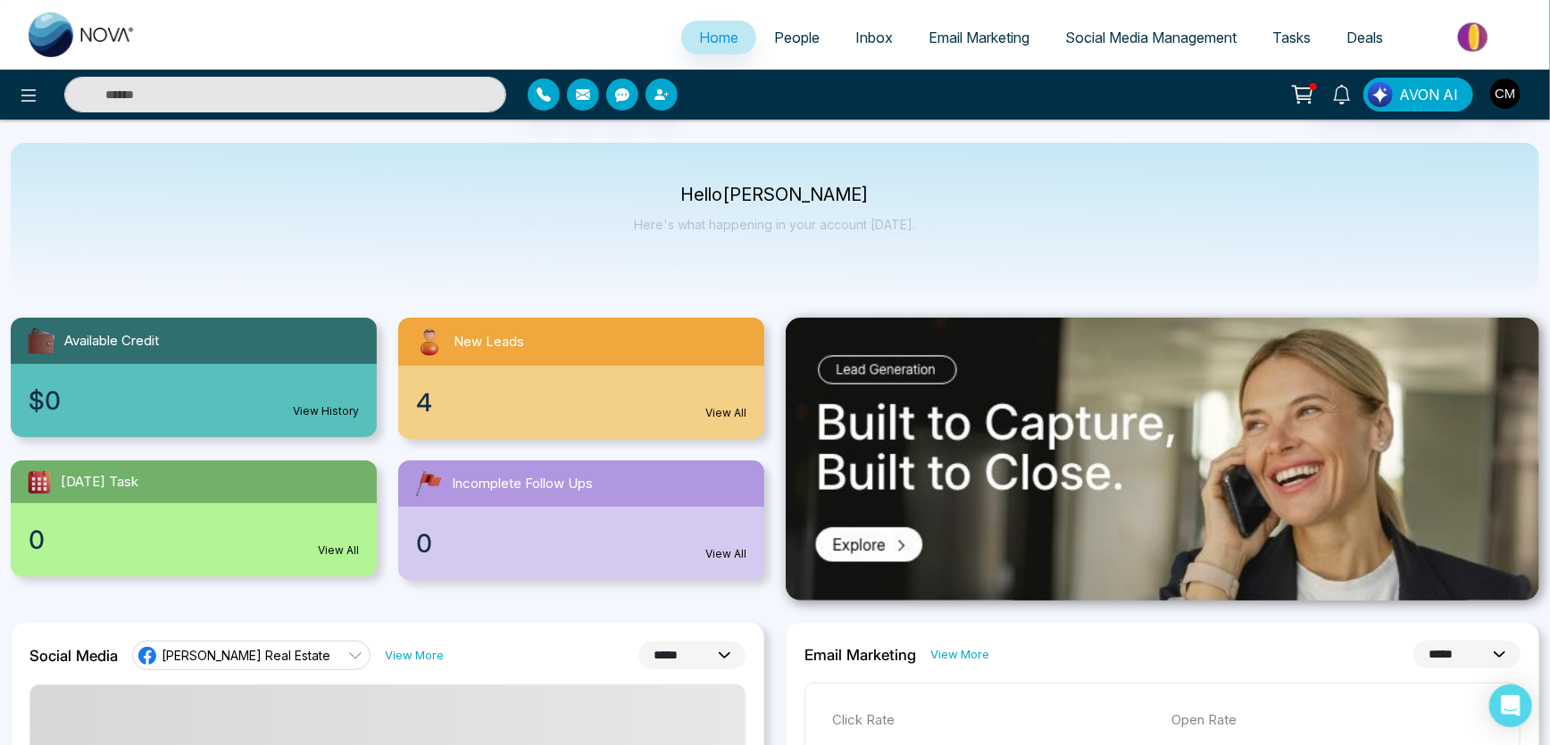
click at [781, 22] on link "People" at bounding box center [796, 38] width 81 height 34
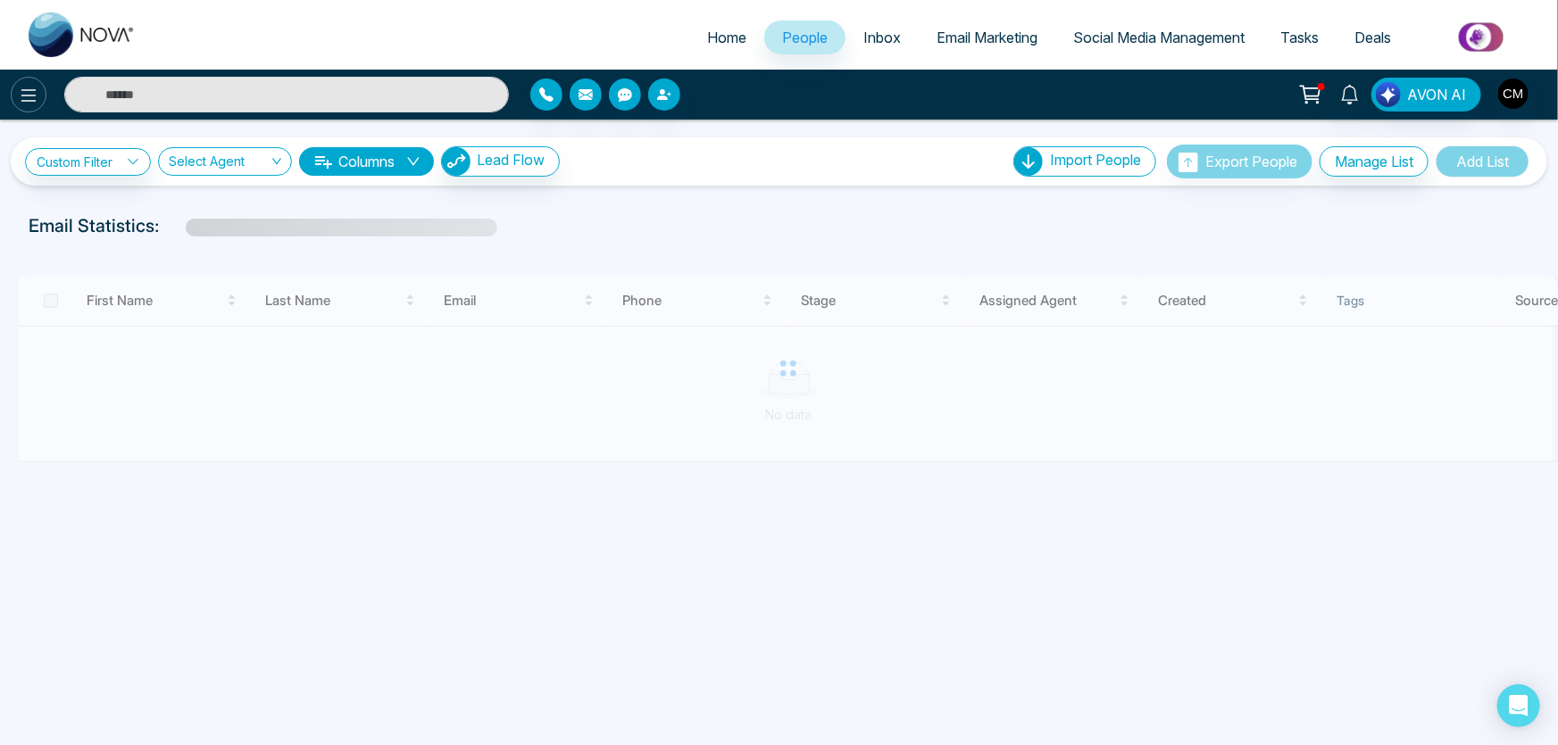
click at [28, 93] on icon at bounding box center [28, 95] width 21 height 21
click at [28, 101] on icon at bounding box center [28, 95] width 21 height 21
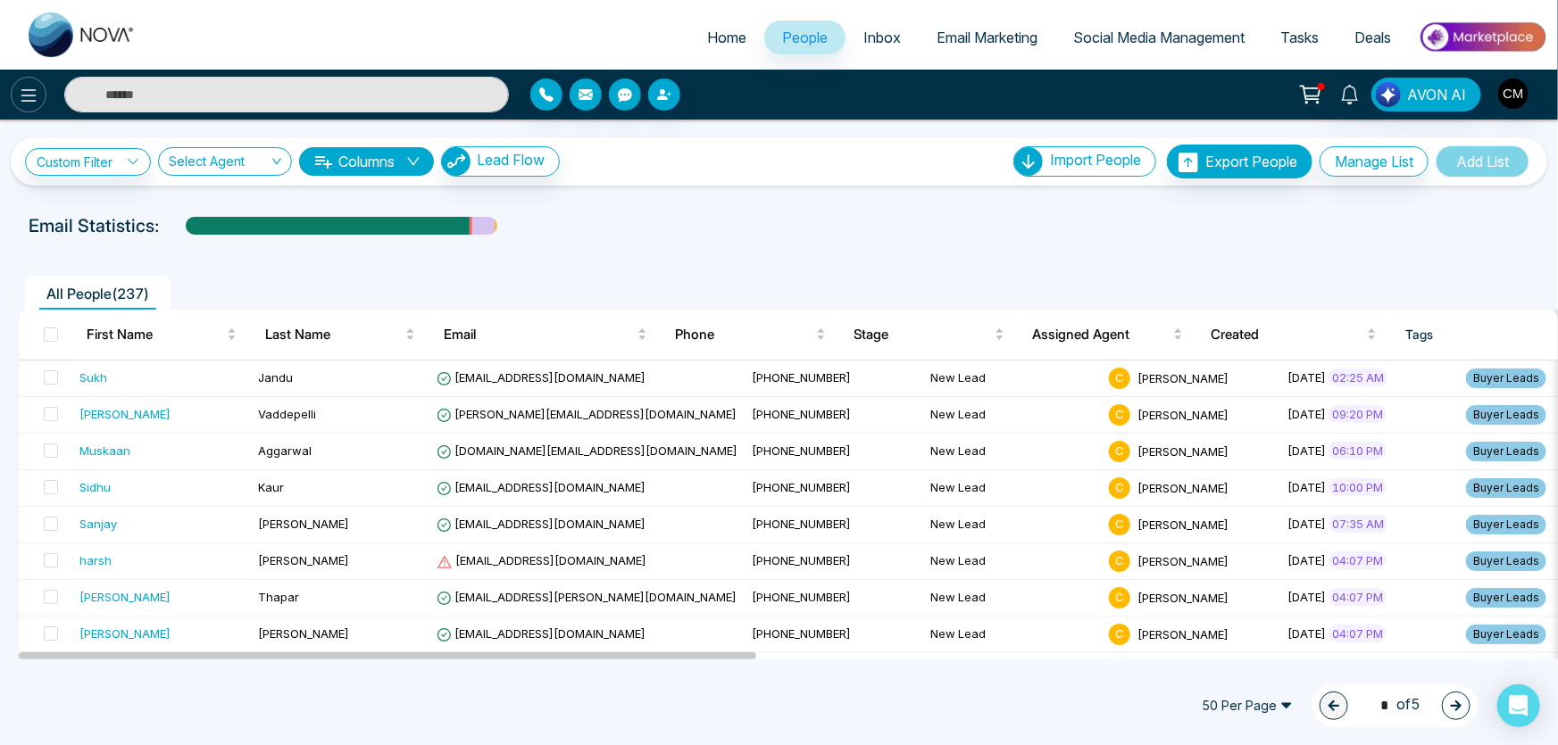
click at [36, 109] on button at bounding box center [29, 95] width 36 height 36
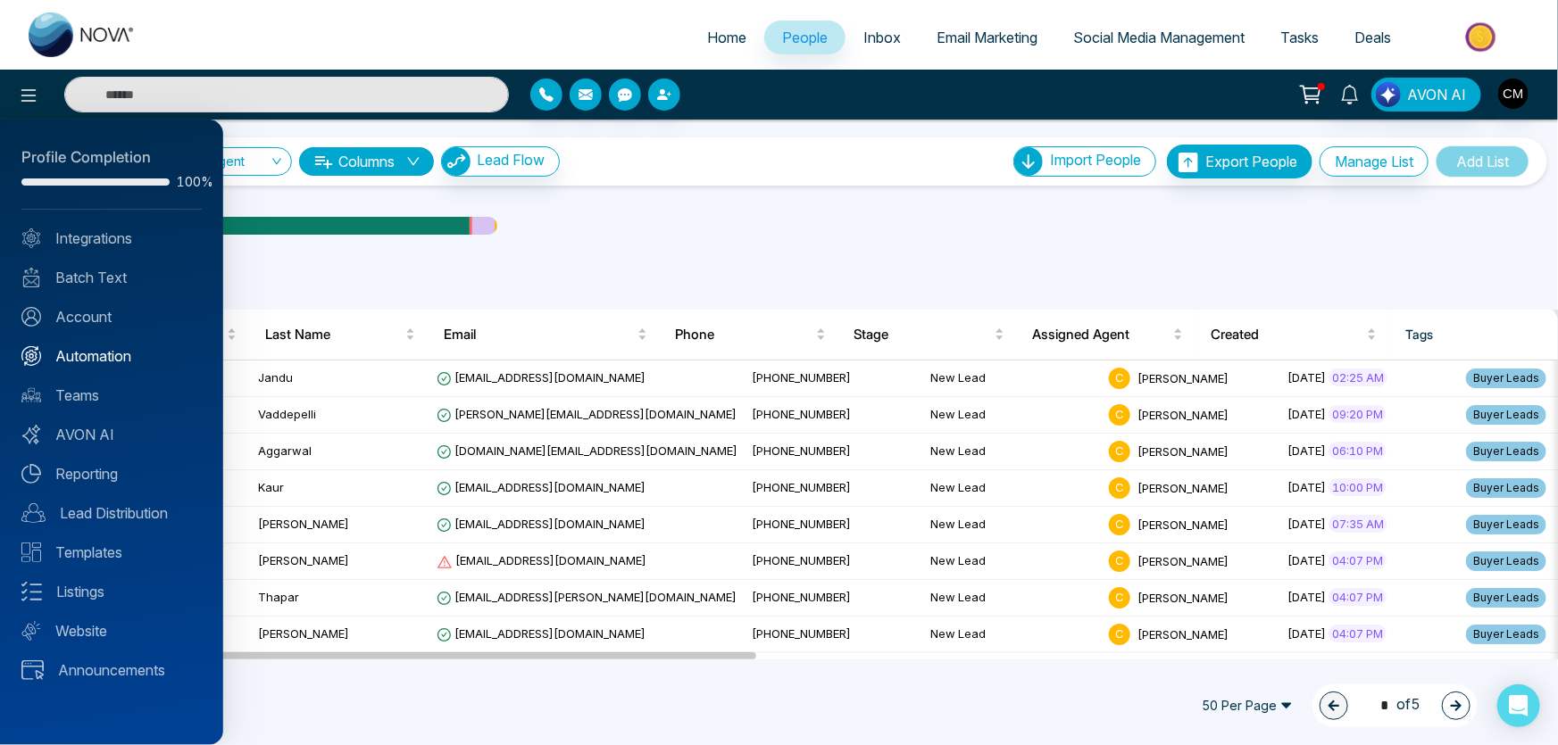
click at [88, 354] on link "Automation" at bounding box center [111, 356] width 180 height 21
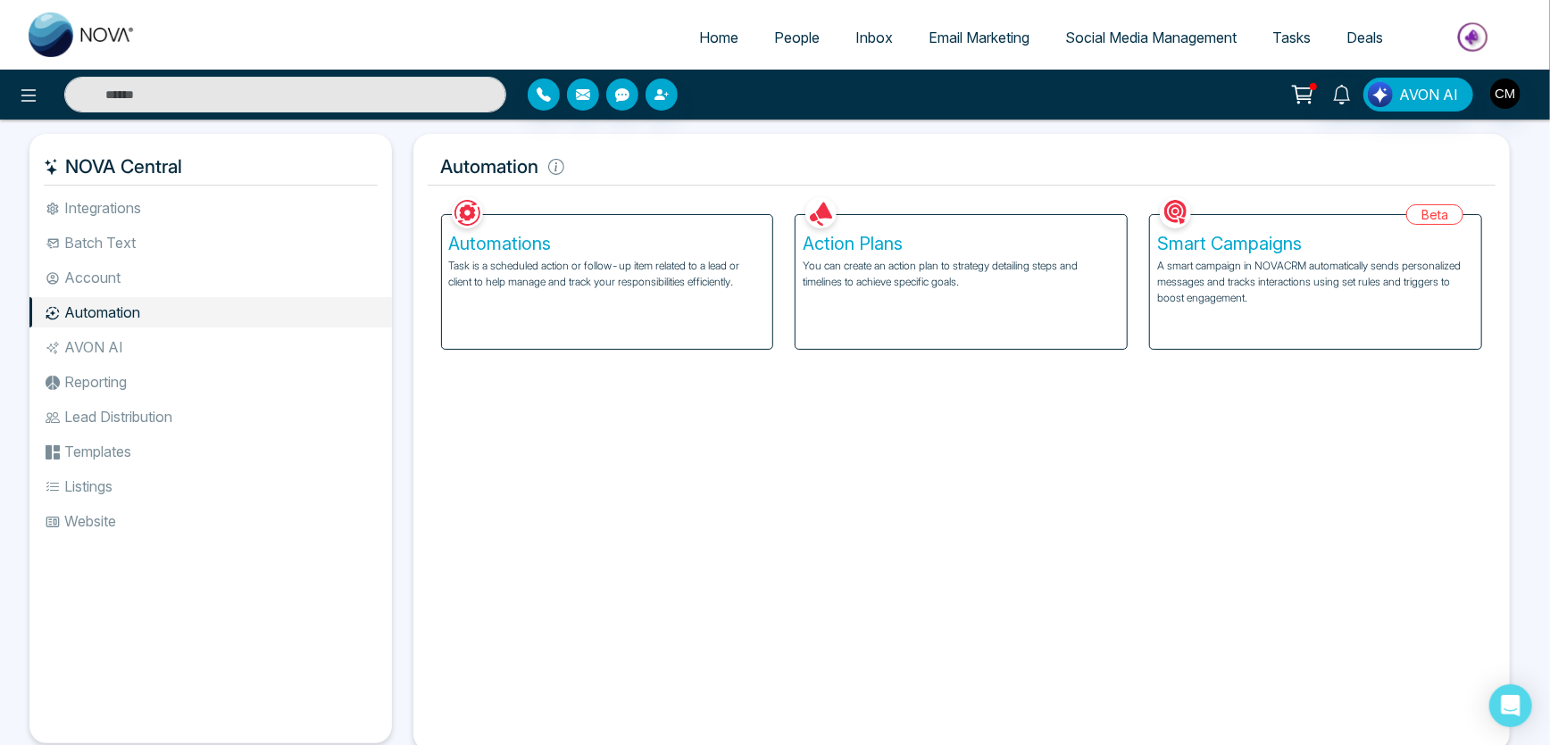
click at [437, 262] on div "Automations Task is a scheduled action or follow-up item related to a lead or c…" at bounding box center [607, 271] width 354 height 157
click at [525, 262] on p "Task is a scheduled action or follow-up item related to a lead or client to hel…" at bounding box center [607, 274] width 317 height 32
click at [658, 248] on h5 "Automations" at bounding box center [607, 243] width 317 height 21
